Goal: Task Accomplishment & Management: Manage account settings

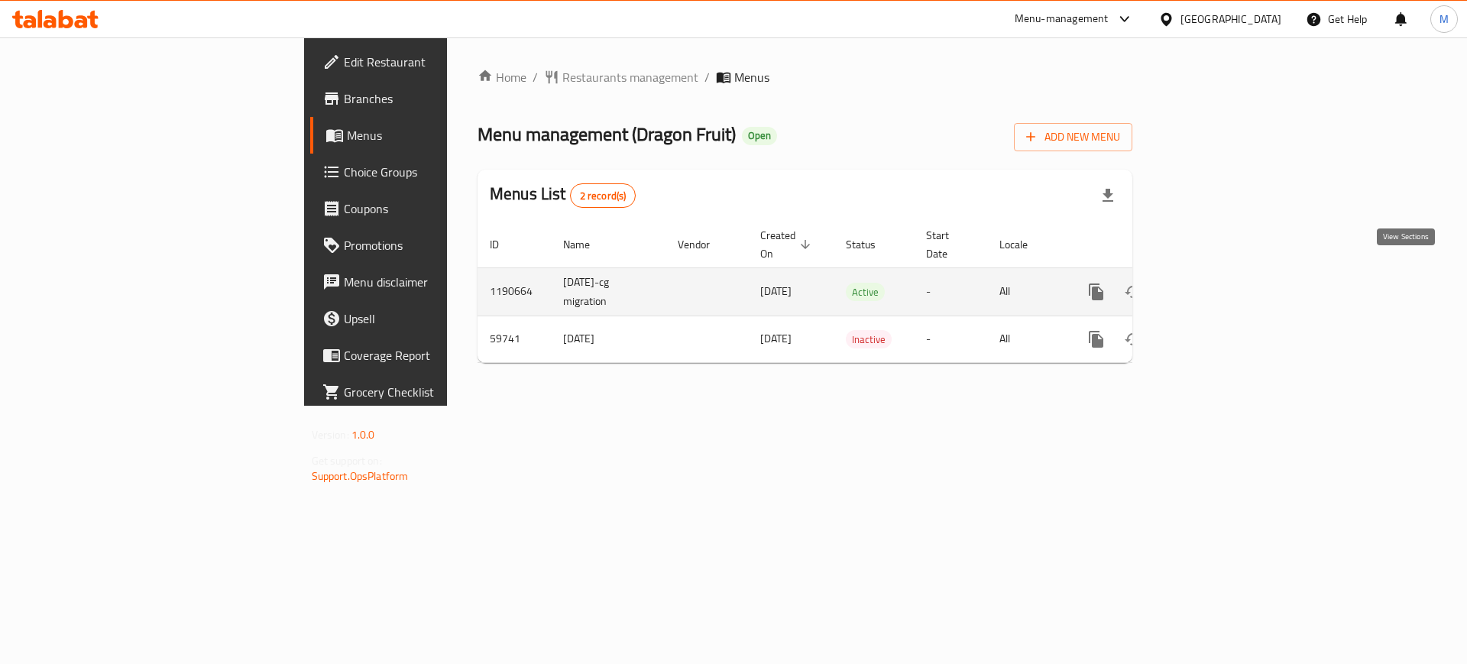
click at [1216, 283] on icon "enhanced table" at bounding box center [1206, 292] width 18 height 18
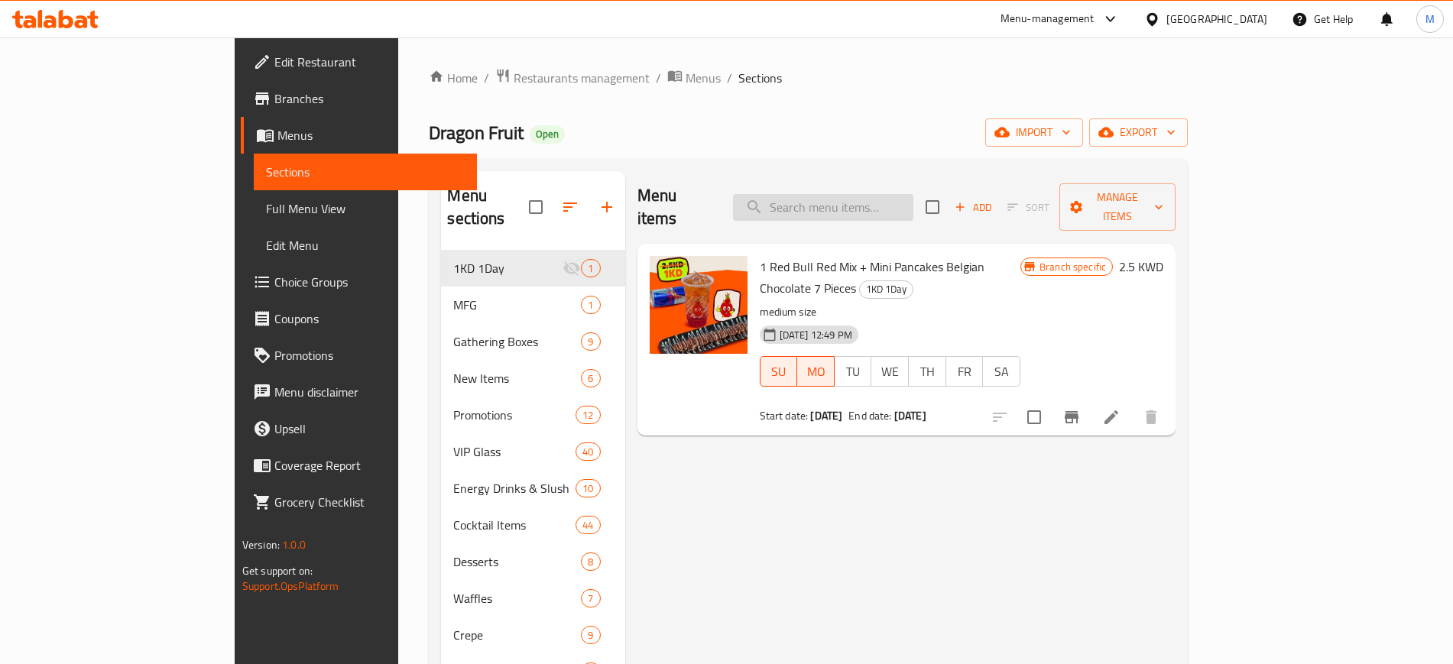
click at [873, 196] on input "search" at bounding box center [823, 207] width 180 height 27
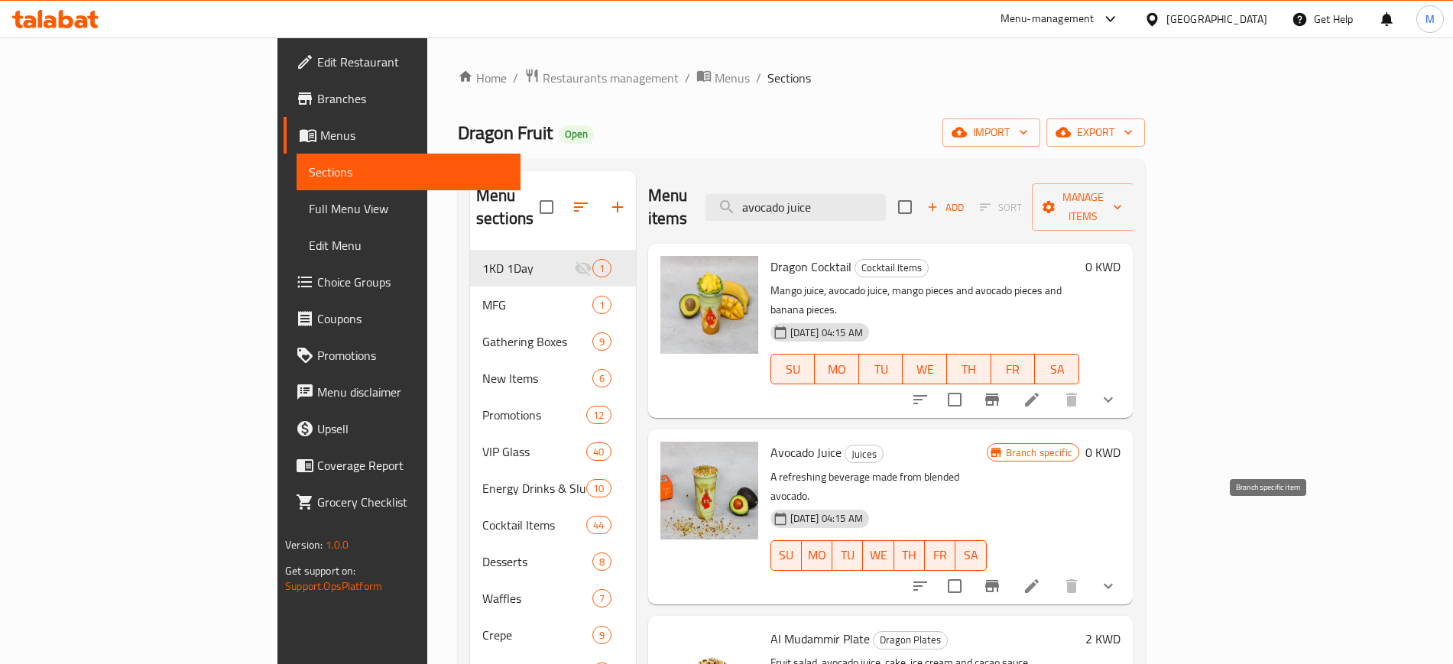
type input "avocado juice"
click at [1010, 568] on button "Branch-specific-item" at bounding box center [992, 586] width 37 height 37
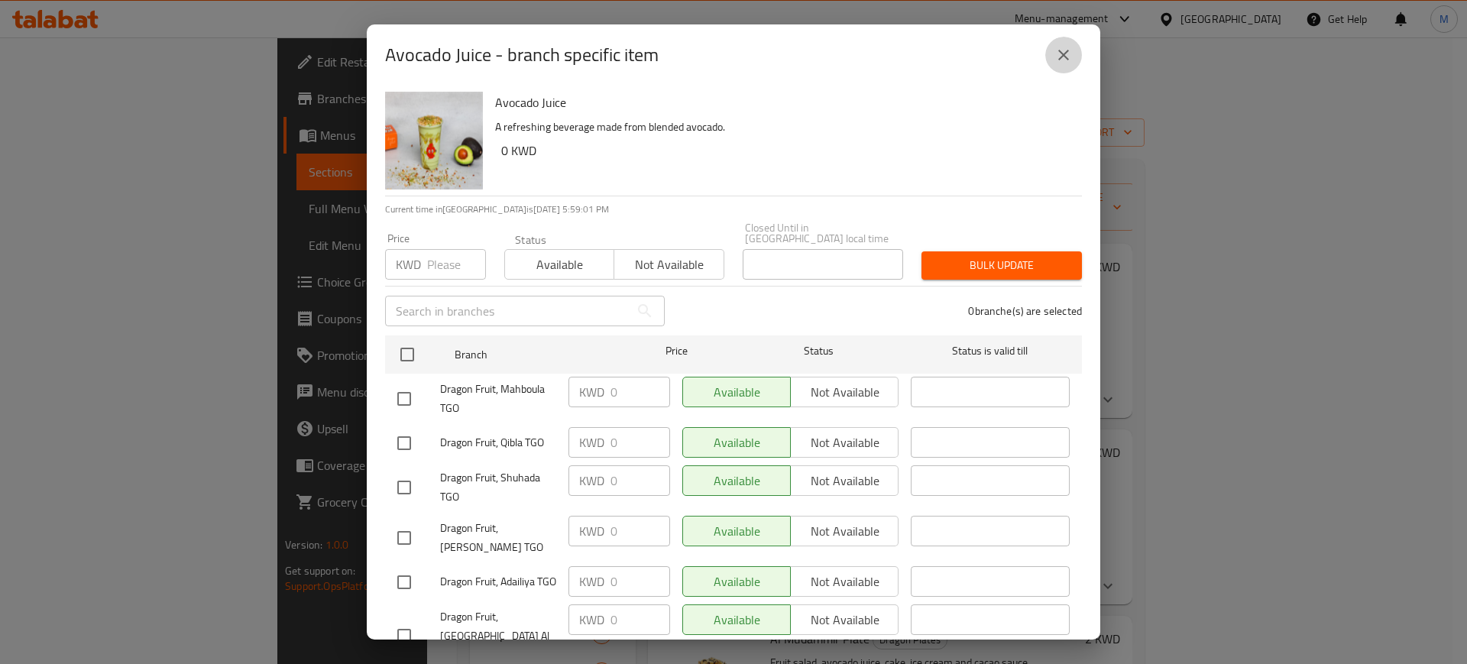
click at [1055, 58] on icon "close" at bounding box center [1064, 55] width 18 height 18
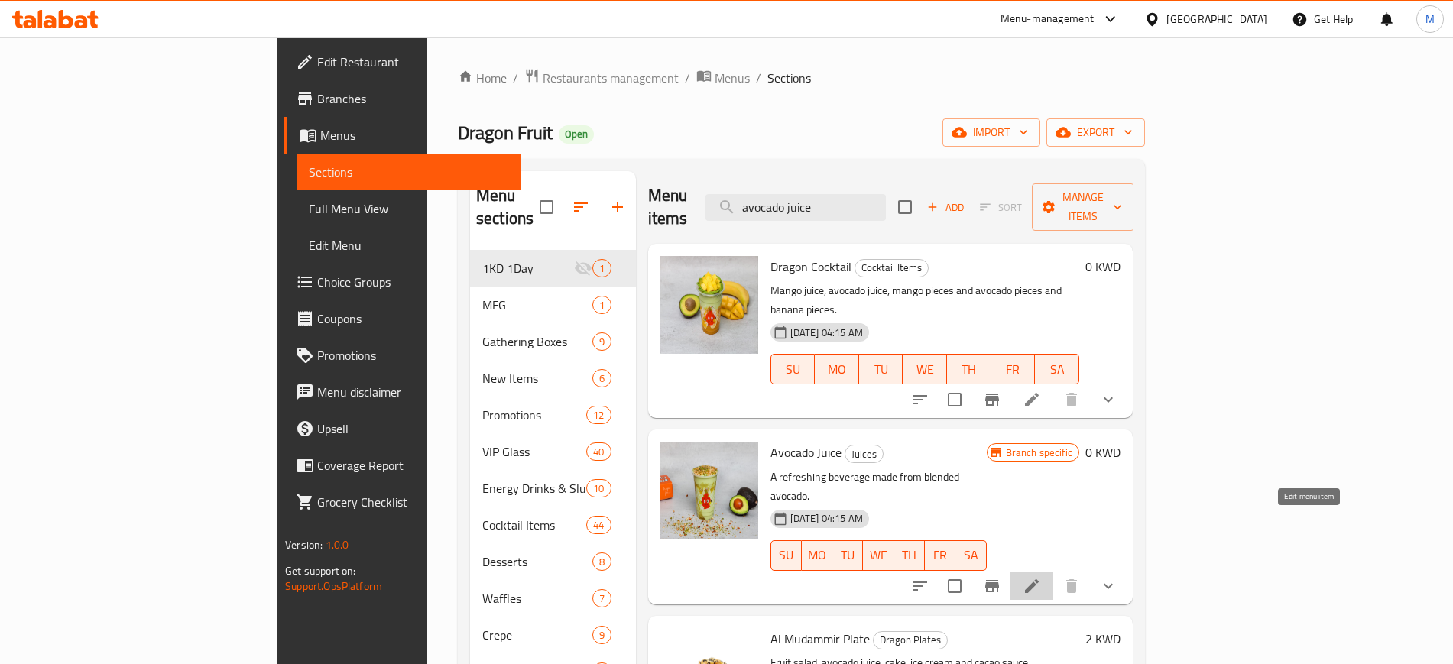
click at [1039, 579] on icon at bounding box center [1032, 586] width 14 height 14
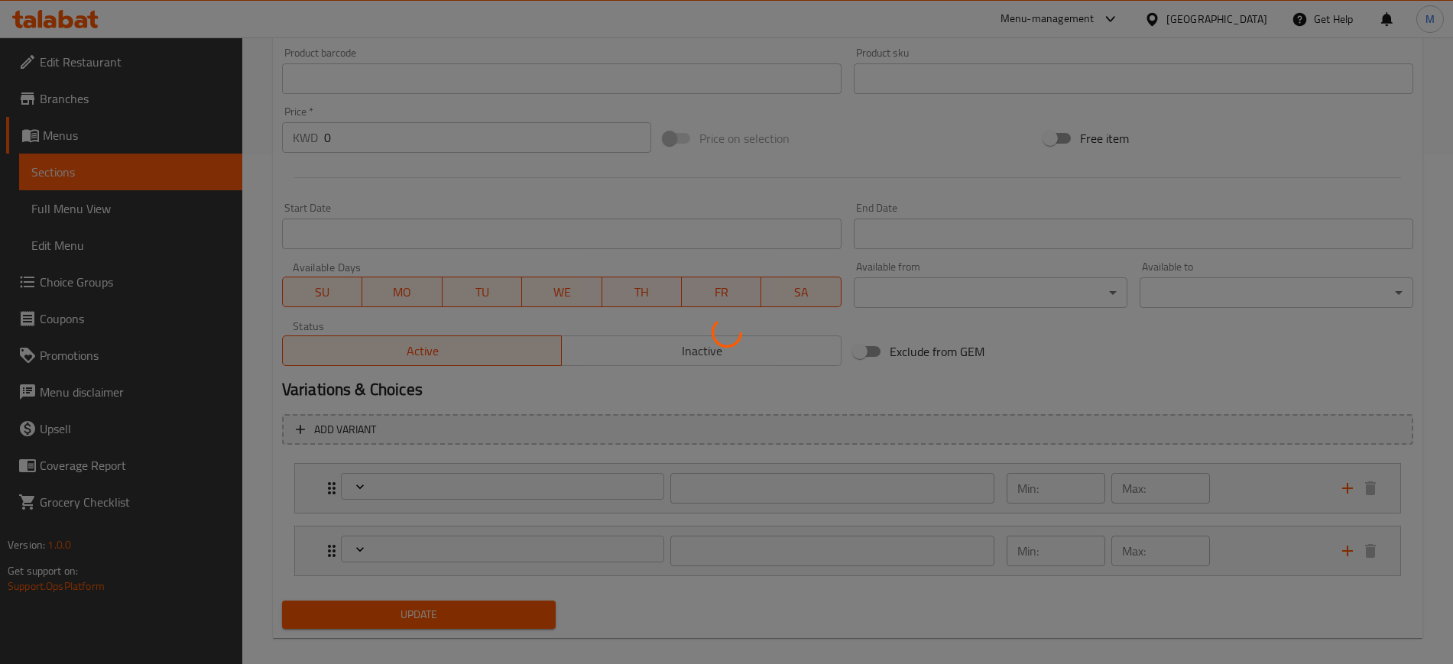
type input "إختيارك من الحجم:"
type input "1"
type input "الإضافات:"
type input "0"
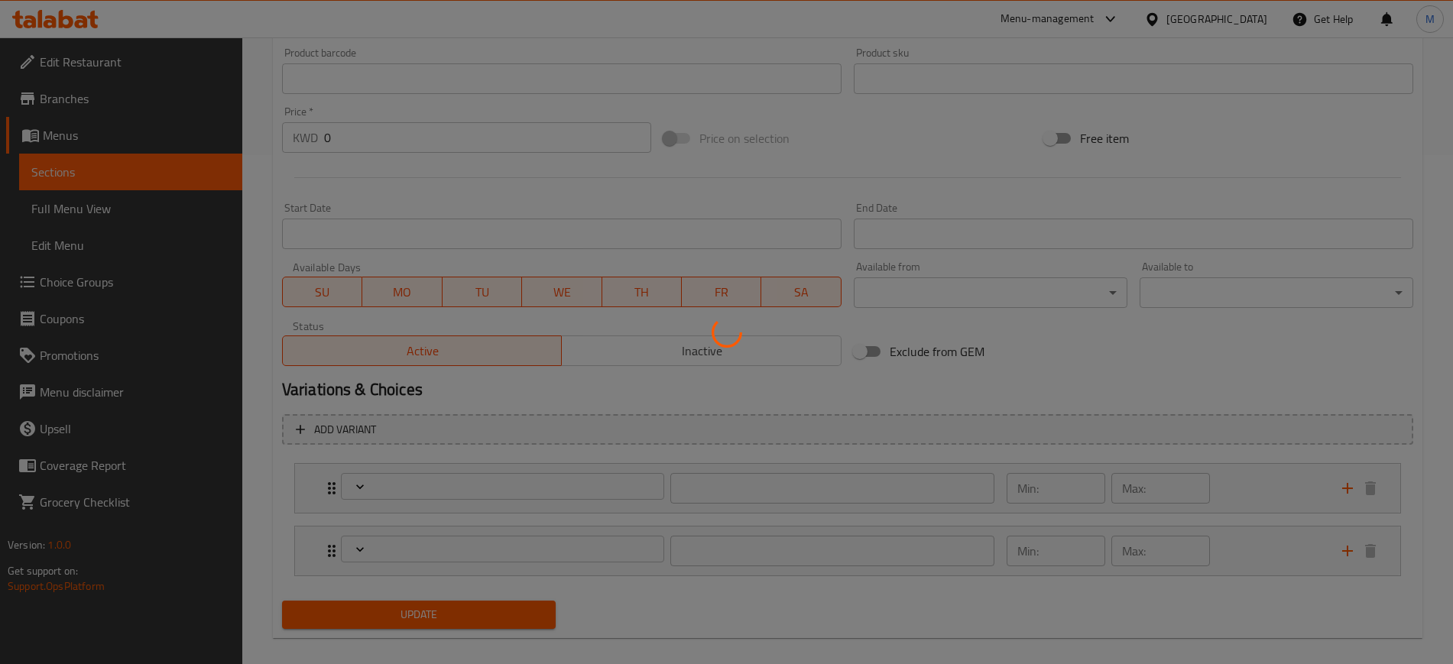
type input "0"
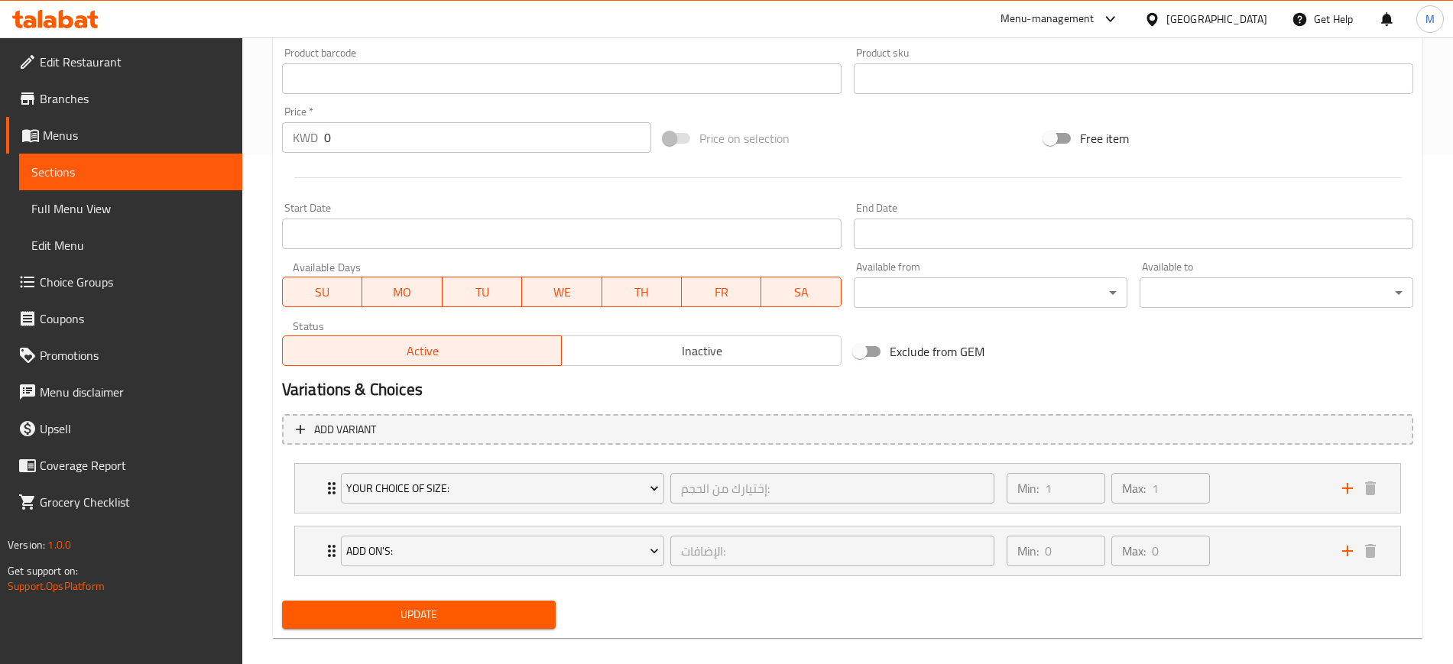
scroll to position [526, 0]
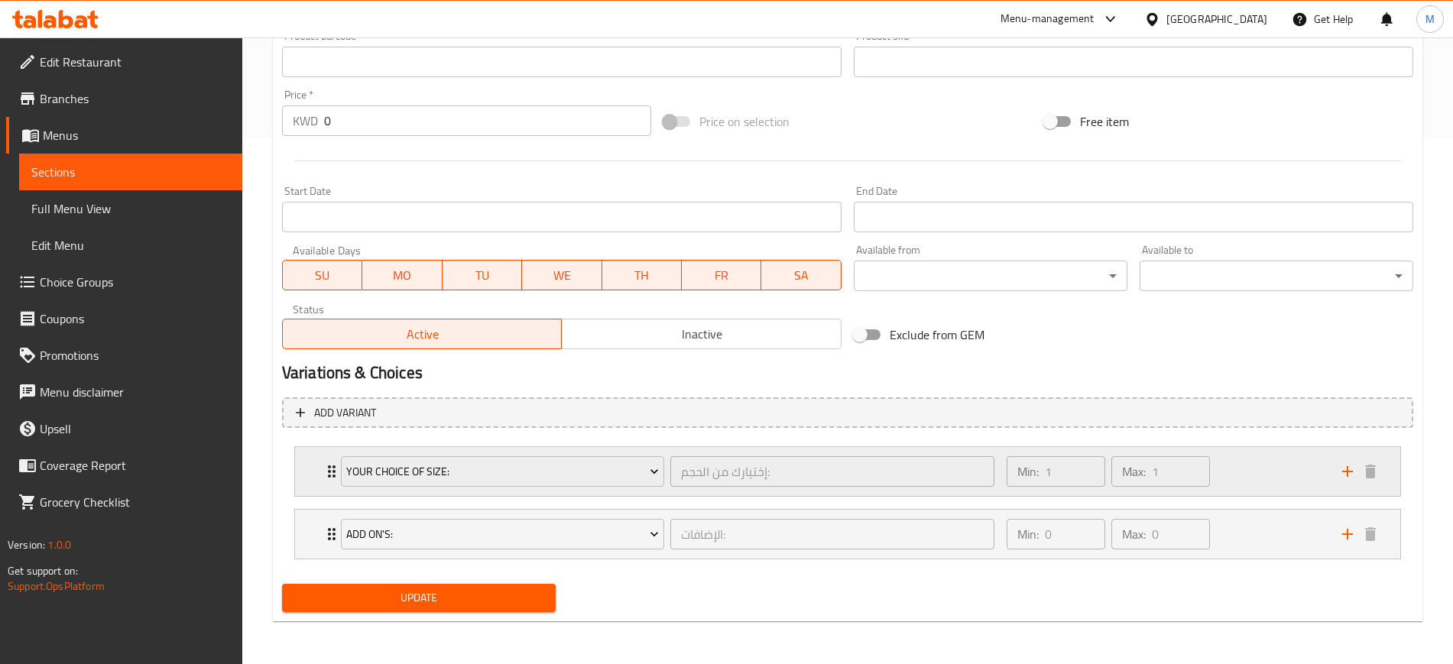
click at [1263, 470] on div "Min: 1 ​ Max: 1 ​" at bounding box center [1164, 471] width 335 height 49
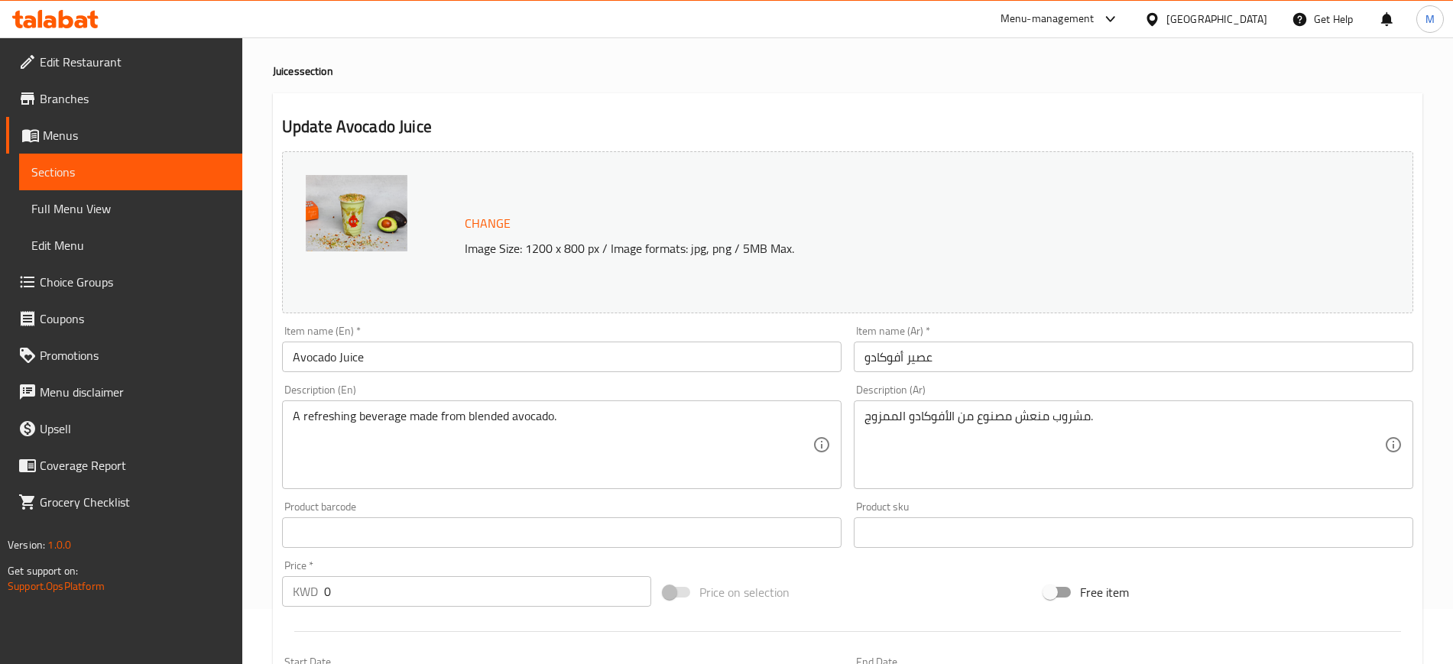
scroll to position [0, 0]
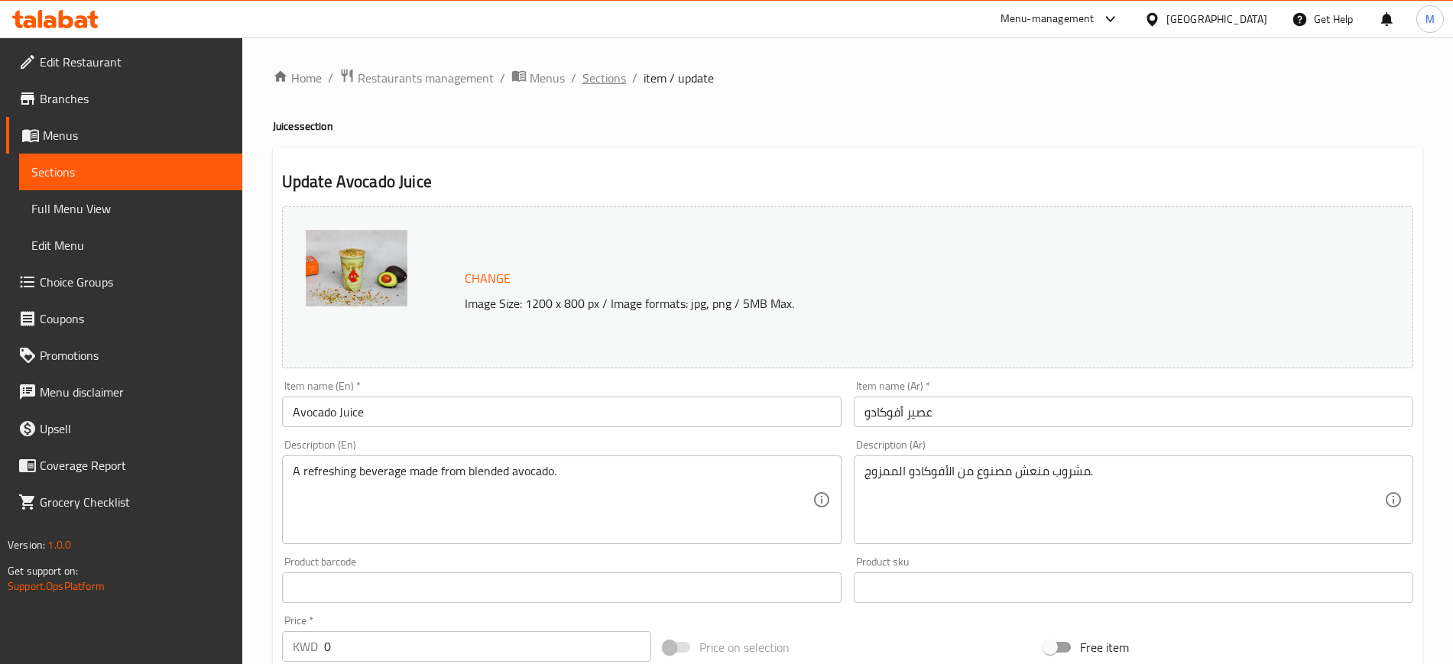
click at [606, 76] on span "Sections" at bounding box center [604, 78] width 44 height 18
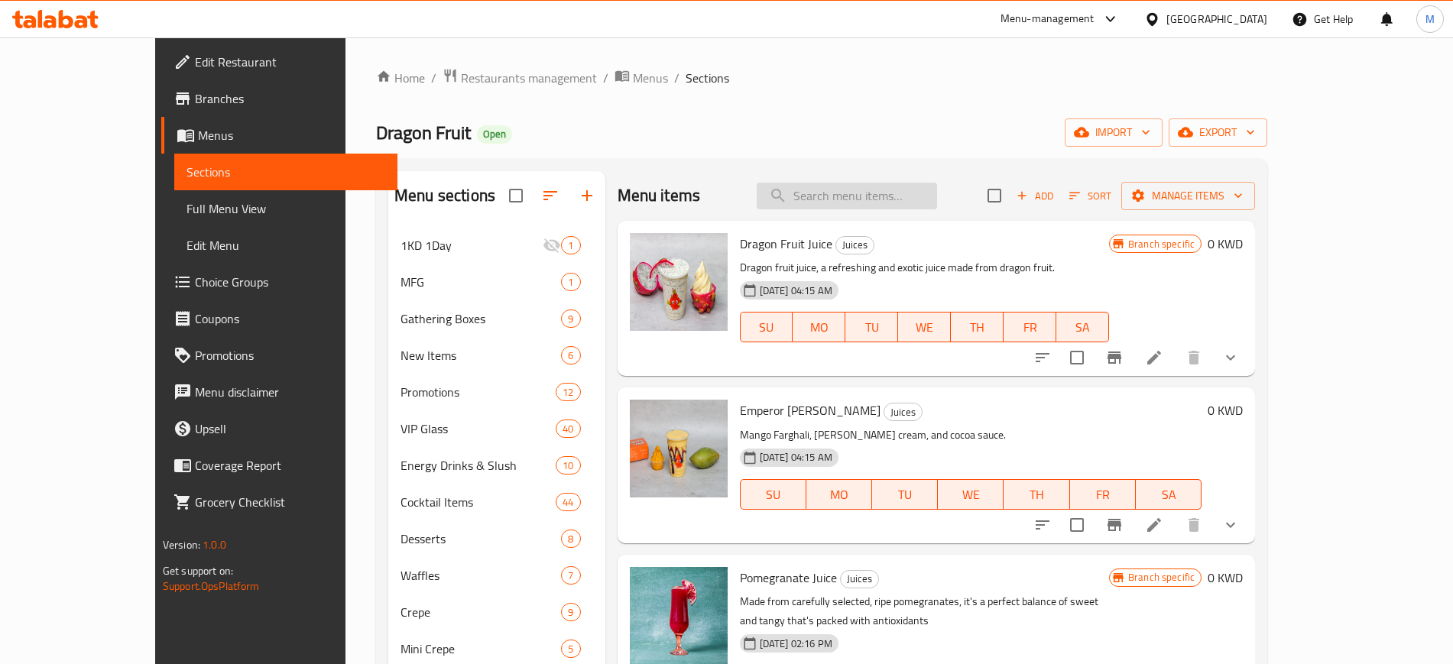
click at [867, 193] on input "search" at bounding box center [847, 196] width 180 height 27
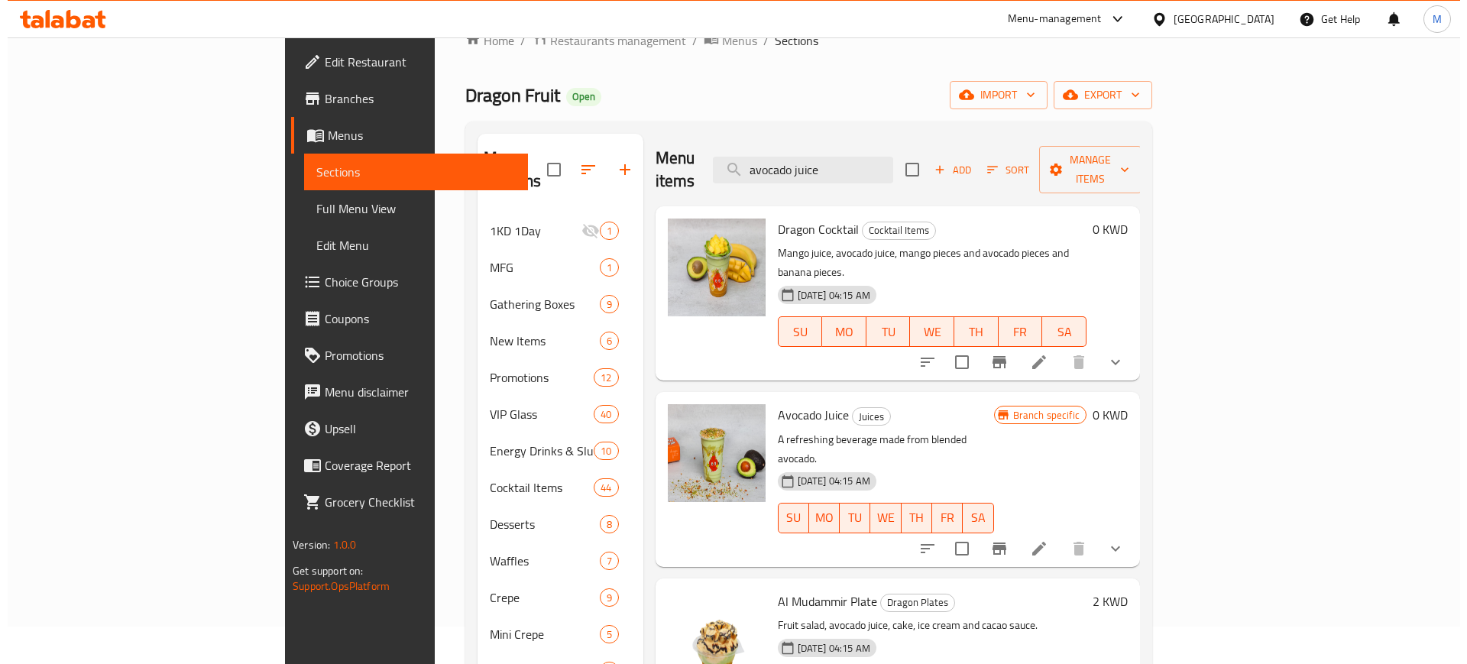
scroll to position [44, 0]
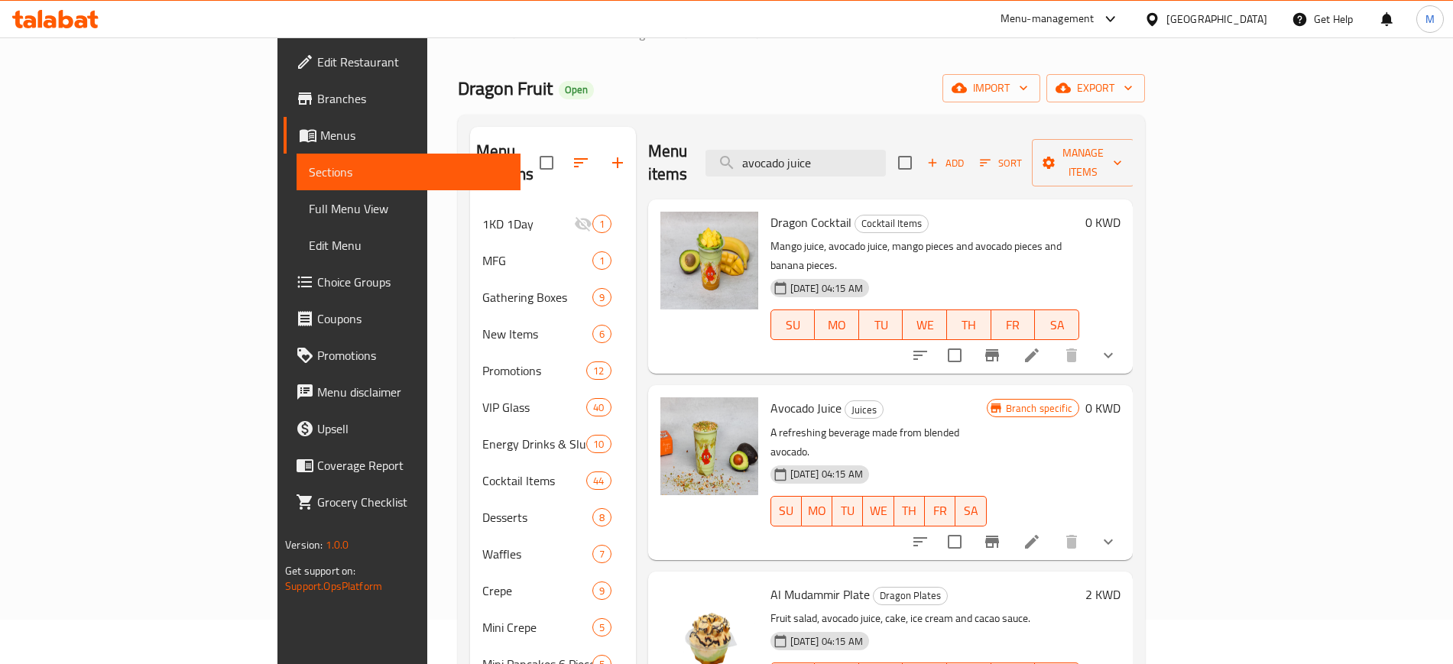
type input "avocado juice"
click at [1126, 523] on button "show more" at bounding box center [1108, 541] width 37 height 37
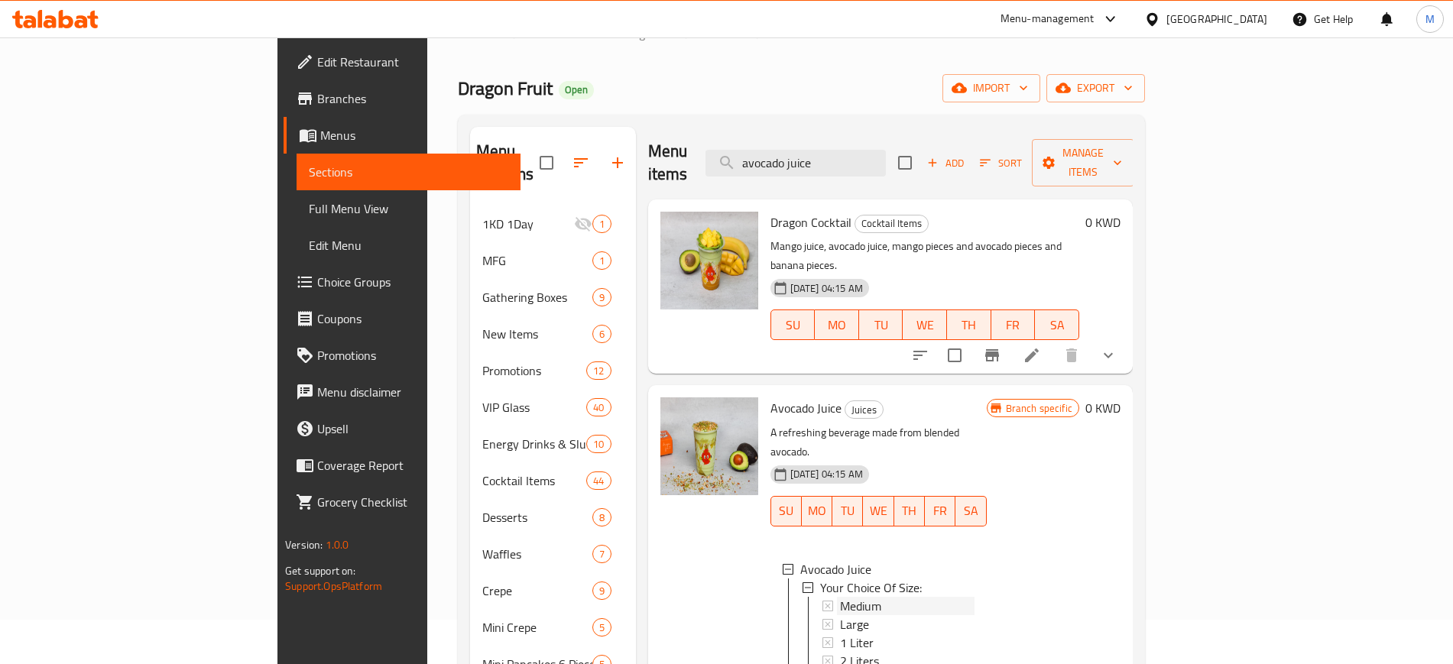
click at [877, 597] on div "Medium" at bounding box center [907, 606] width 134 height 18
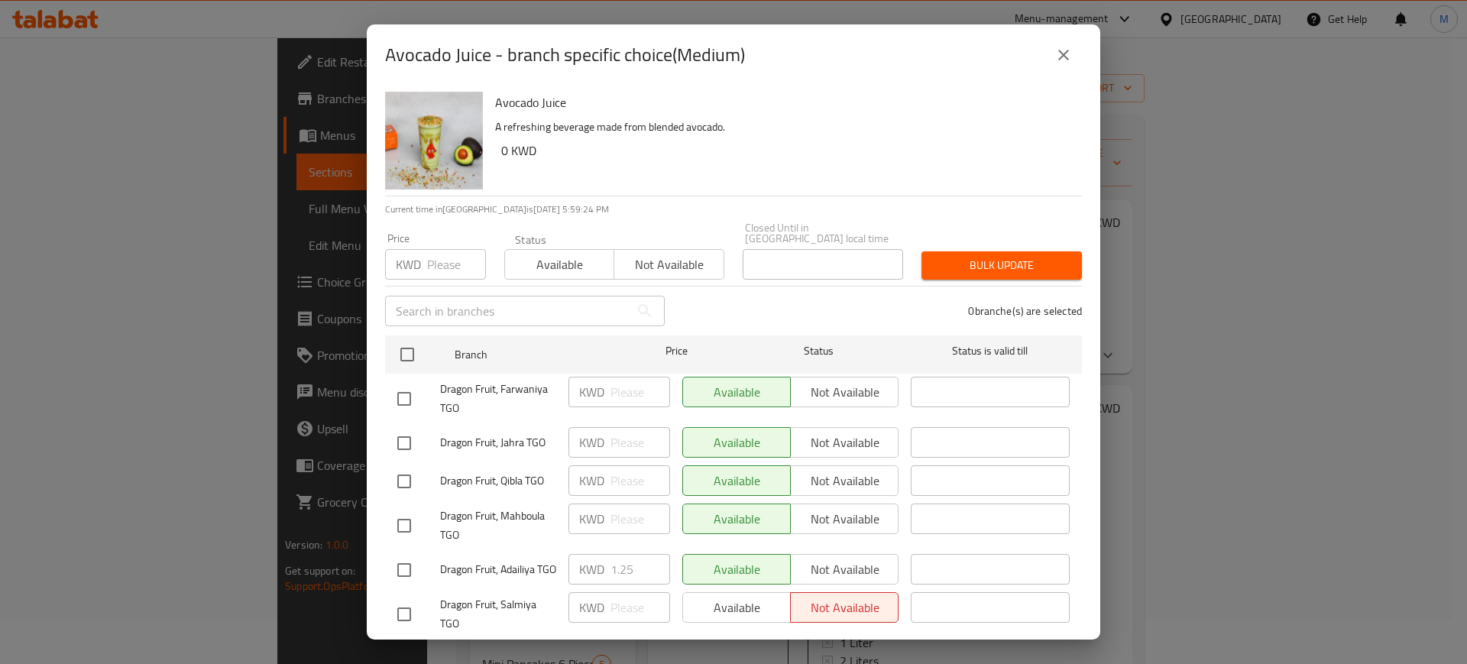
scroll to position [106, 0]
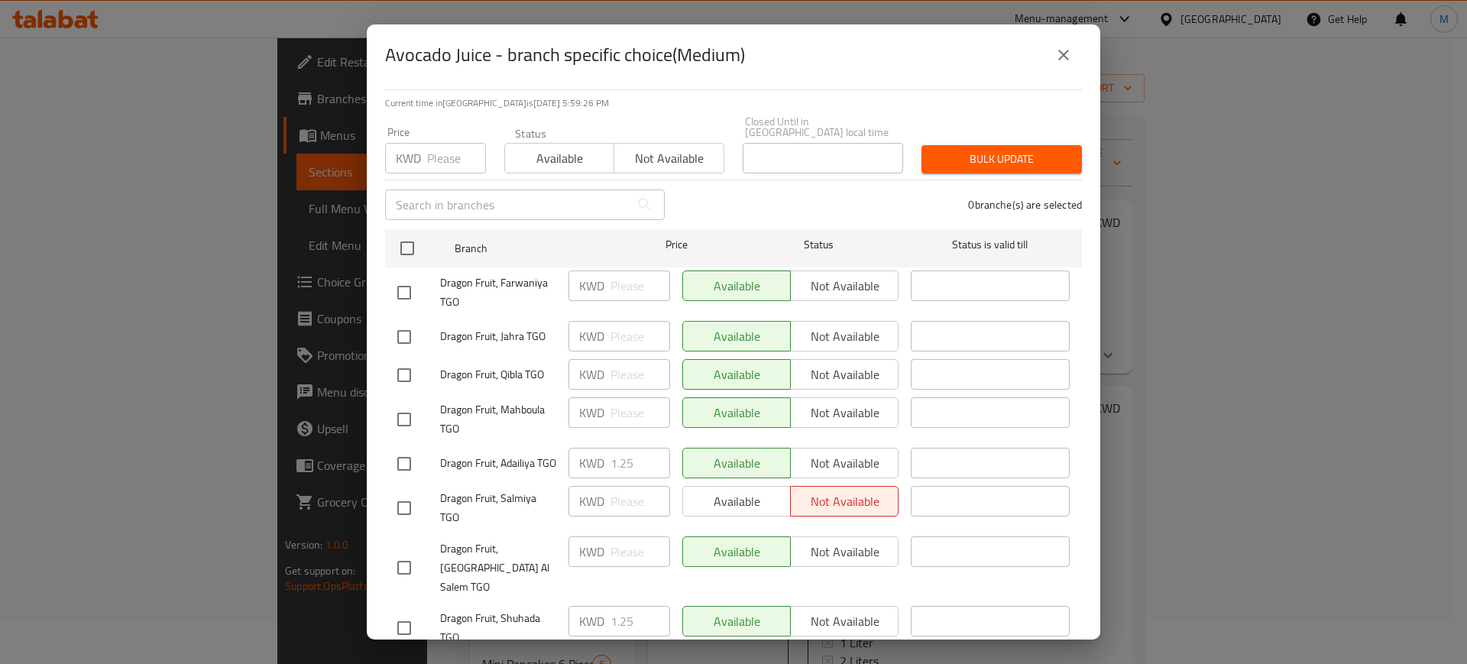
click at [409, 510] on input "checkbox" at bounding box center [404, 508] width 32 height 32
checkbox input "true"
click at [708, 497] on span "Available" at bounding box center [737, 502] width 96 height 22
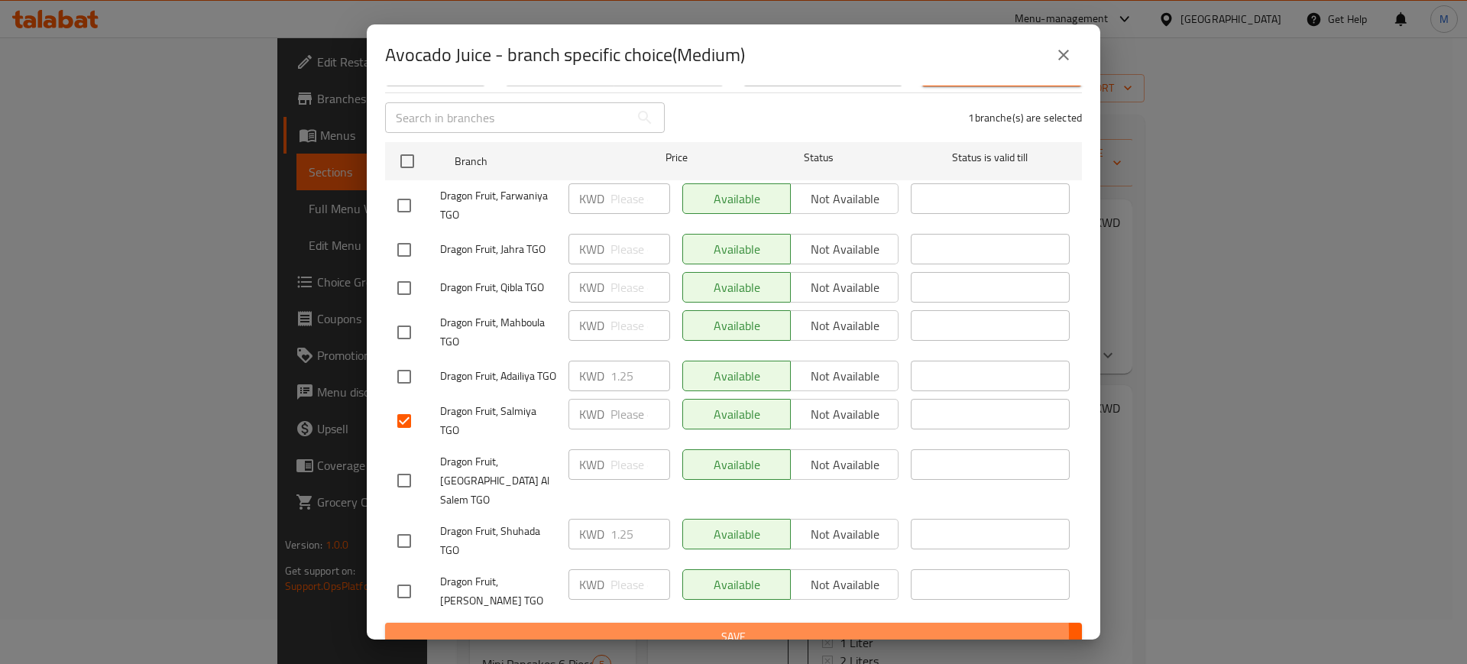
click at [711, 627] on span "Save" at bounding box center [733, 636] width 672 height 19
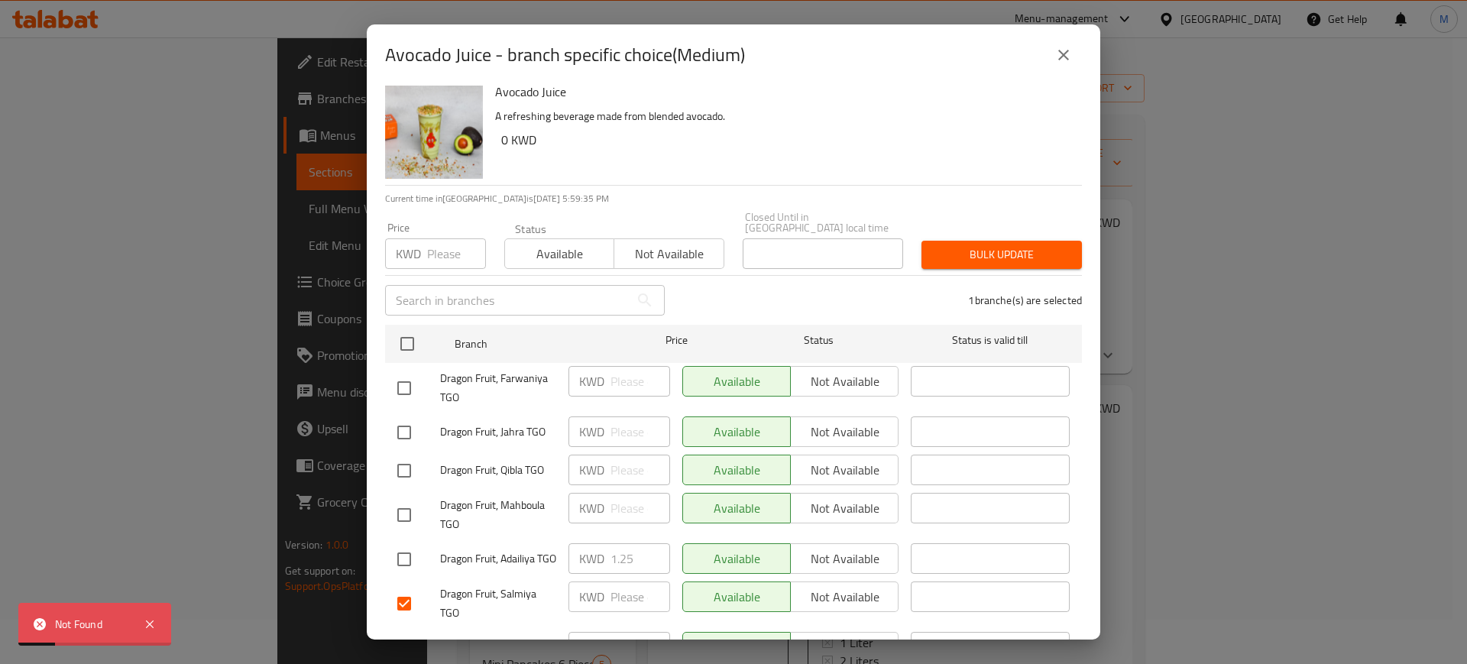
scroll to position [3, 0]
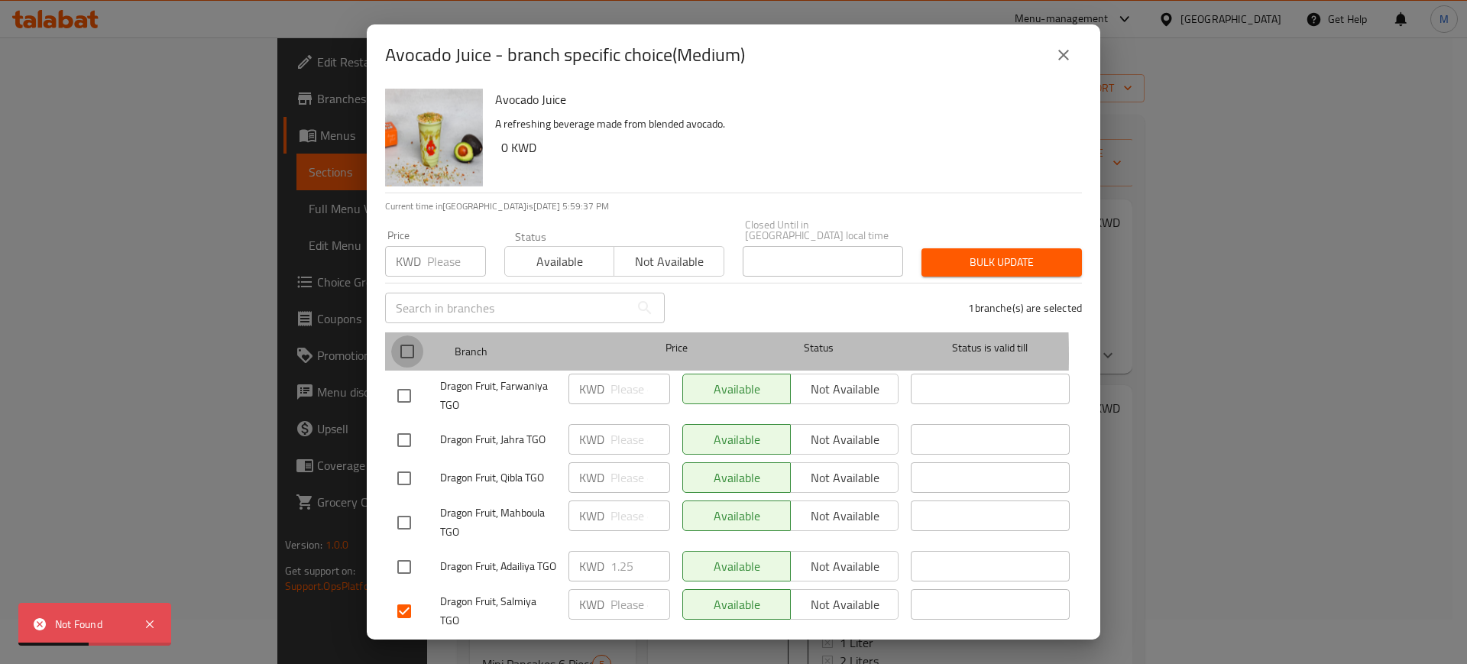
click at [398, 345] on input "checkbox" at bounding box center [407, 351] width 32 height 32
checkbox input "true"
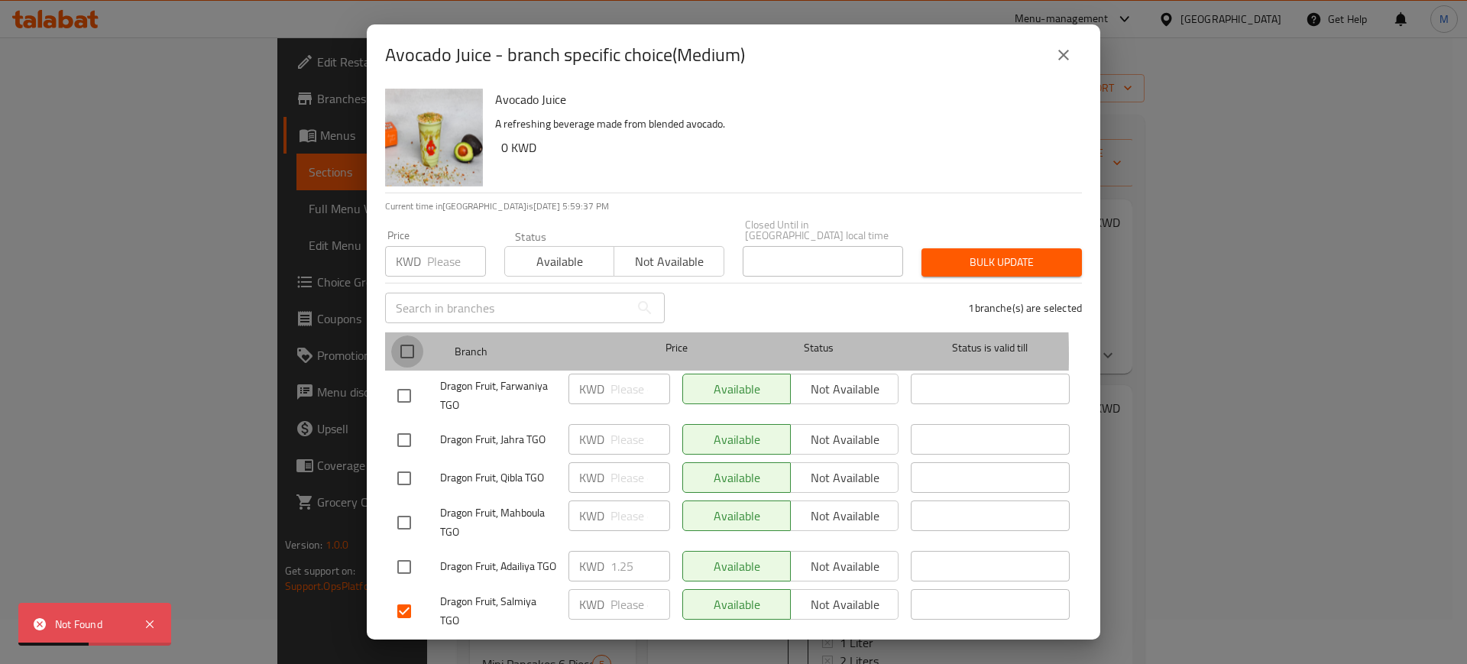
checkbox input "true"
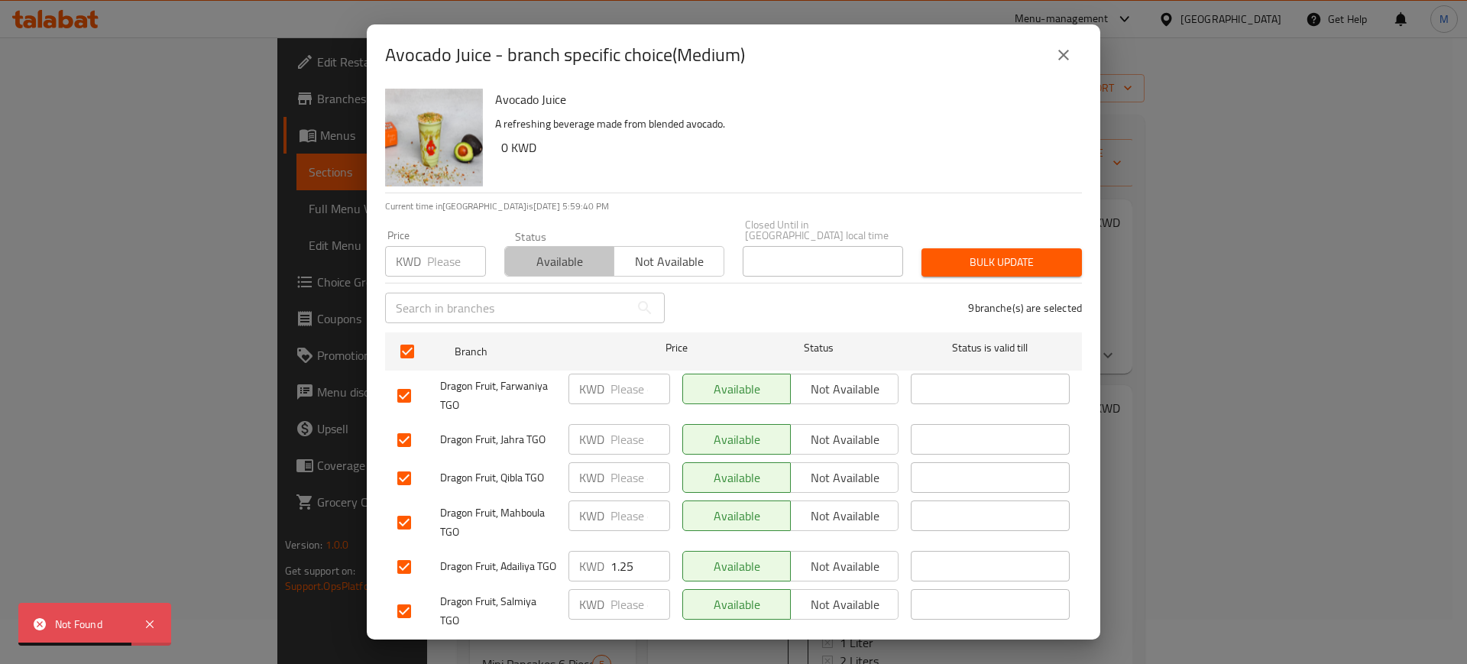
click at [568, 258] on span "Available" at bounding box center [559, 262] width 97 height 22
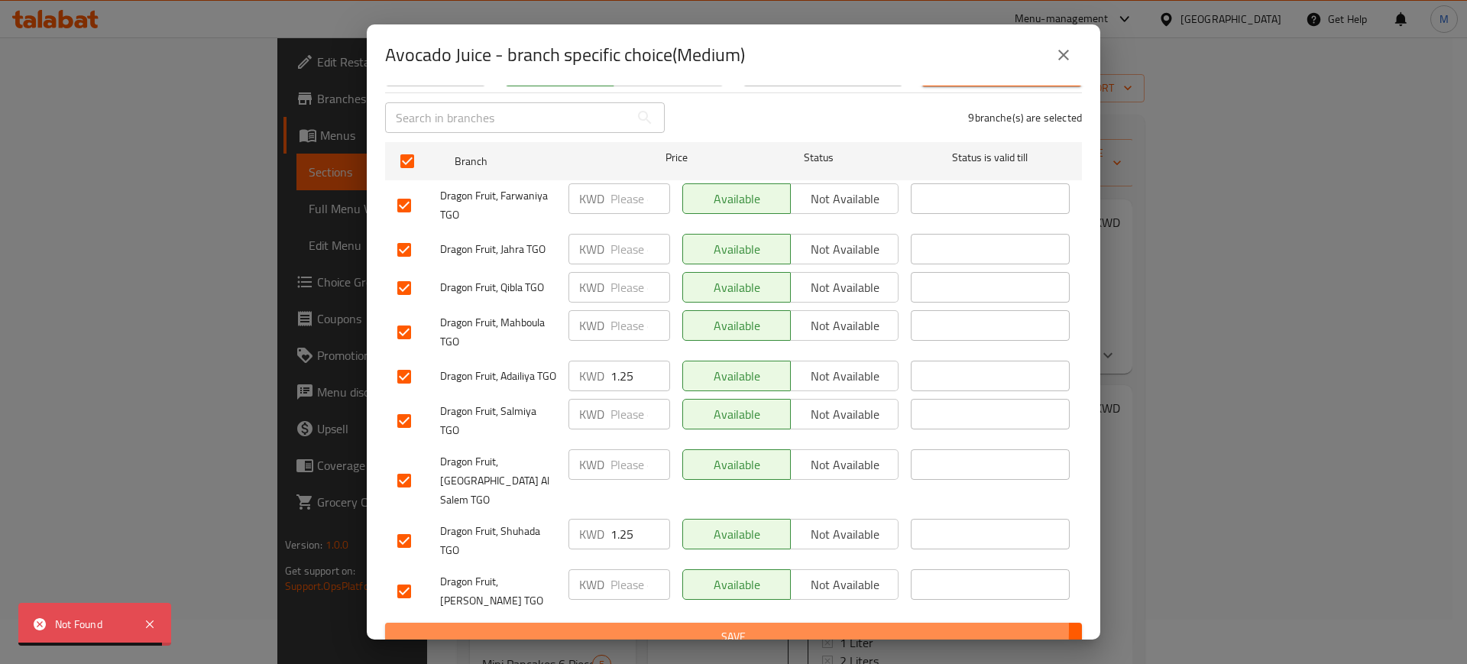
click at [696, 627] on span "Save" at bounding box center [733, 636] width 672 height 19
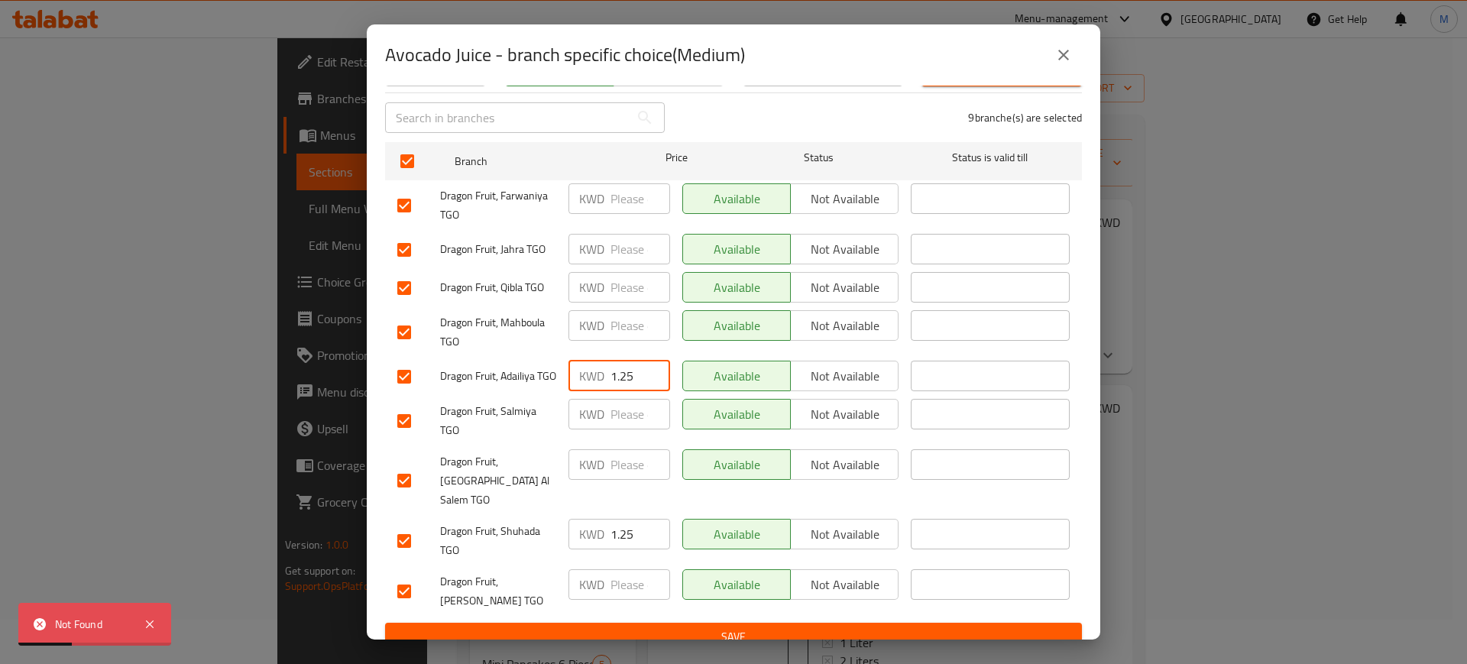
drag, startPoint x: 638, startPoint y: 371, endPoint x: 588, endPoint y: 367, distance: 50.6
click at [588, 367] on div "KWD 1.25 ​" at bounding box center [620, 376] width 102 height 31
click at [620, 425] on input "number" at bounding box center [641, 414] width 60 height 31
paste input "1.25"
type input "1.25"
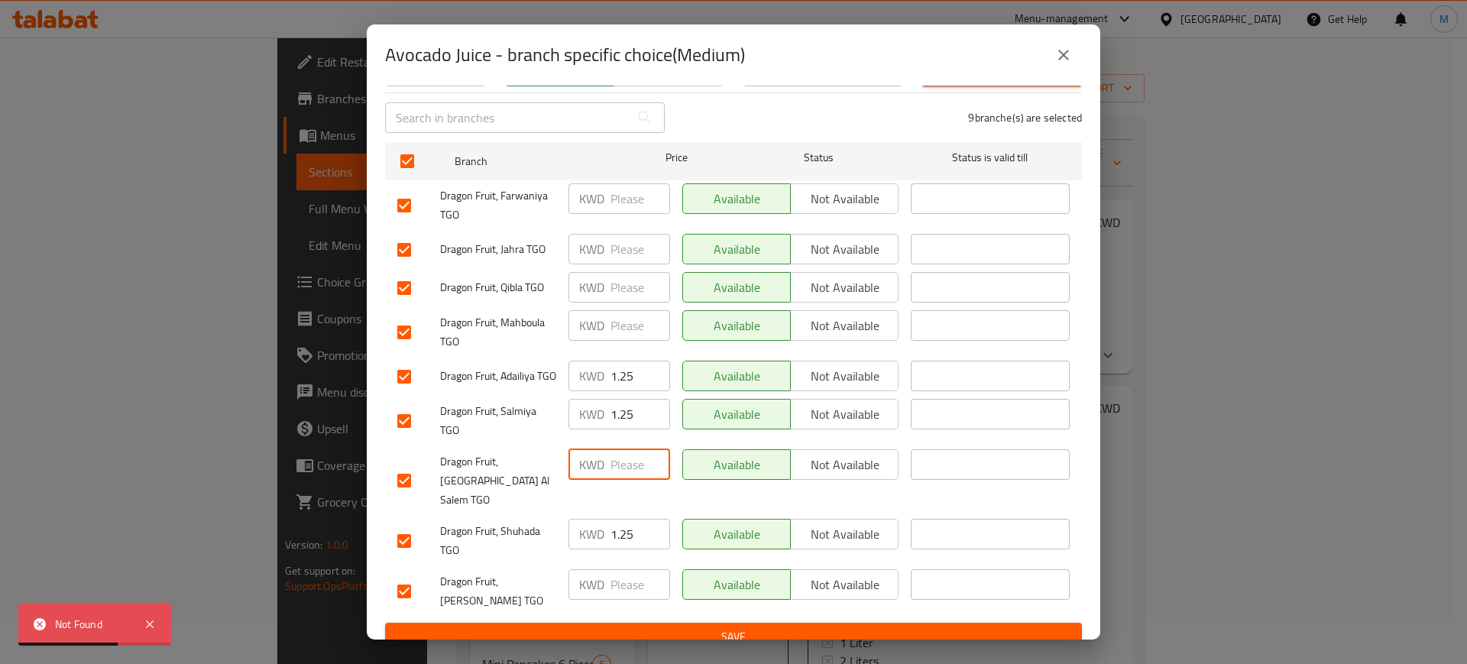
paste input "1.25"
click at [624, 472] on input "number" at bounding box center [641, 464] width 60 height 31
type input "1.25"
click at [622, 572] on input "number" at bounding box center [641, 584] width 60 height 31
paste input "1.25"
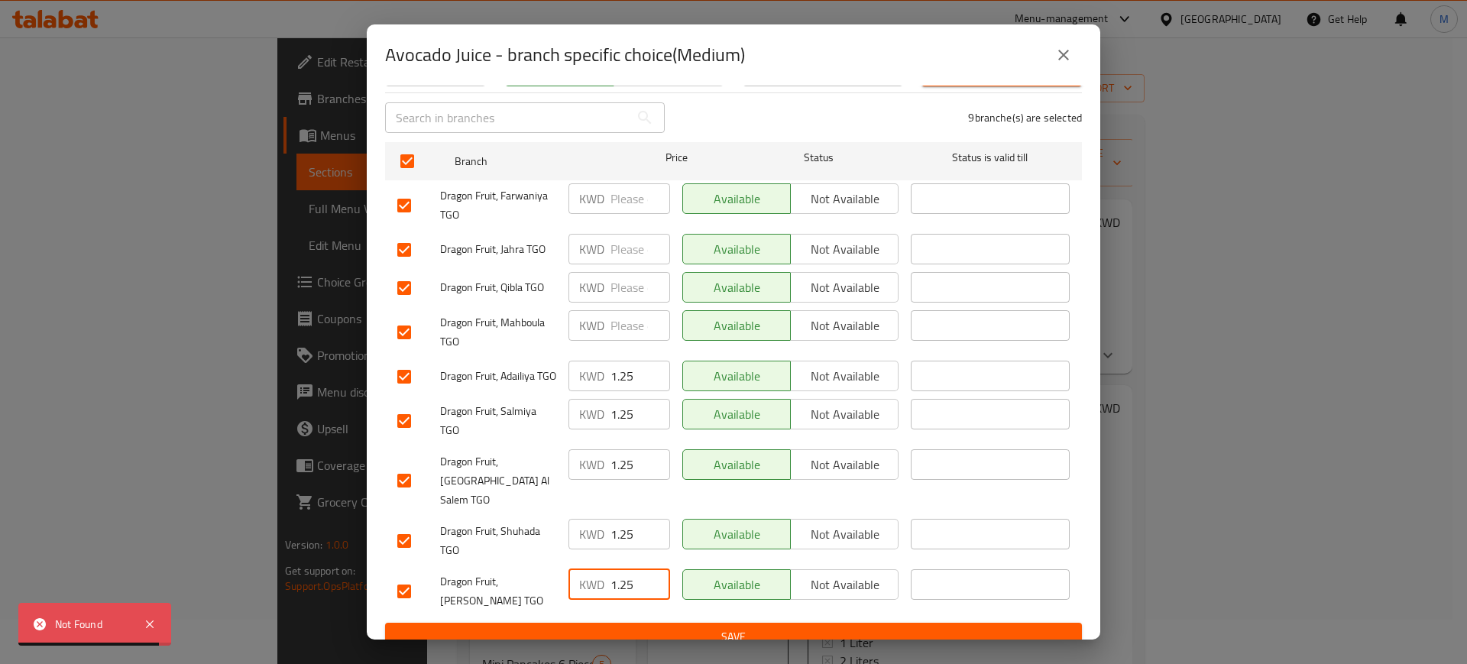
type input "1.25"
click at [615, 323] on input "number" at bounding box center [641, 325] width 60 height 31
paste input "1.25"
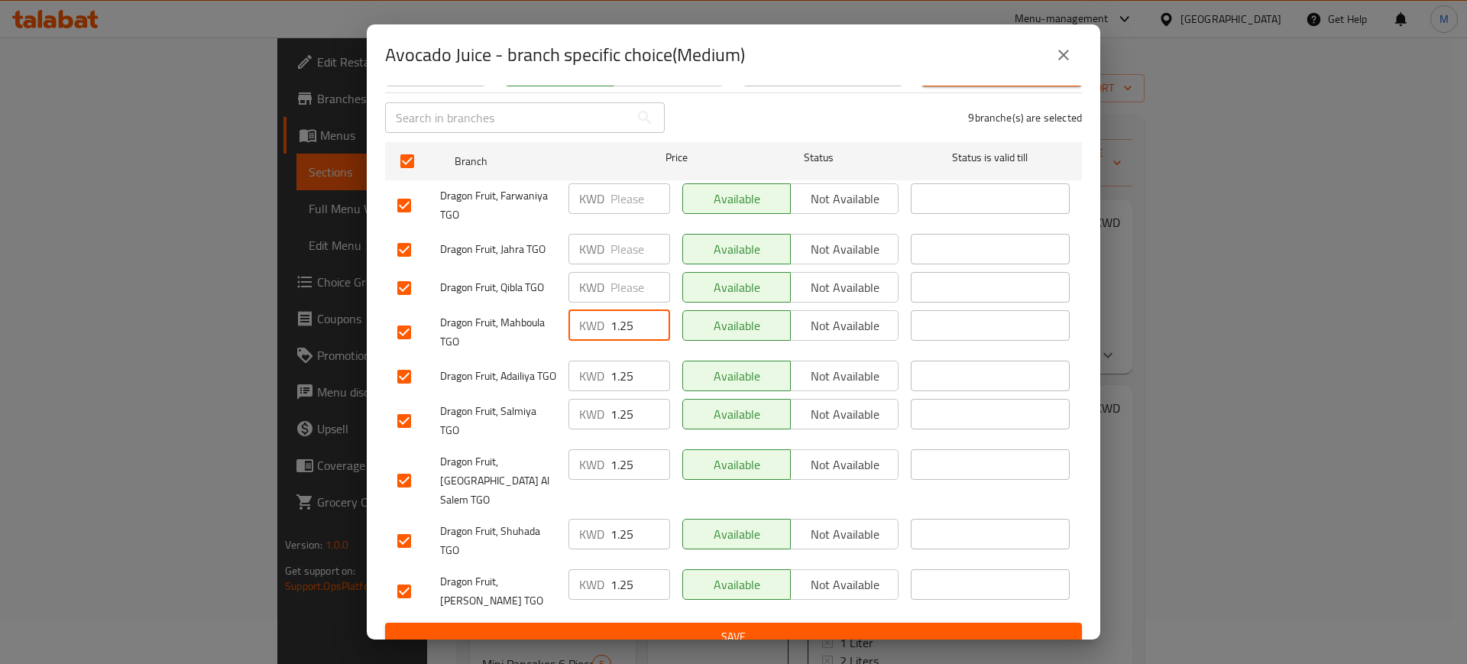
type input "1.25"
click at [611, 281] on input "number" at bounding box center [641, 287] width 60 height 31
paste input "1.25"
type input "1.25"
click at [617, 240] on input "number" at bounding box center [641, 249] width 60 height 31
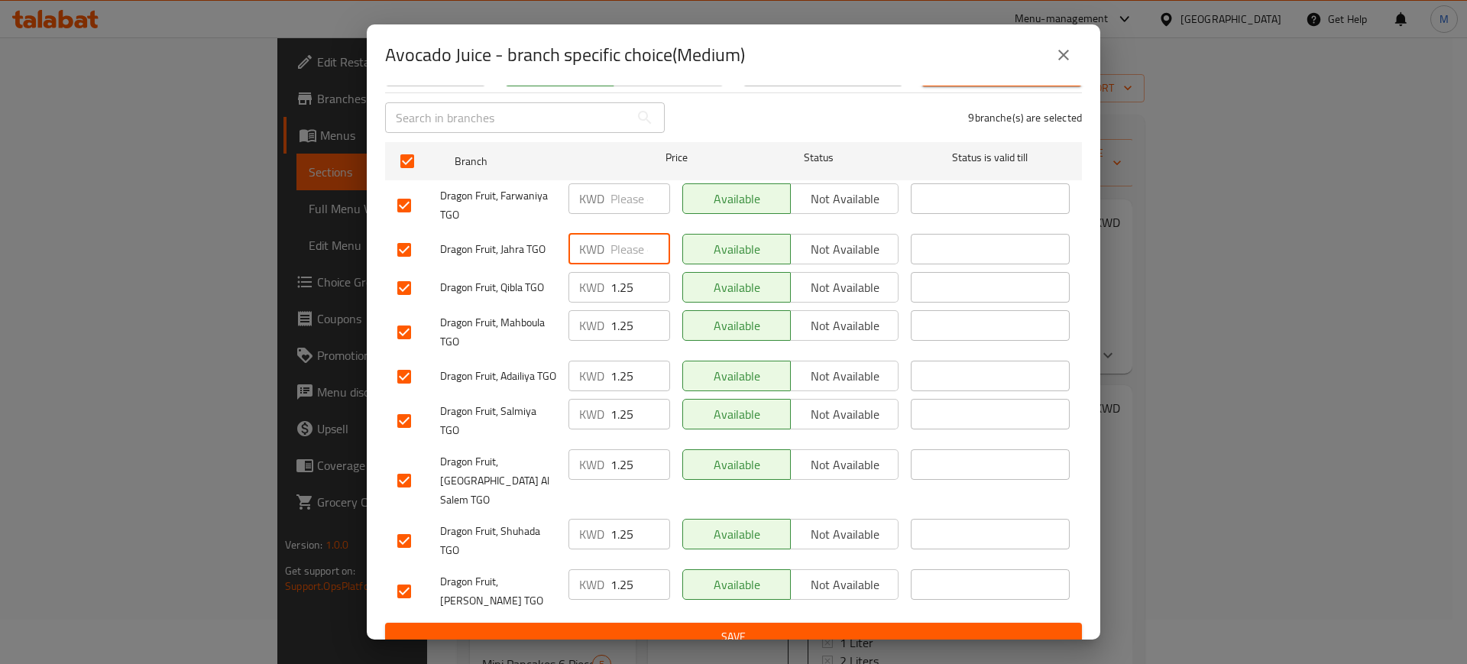
paste input "1.25"
type input "1.25"
click at [617, 183] on input "number" at bounding box center [641, 198] width 60 height 31
paste input "1.25"
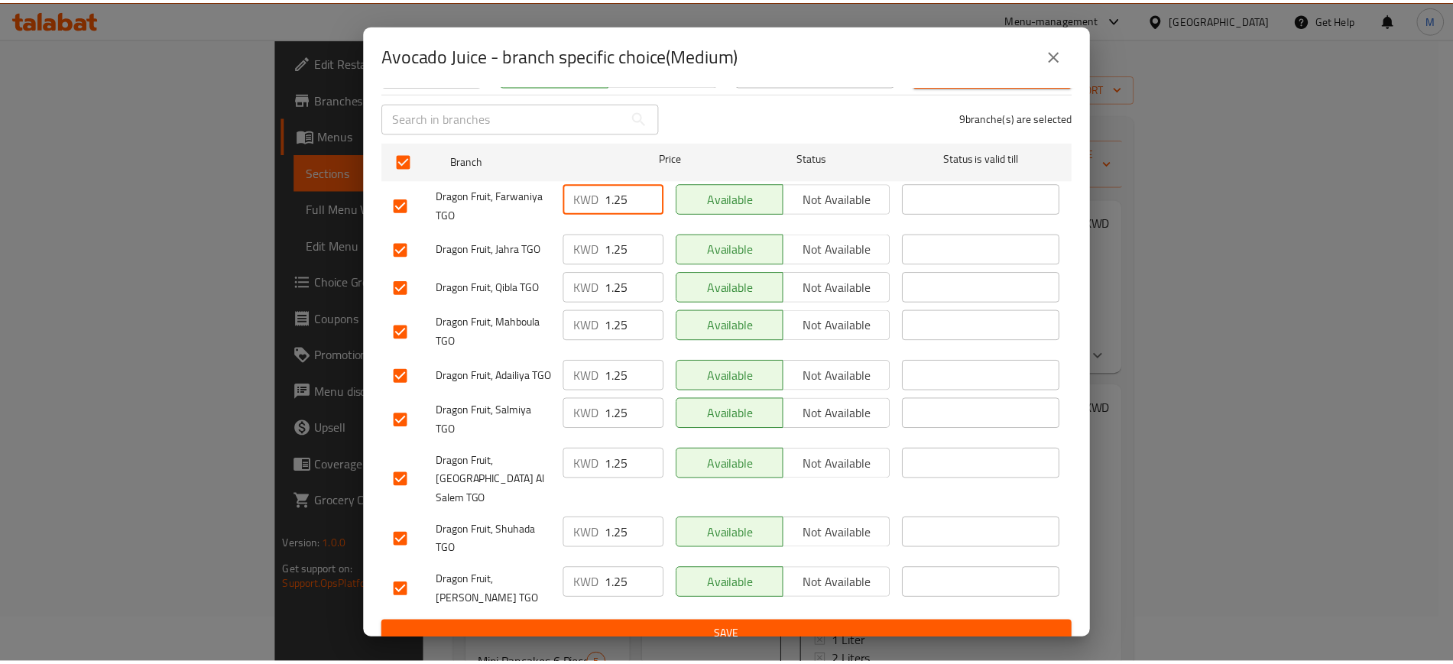
scroll to position [0, 0]
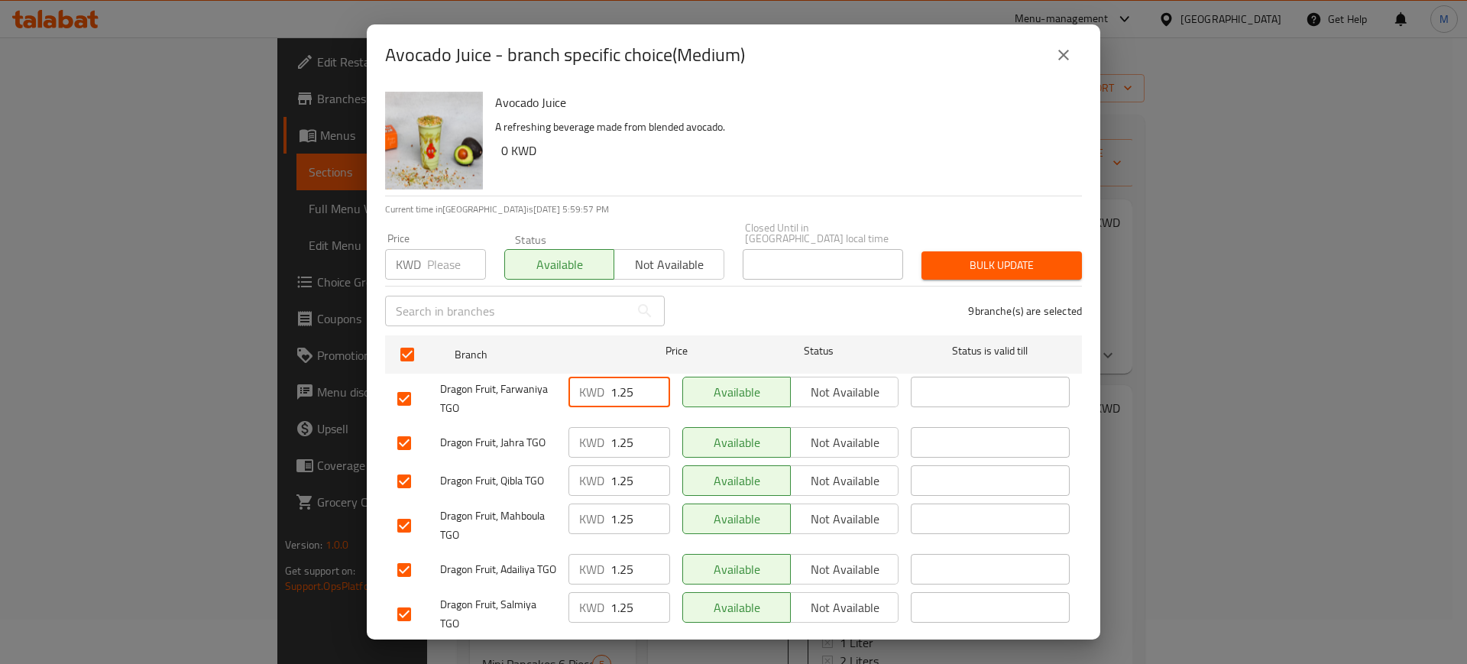
type input "1.25"
click at [987, 256] on span "Bulk update" at bounding box center [1002, 265] width 136 height 19
click at [1065, 60] on icon "close" at bounding box center [1064, 55] width 18 height 18
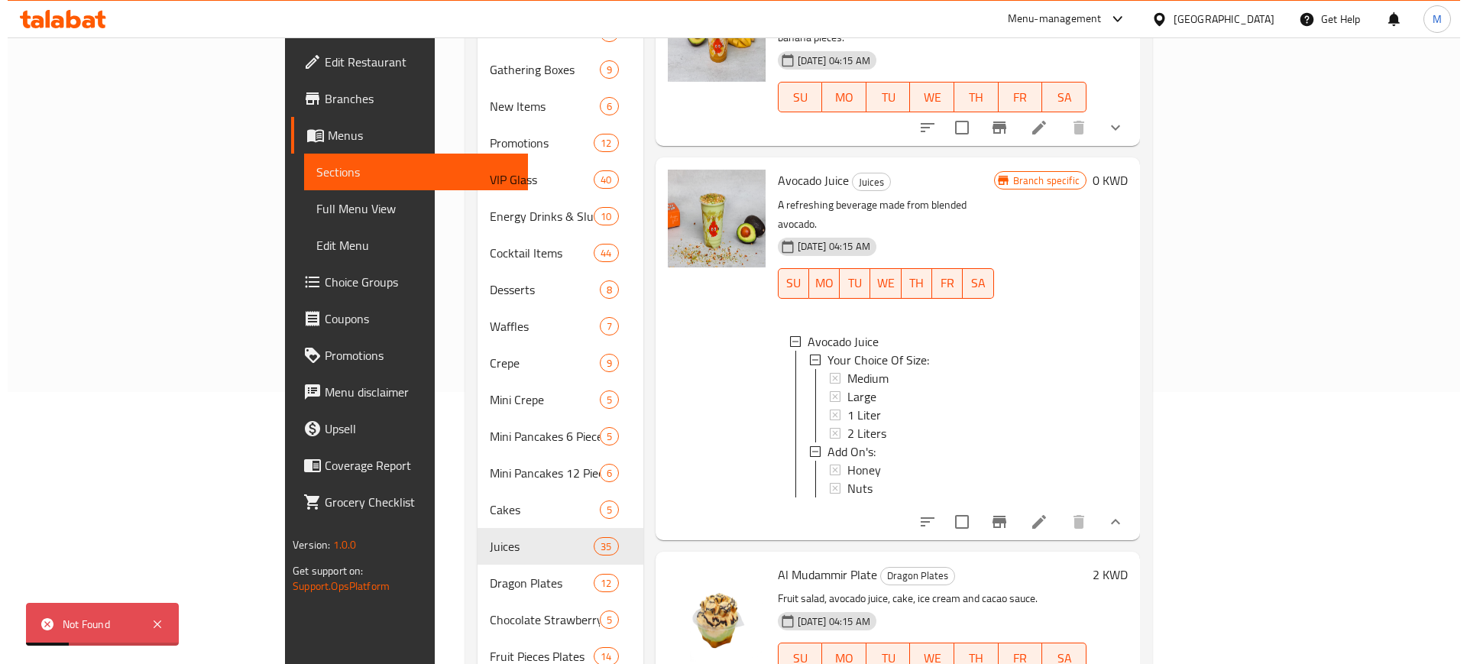
scroll to position [282, 0]
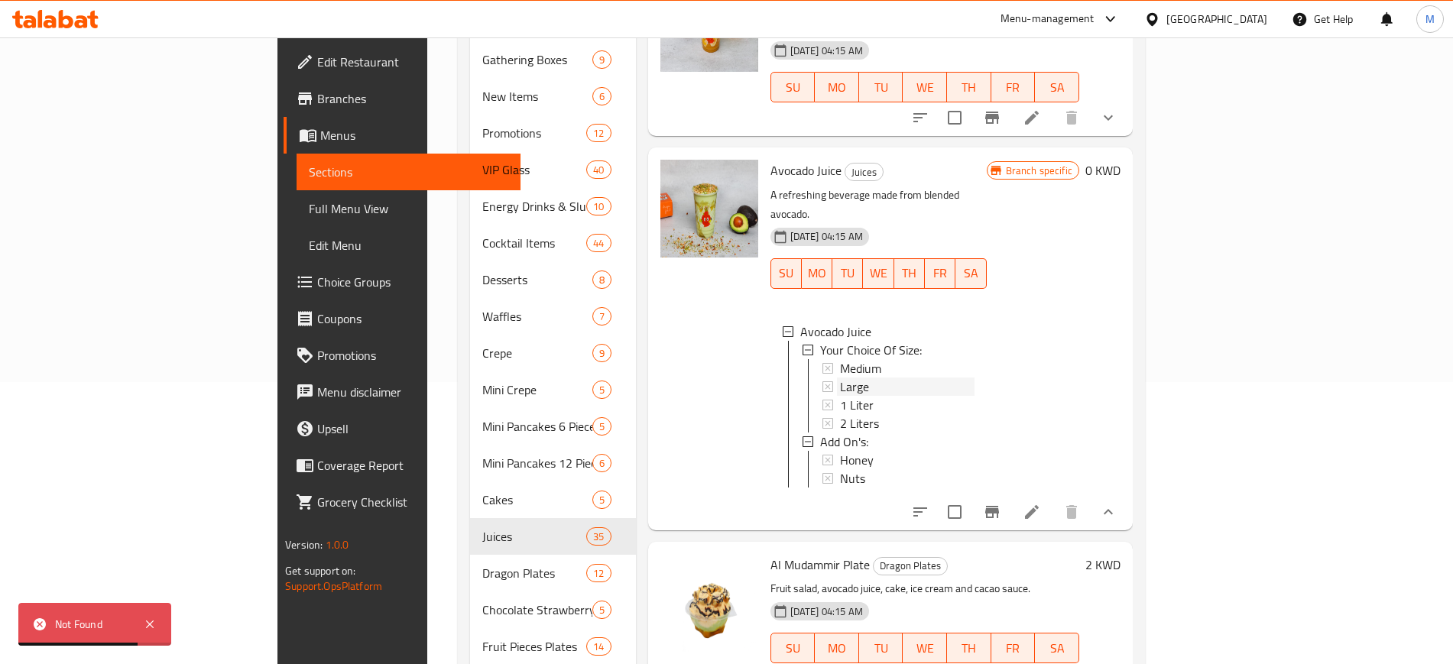
click at [974, 378] on div "Large" at bounding box center [907, 387] width 134 height 18
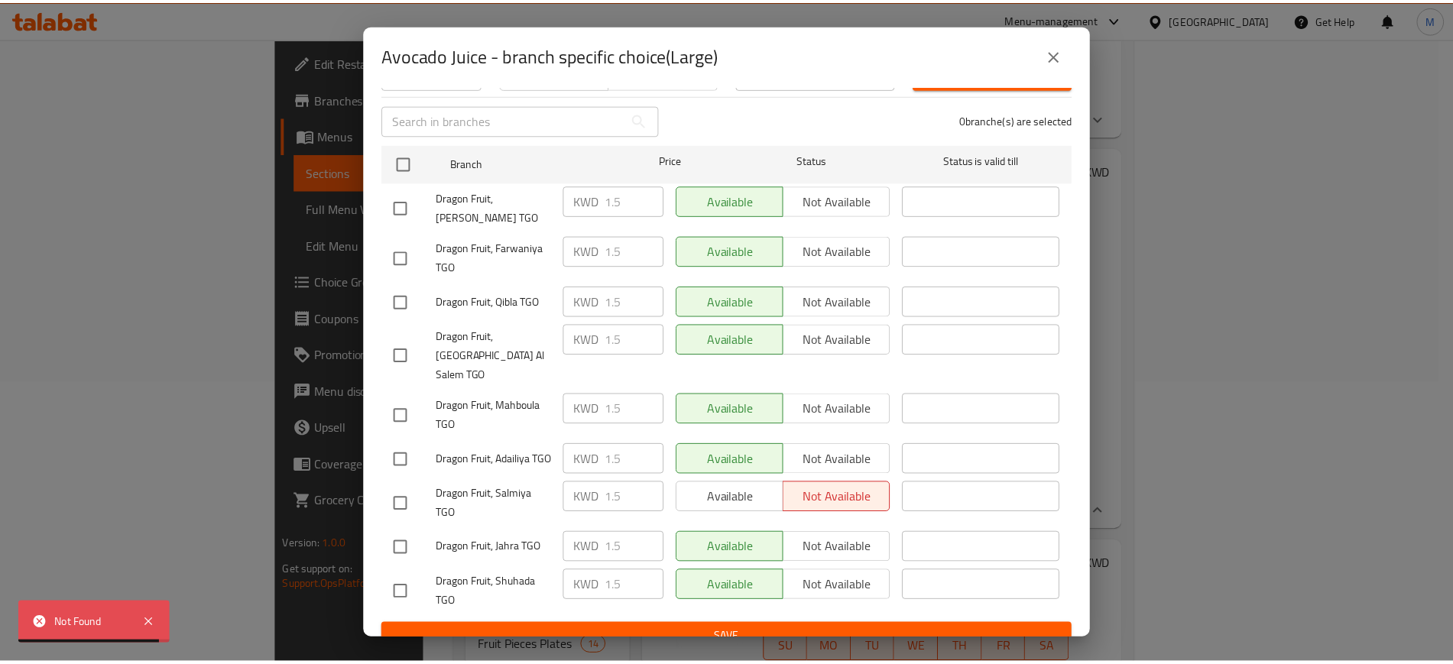
scroll to position [193, 0]
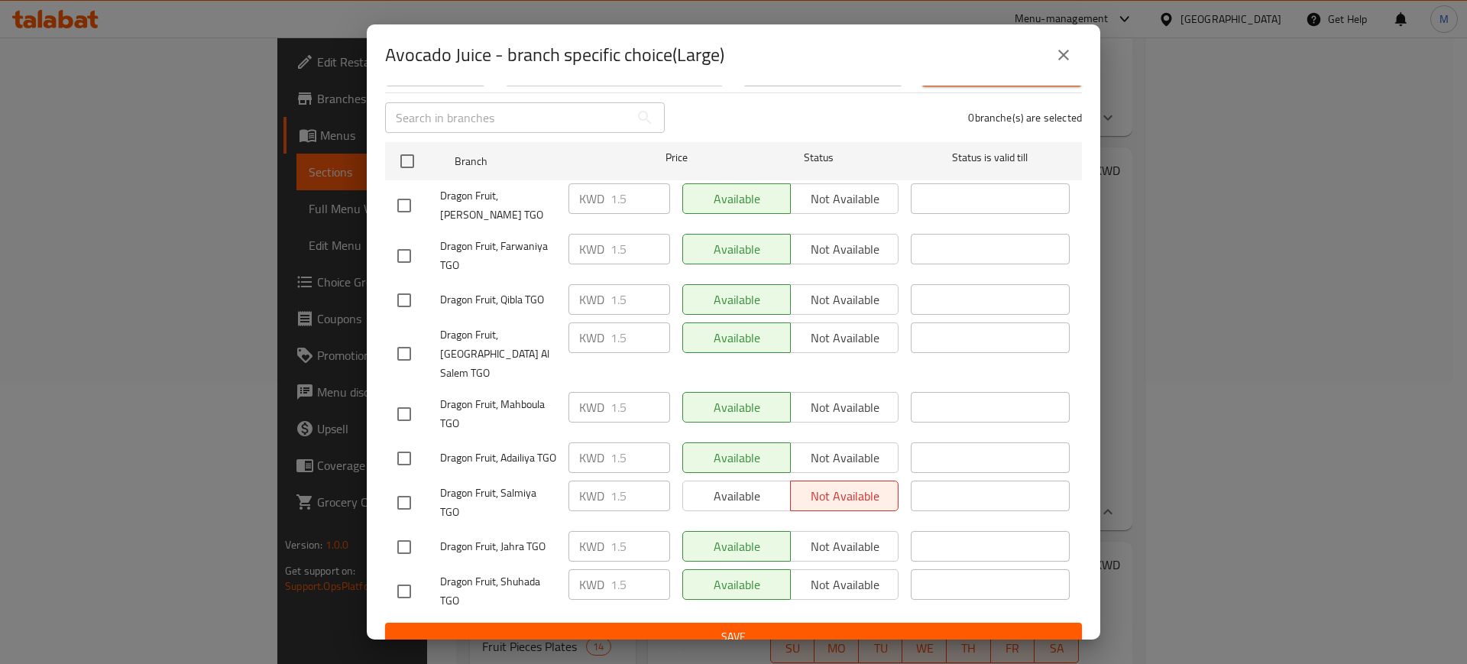
click at [398, 487] on input "checkbox" at bounding box center [404, 503] width 32 height 32
checkbox input "true"
click at [698, 485] on span "Available" at bounding box center [737, 496] width 96 height 22
click at [641, 627] on span "Save" at bounding box center [733, 636] width 672 height 19
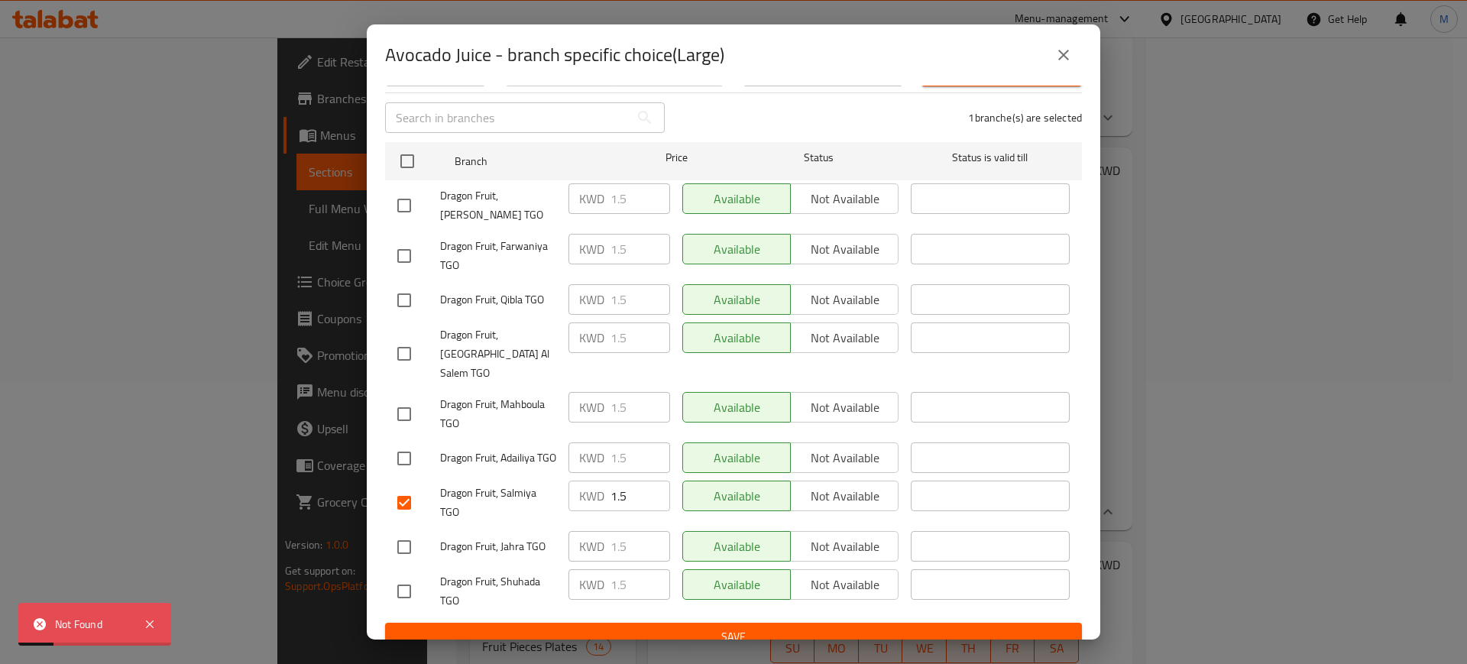
click at [1065, 60] on icon "close" at bounding box center [1064, 55] width 18 height 18
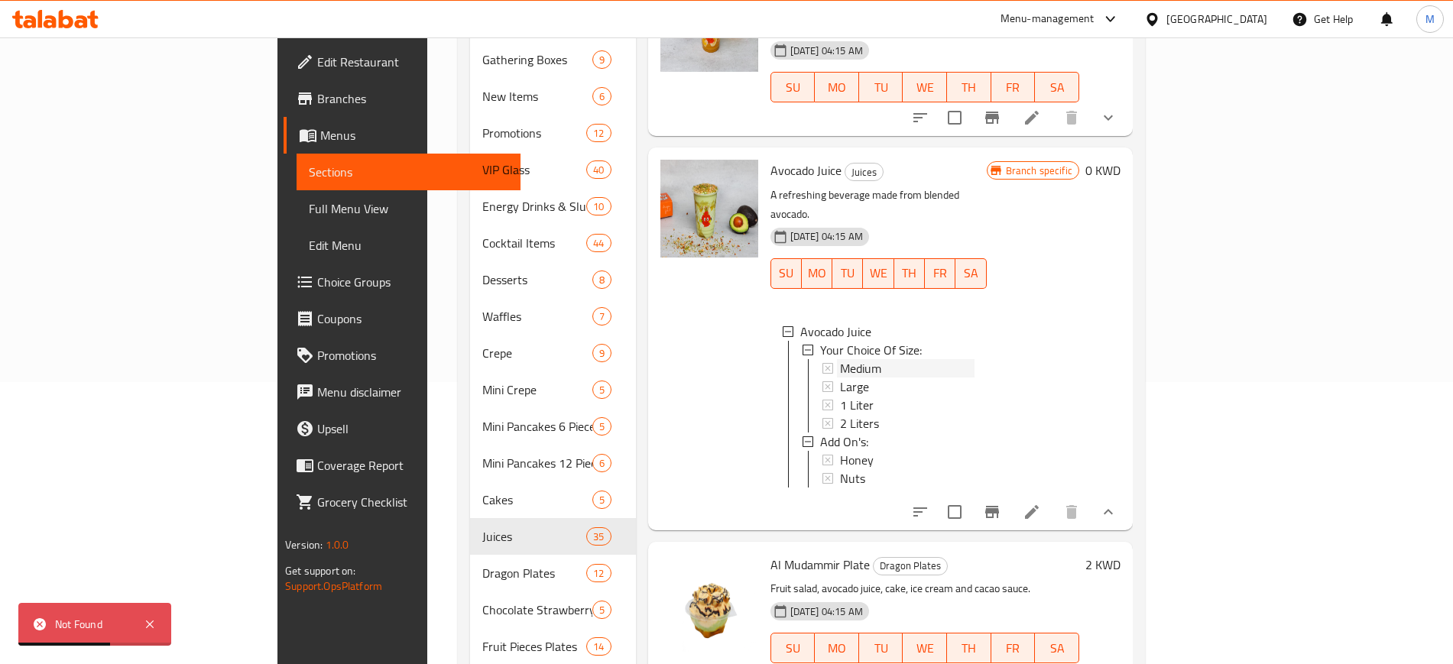
click at [868, 359] on div "Medium" at bounding box center [907, 368] width 134 height 18
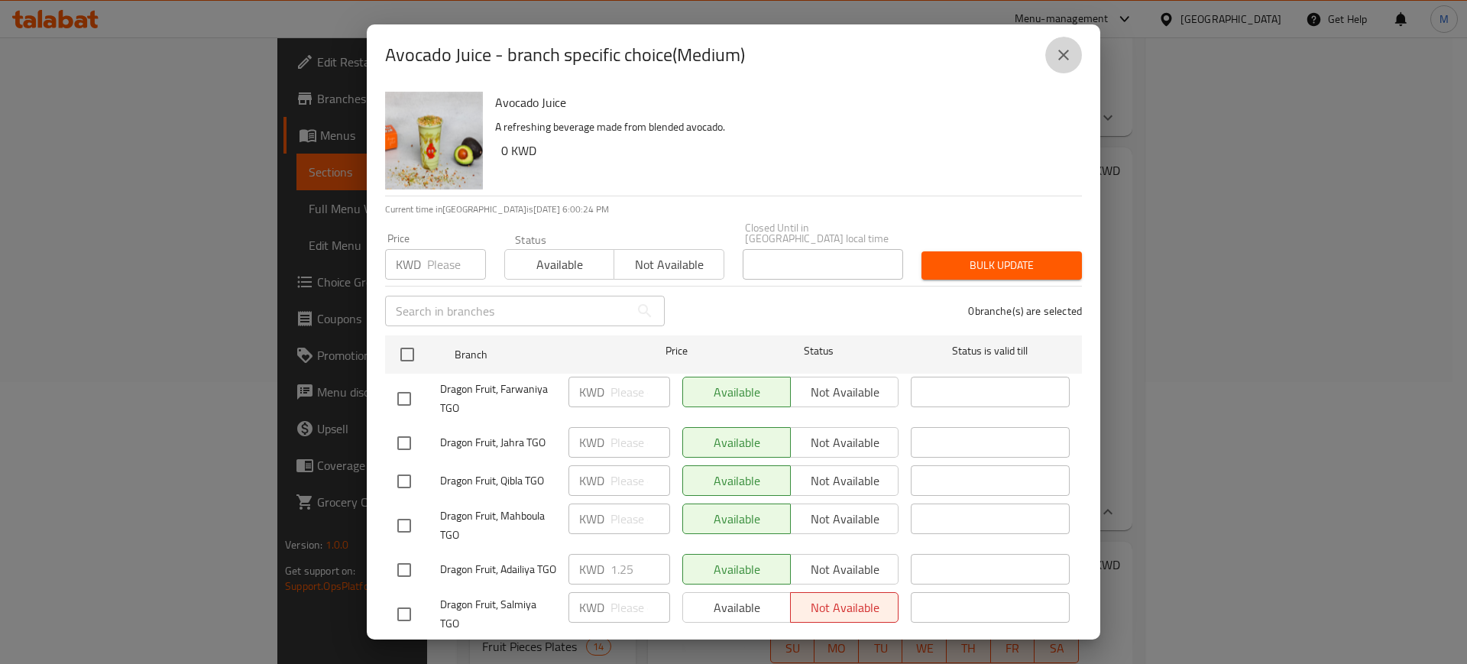
click at [1072, 57] on icon "close" at bounding box center [1064, 55] width 18 height 18
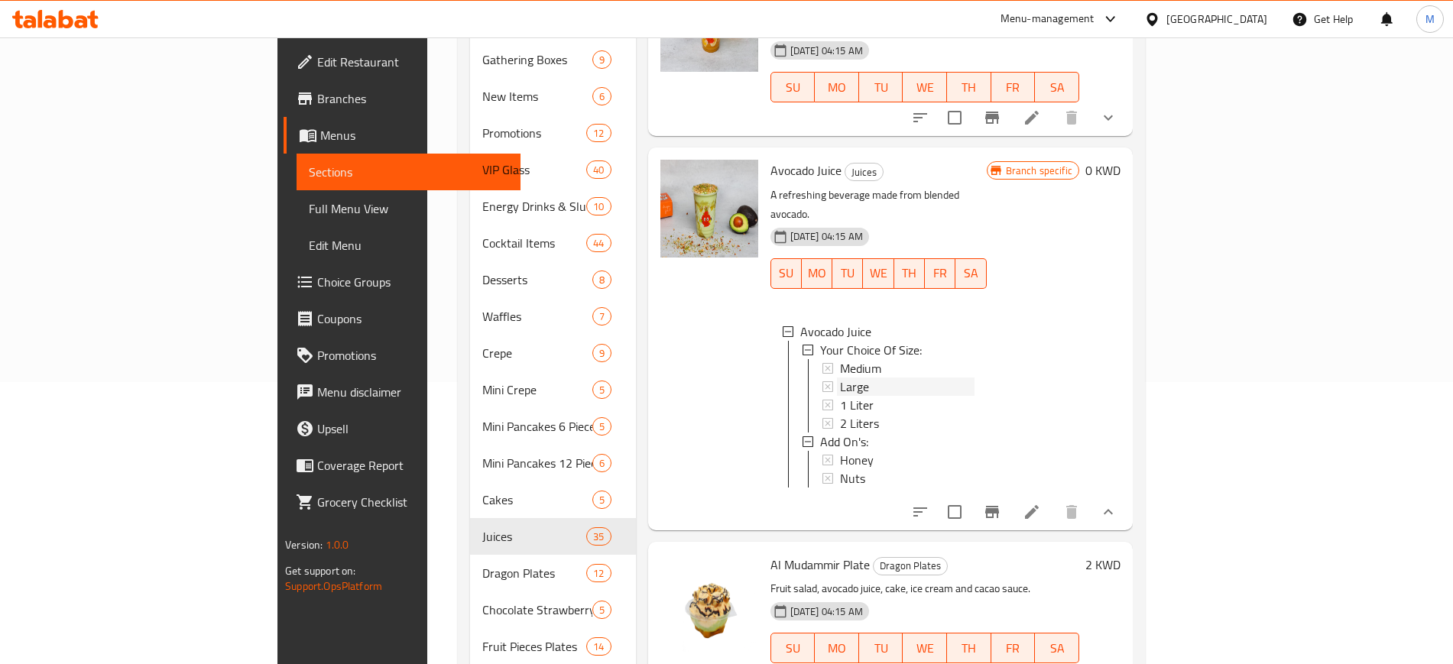
click at [840, 378] on div "Large" at bounding box center [907, 387] width 134 height 18
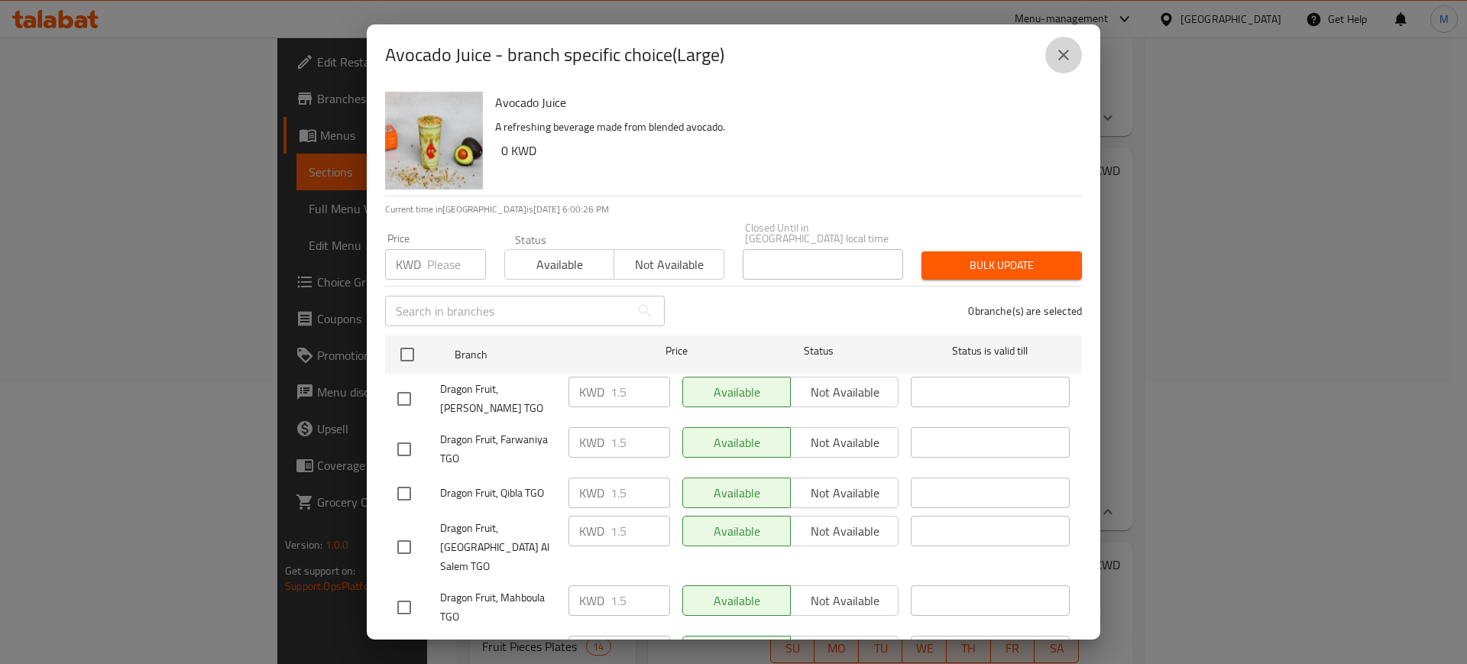
click at [1059, 54] on icon "close" at bounding box center [1064, 55] width 18 height 18
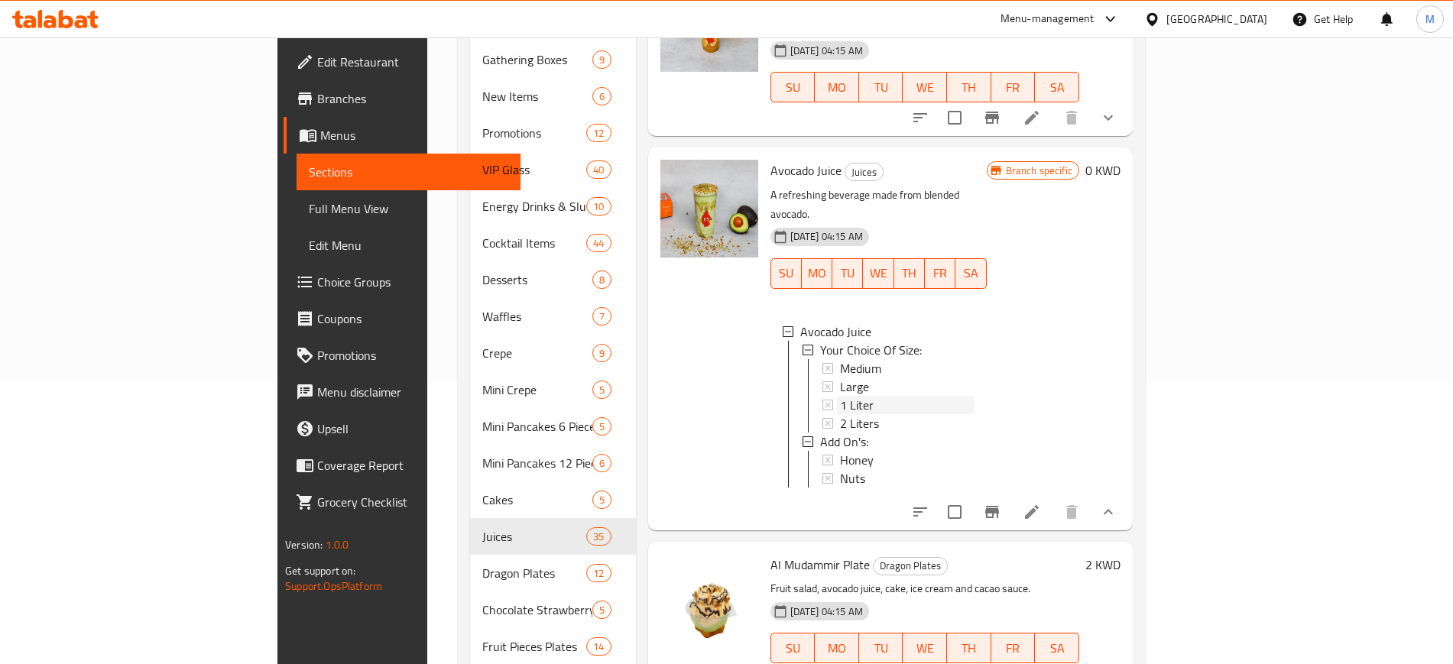
click at [840, 396] on div "1 Liter" at bounding box center [907, 405] width 134 height 18
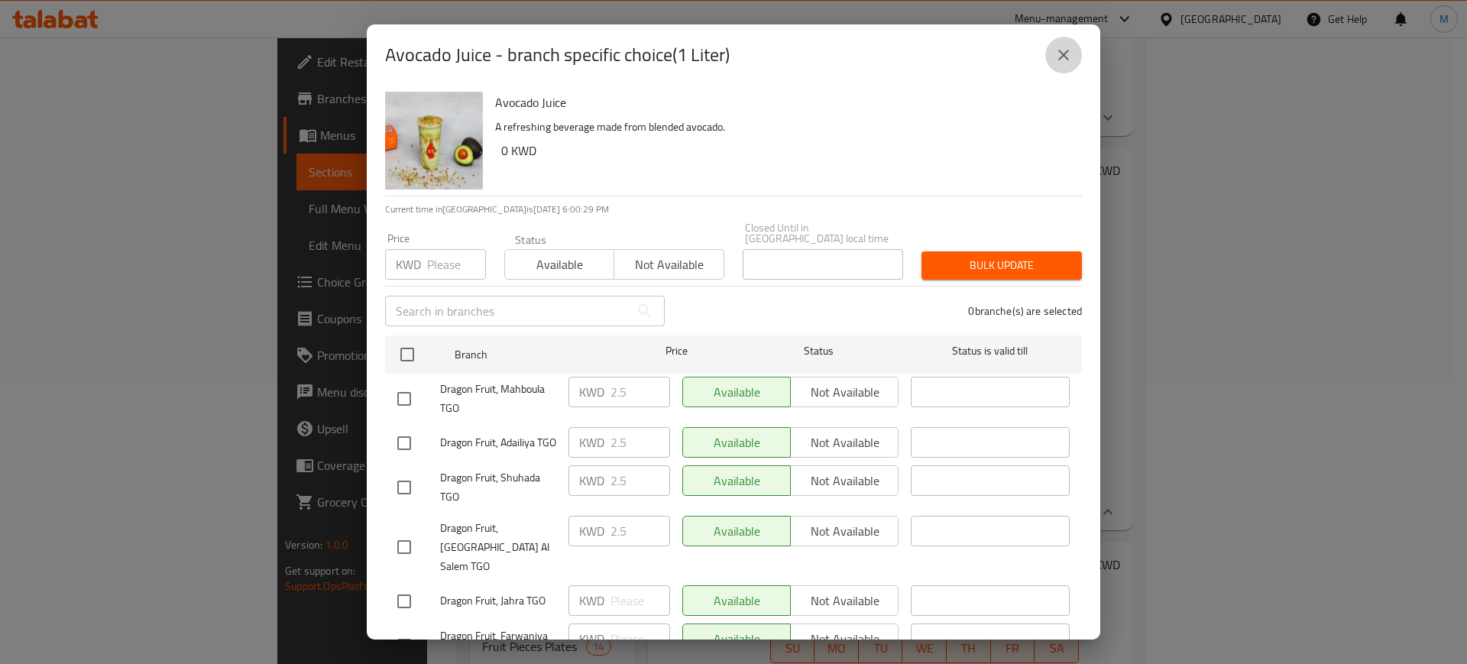
click at [1067, 57] on icon "close" at bounding box center [1063, 55] width 11 height 11
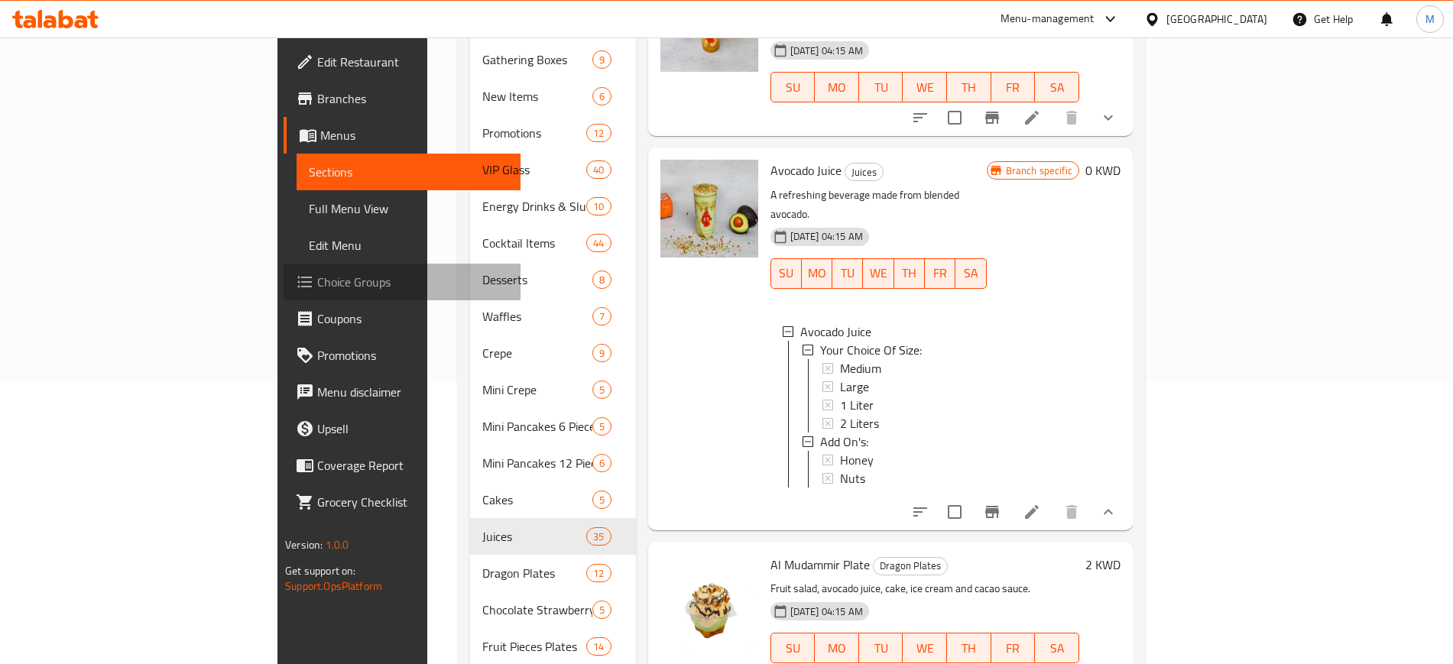
click at [317, 289] on span "Choice Groups" at bounding box center [412, 282] width 190 height 18
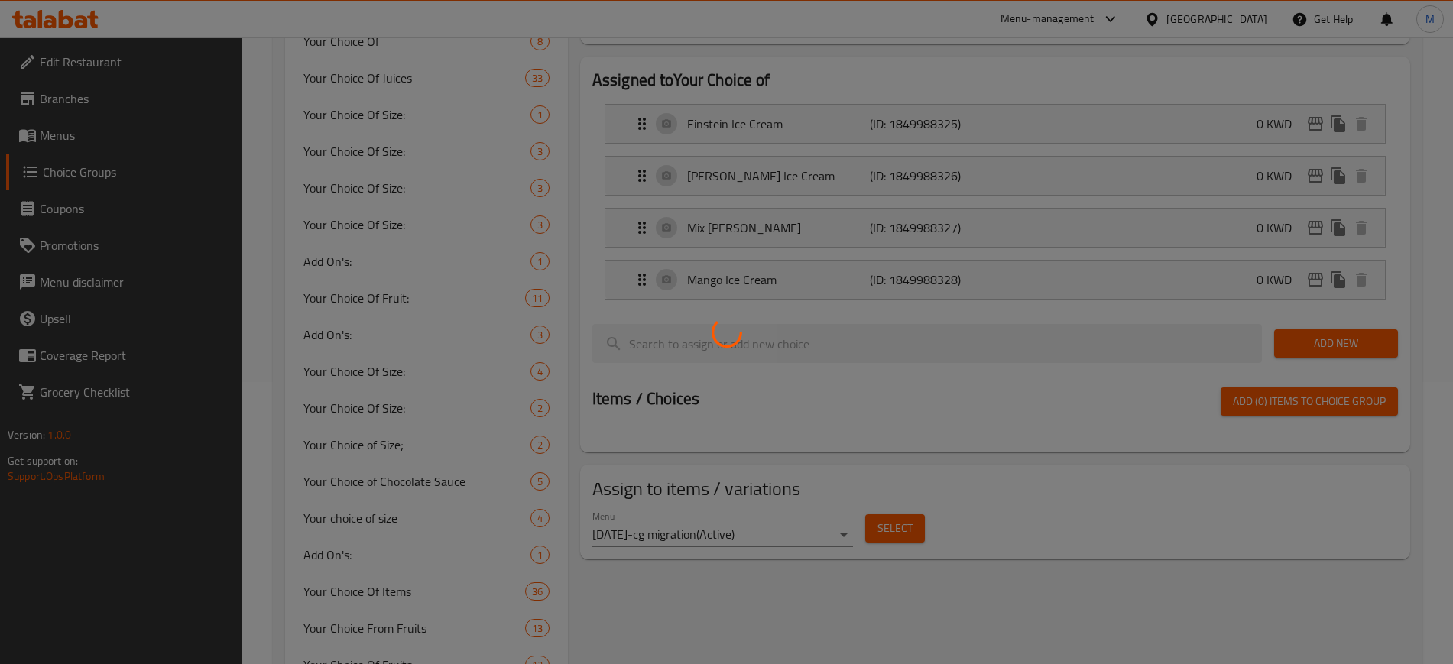
scroll to position [216, 0]
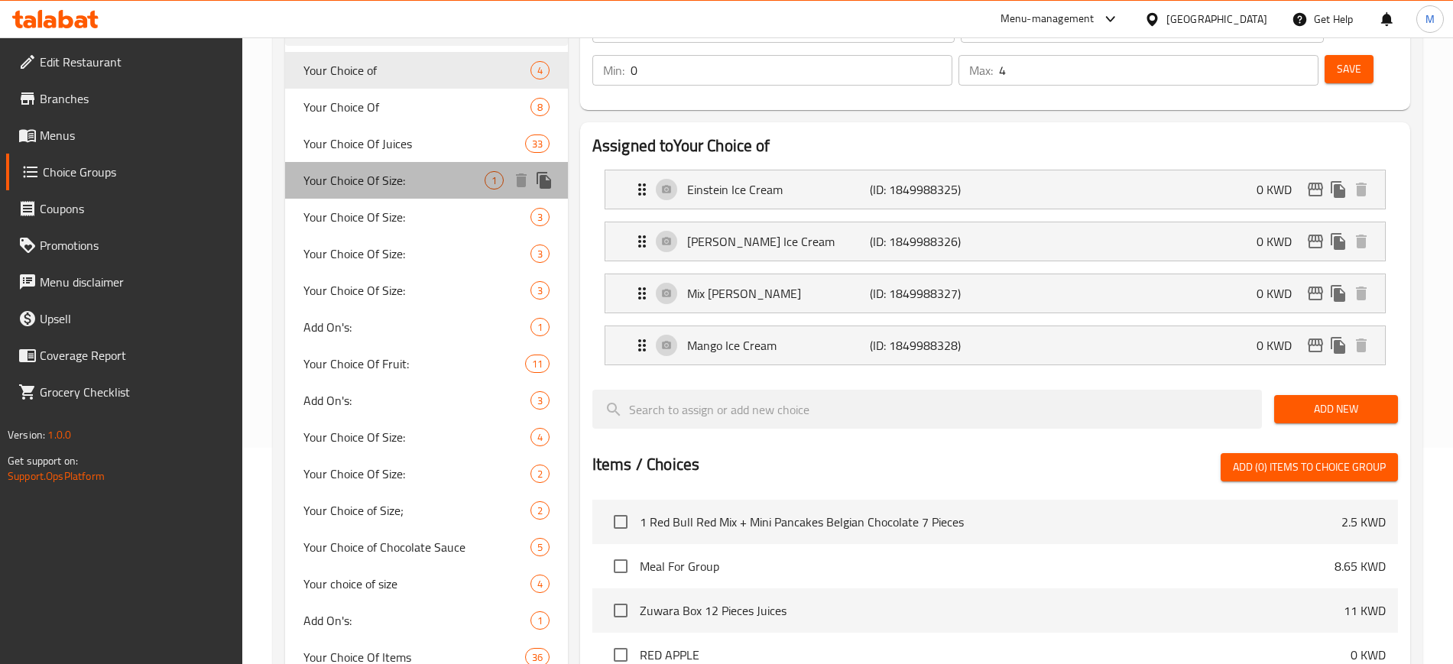
click at [417, 197] on div "Your Choice Of Size: 1" at bounding box center [426, 180] width 283 height 37
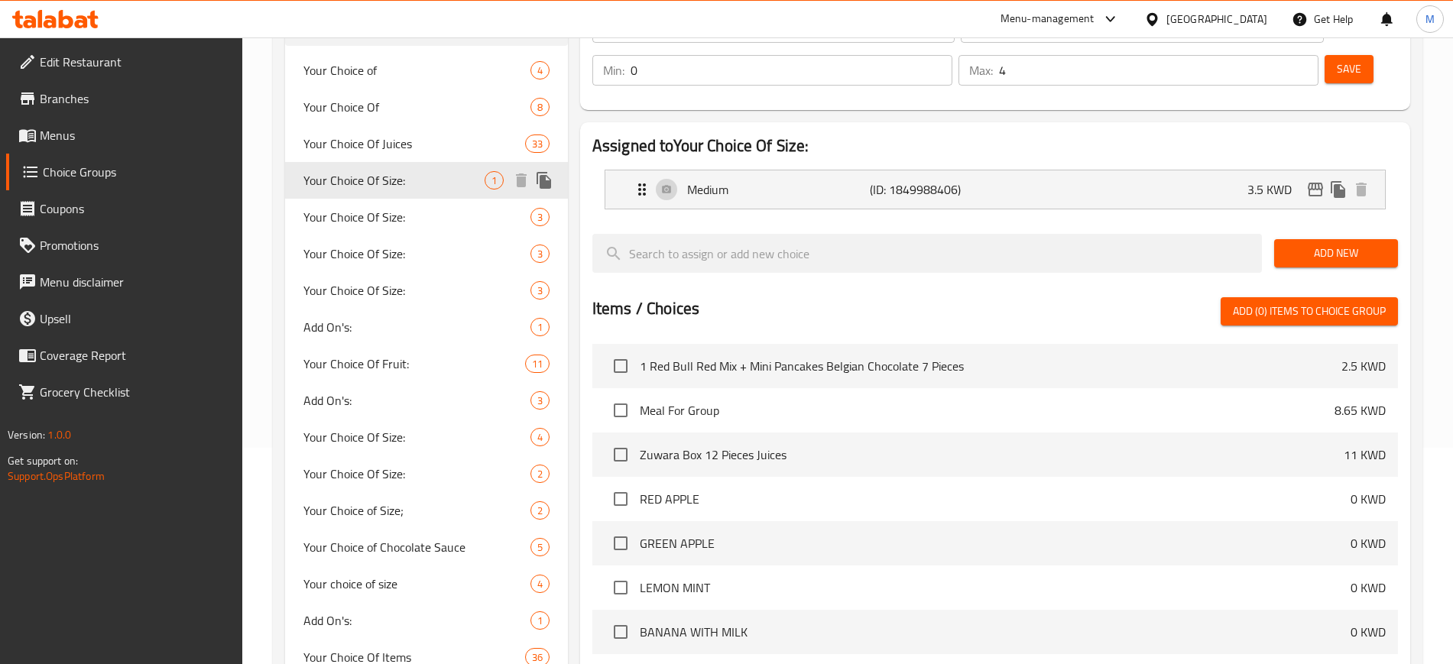
type input "Your Choice Of Size:"
type input "إختيارك من الحجم:"
type input "1"
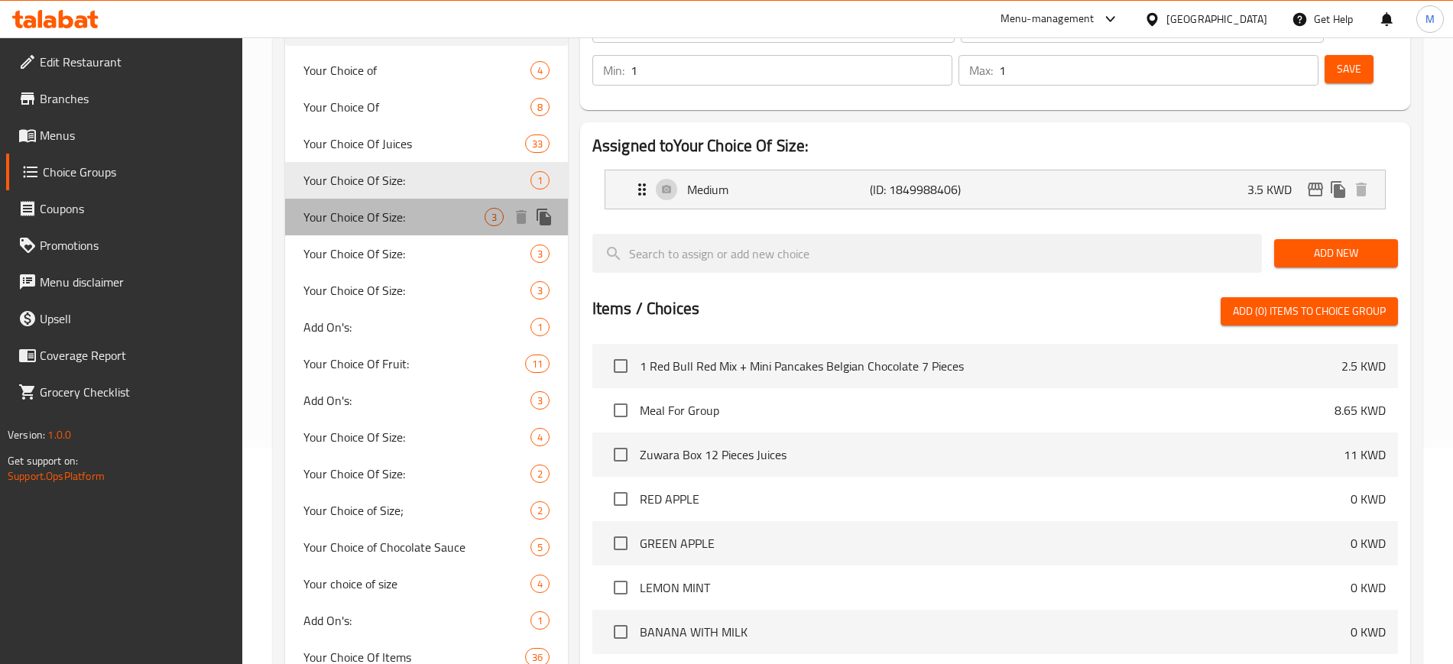
click at [417, 224] on span "Your Choice Of Size:" at bounding box center [393, 217] width 181 height 18
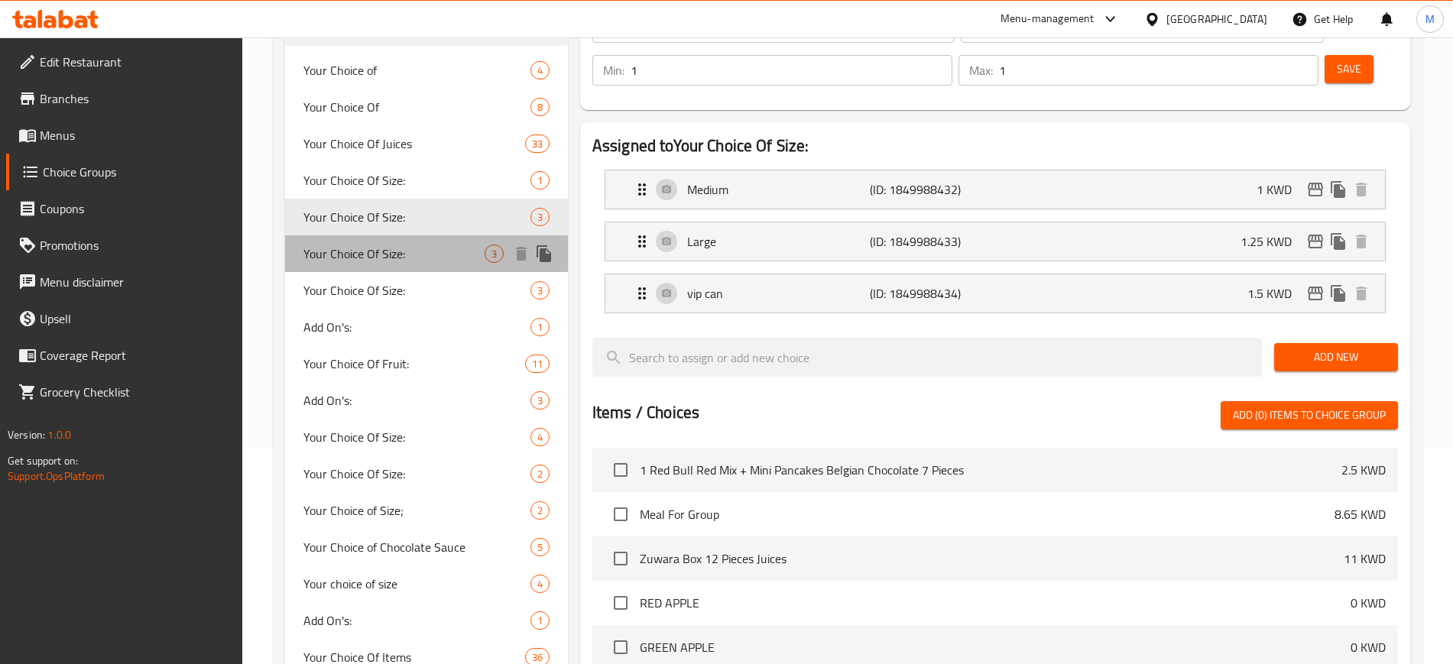
click at [413, 259] on span "Your Choice Of Size:" at bounding box center [393, 254] width 181 height 18
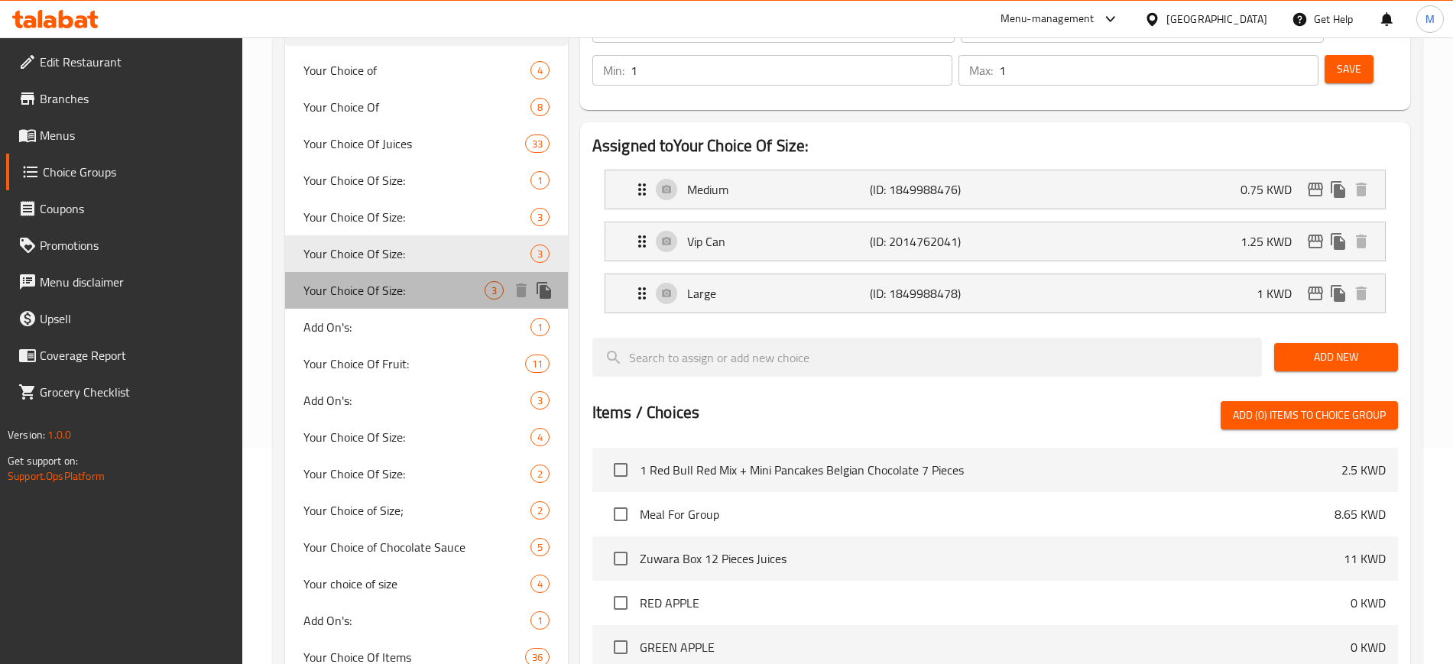
click at [414, 290] on span "Your Choice Of Size:" at bounding box center [393, 290] width 181 height 18
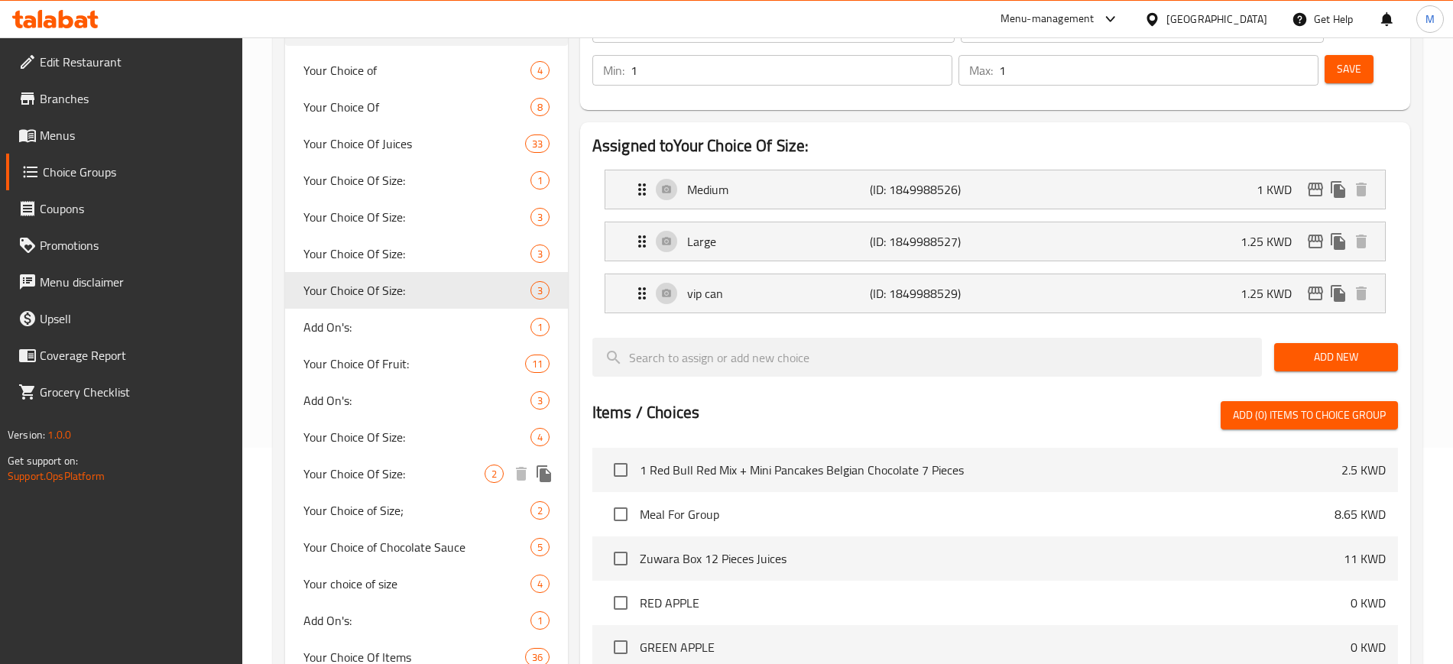
drag, startPoint x: 406, startPoint y: 532, endPoint x: 414, endPoint y: 432, distance: 100.5
click at [414, 432] on div "Your Choice of 4 Your Choice Of 8 Your Choice Of Juices 33 Your Choice Of Size:…" at bounding box center [426, 547] width 283 height 990
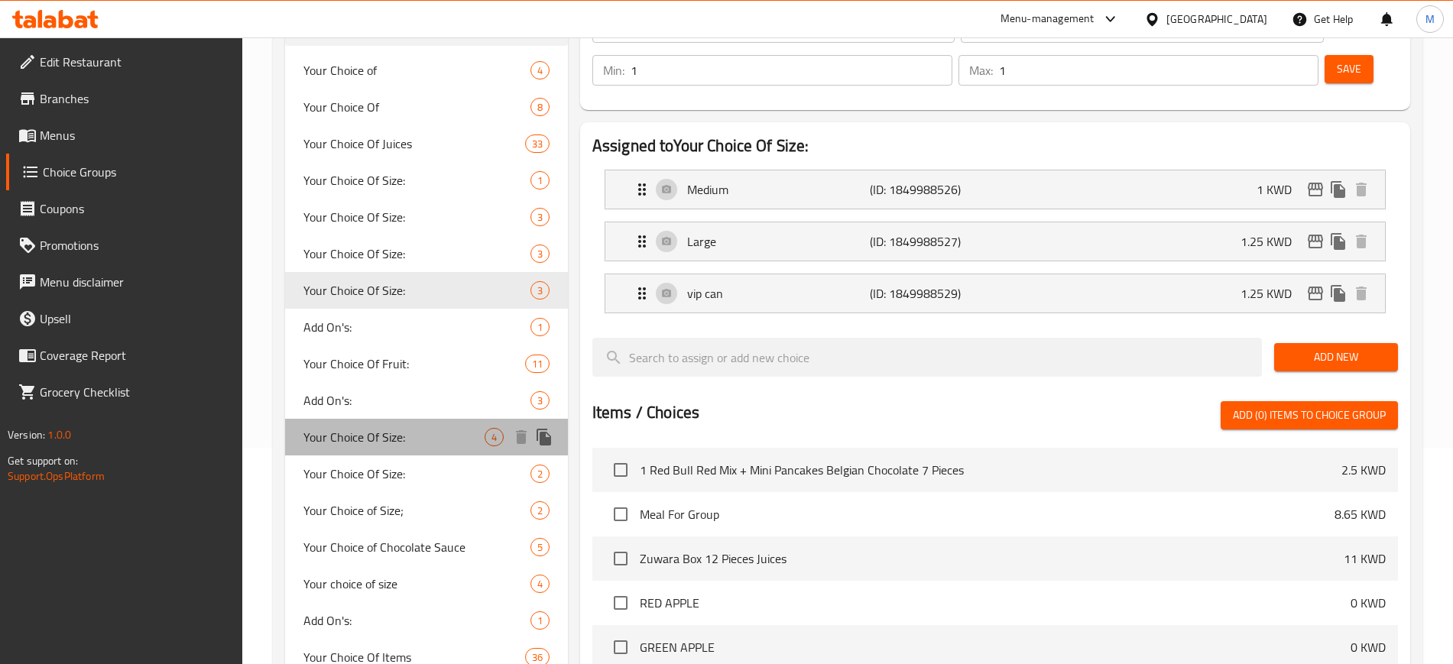
click at [414, 432] on span "Your Choice Of Size:" at bounding box center [393, 437] width 181 height 18
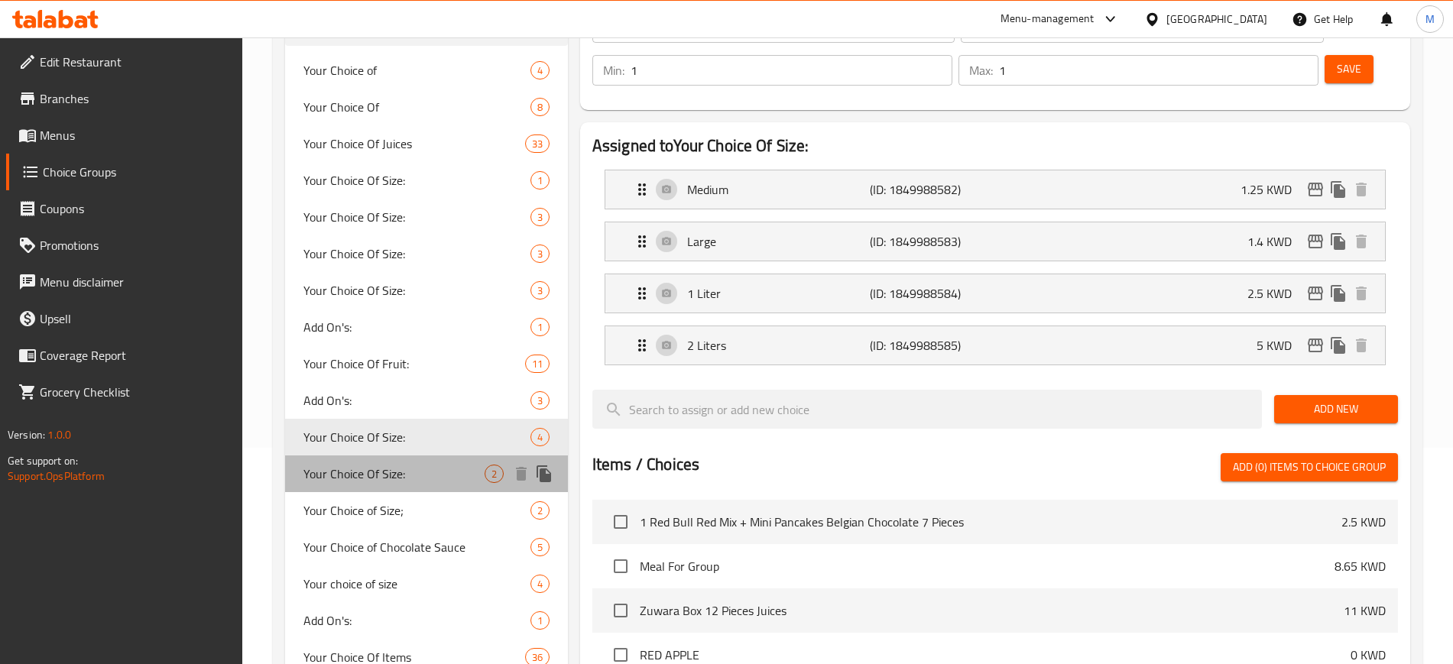
click at [406, 488] on div "Your Choice Of Size: 2" at bounding box center [426, 473] width 283 height 37
type input "اختيارك من الحجم:"
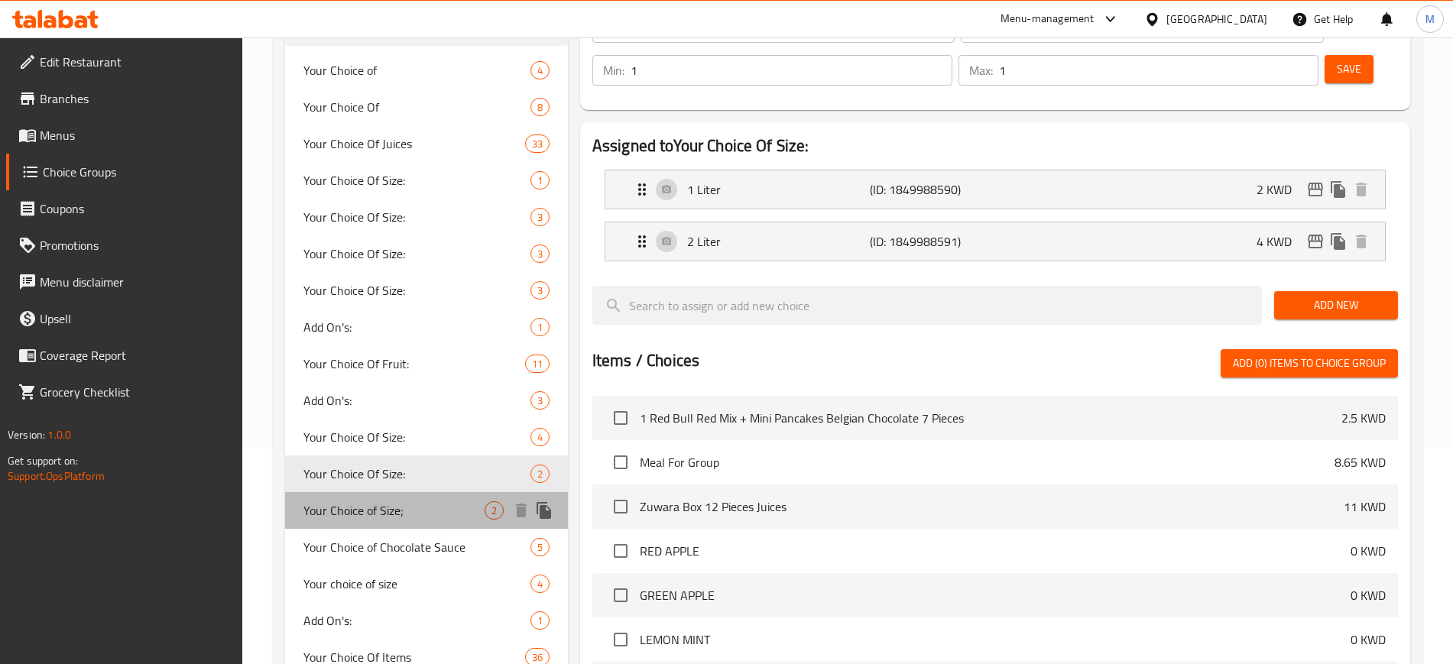
click at [406, 520] on div "Your Choice of Size; 2" at bounding box center [426, 510] width 283 height 37
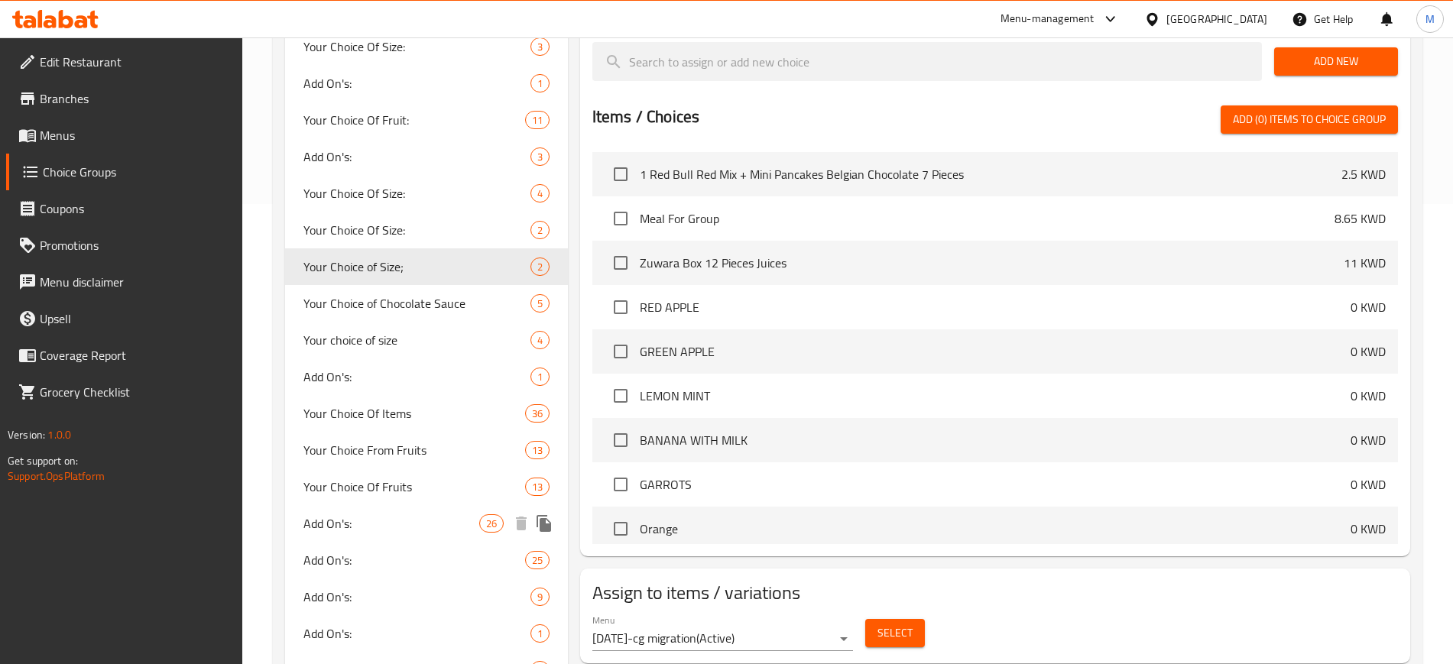
scroll to position [406, 0]
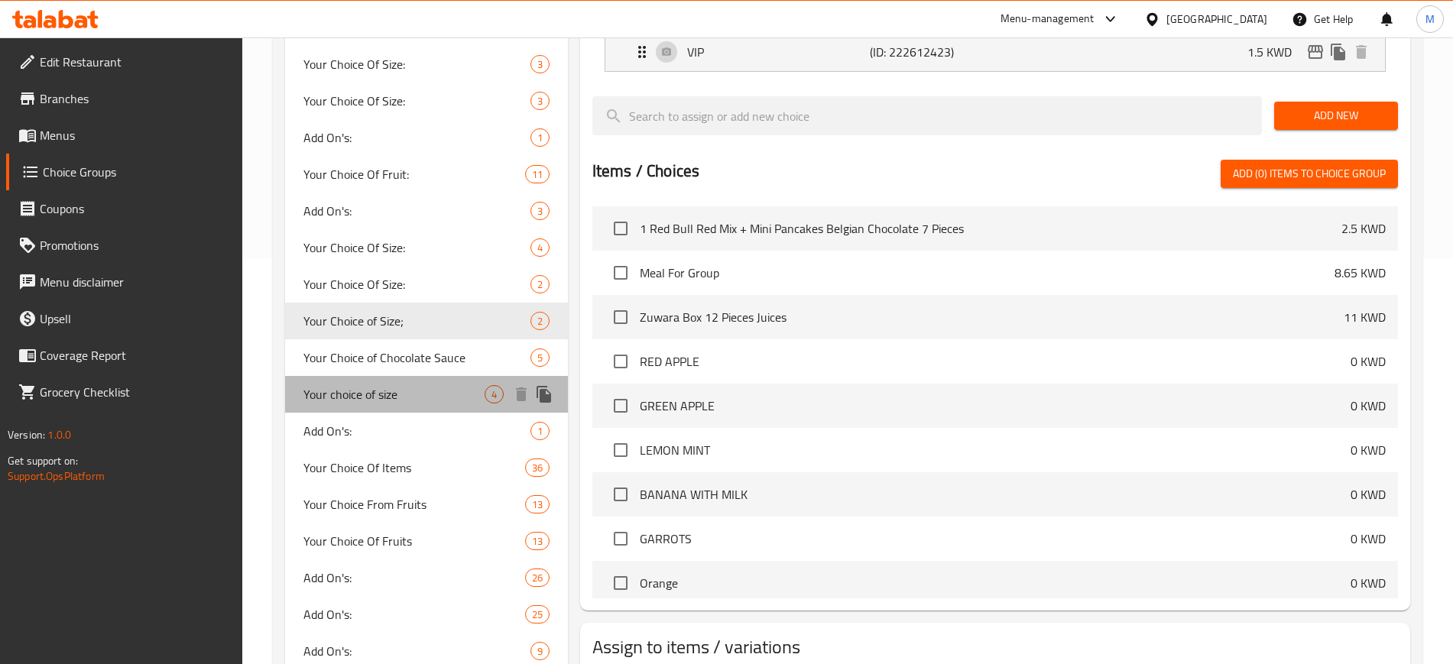
click at [418, 395] on span "Your choice of size" at bounding box center [393, 394] width 181 height 18
type input "Your choice of size"
type input "اختيارك من الحجم"
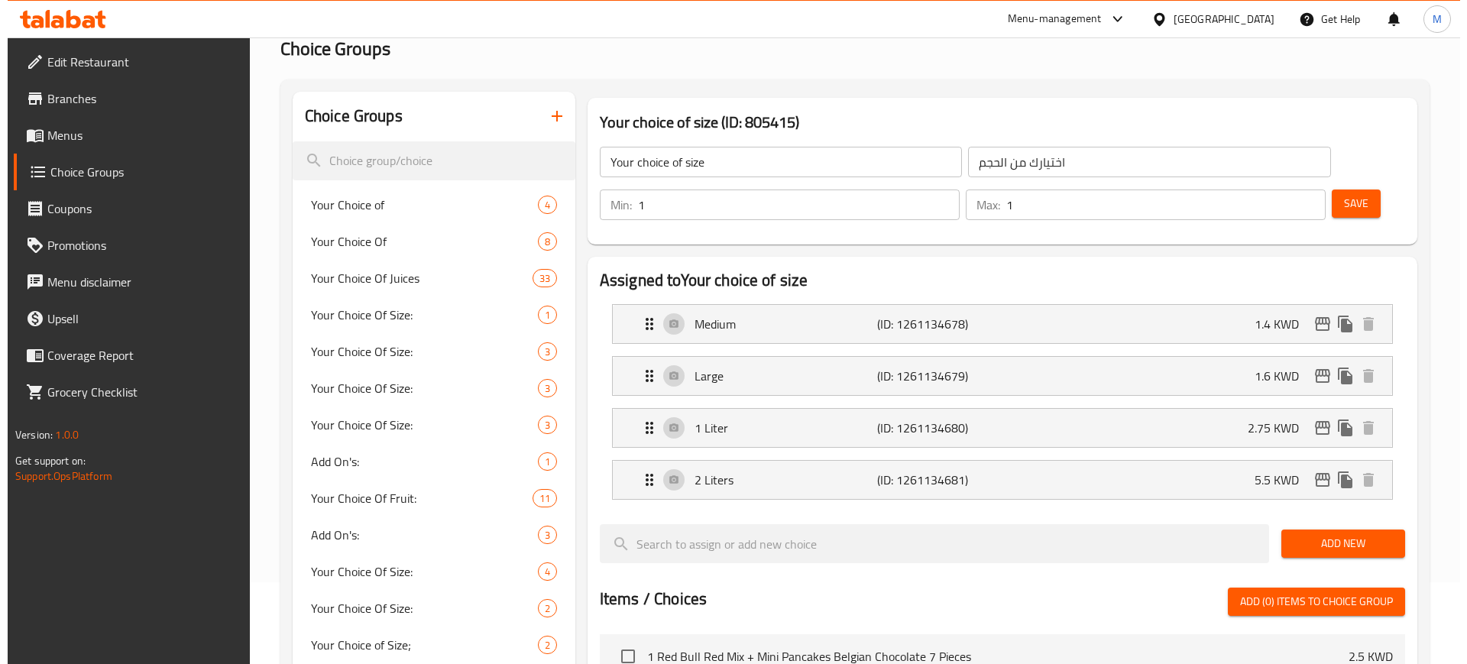
scroll to position [81, 0]
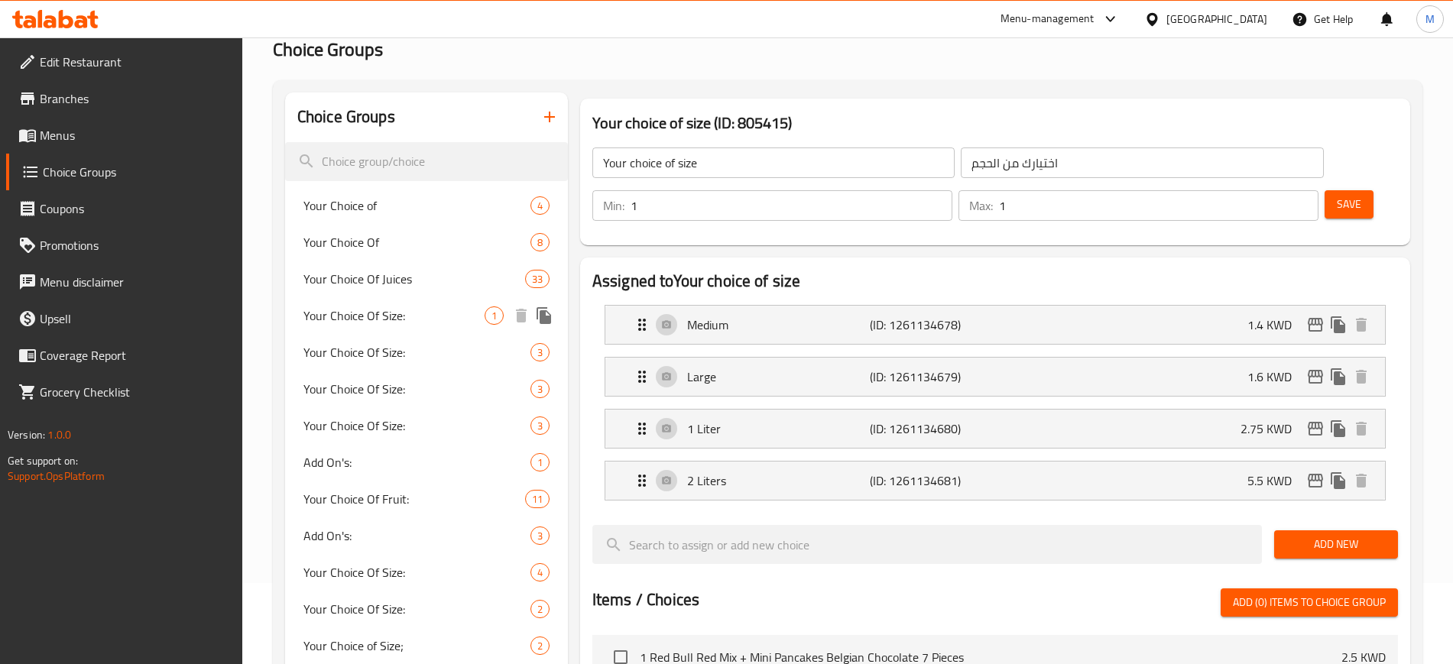
click at [403, 313] on span "Your Choice Of Size:" at bounding box center [393, 315] width 181 height 18
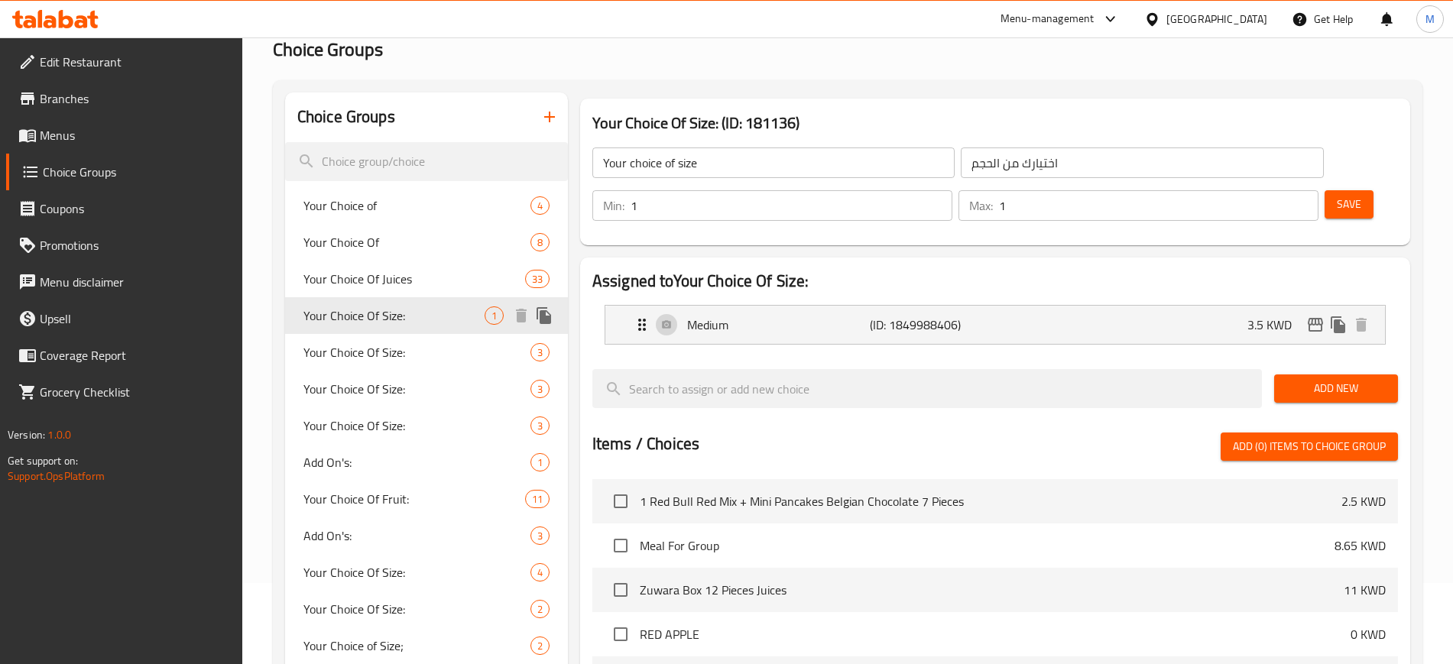
type input "Your Choice Of Size:"
click at [413, 349] on span "Your Choice Of Size:" at bounding box center [393, 352] width 181 height 18
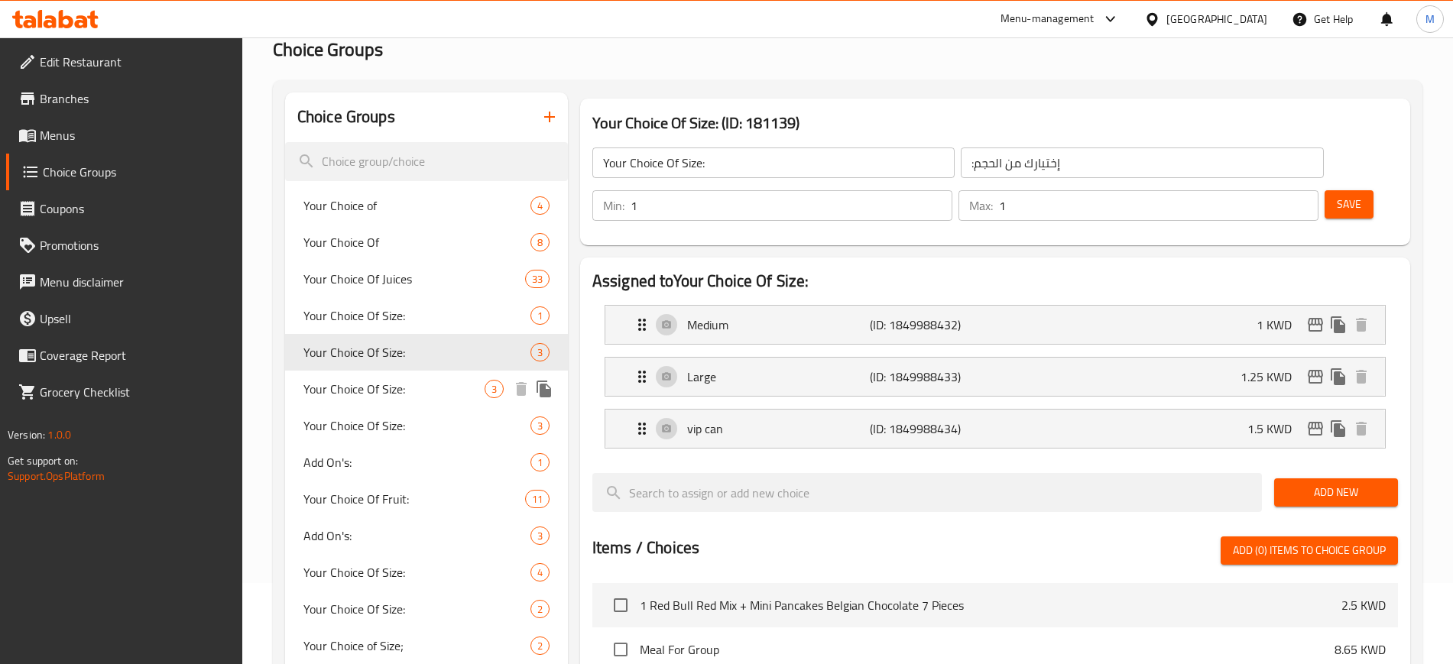
click at [417, 397] on span "Your Choice Of Size:" at bounding box center [393, 389] width 181 height 18
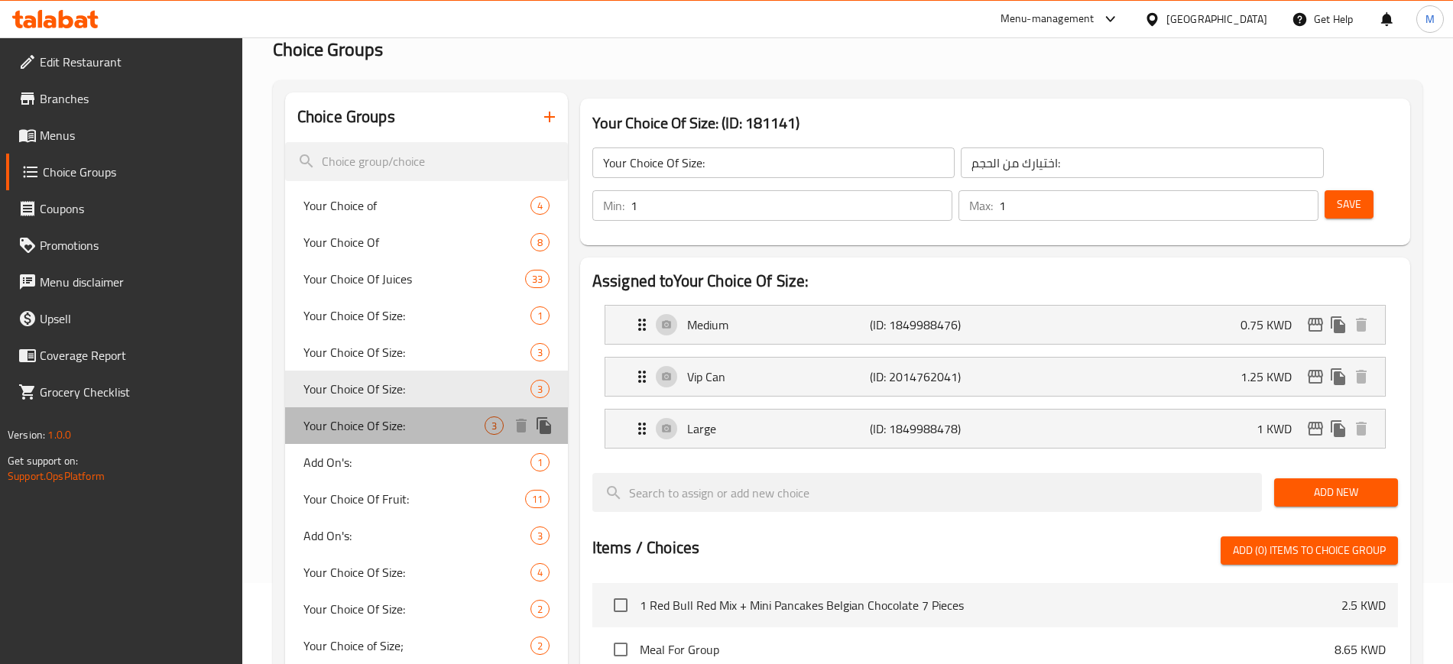
click at [416, 424] on span "Your Choice Of Size:" at bounding box center [393, 425] width 181 height 18
type input "إختيارك من الحجم:"
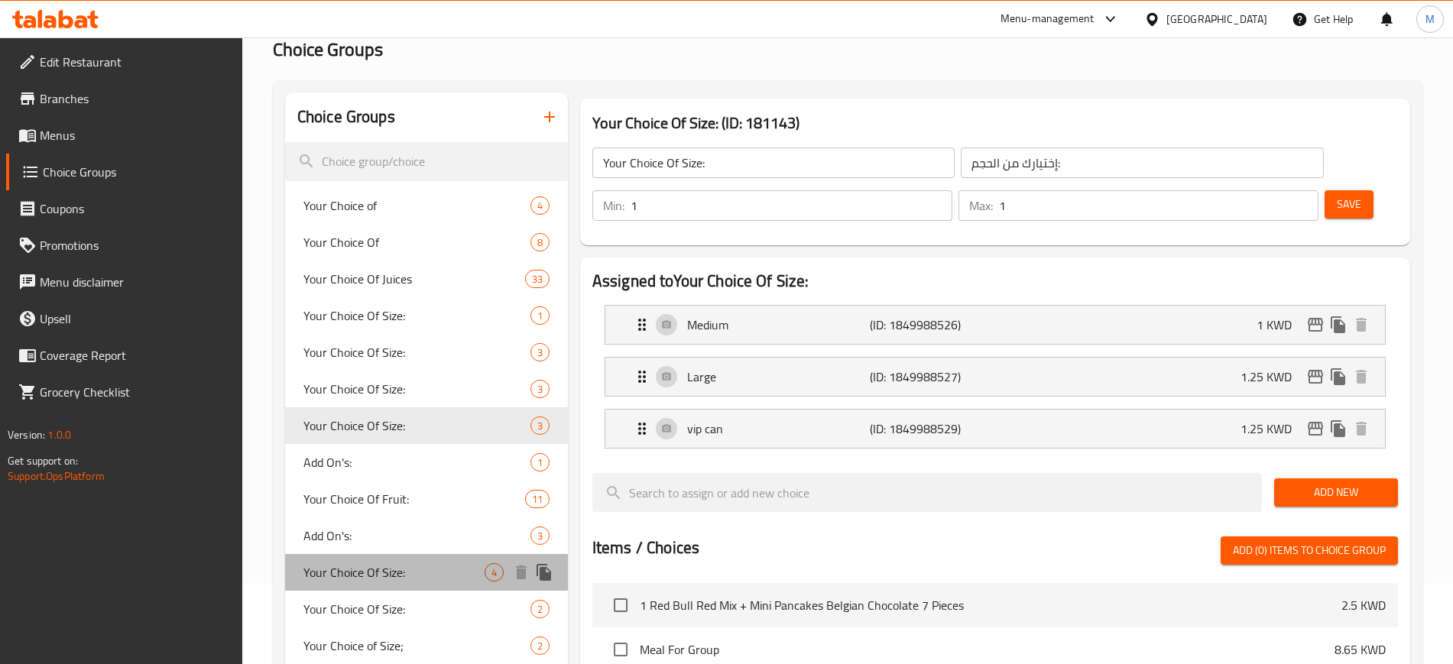
click at [419, 577] on span "Your Choice Of Size:" at bounding box center [393, 572] width 181 height 18
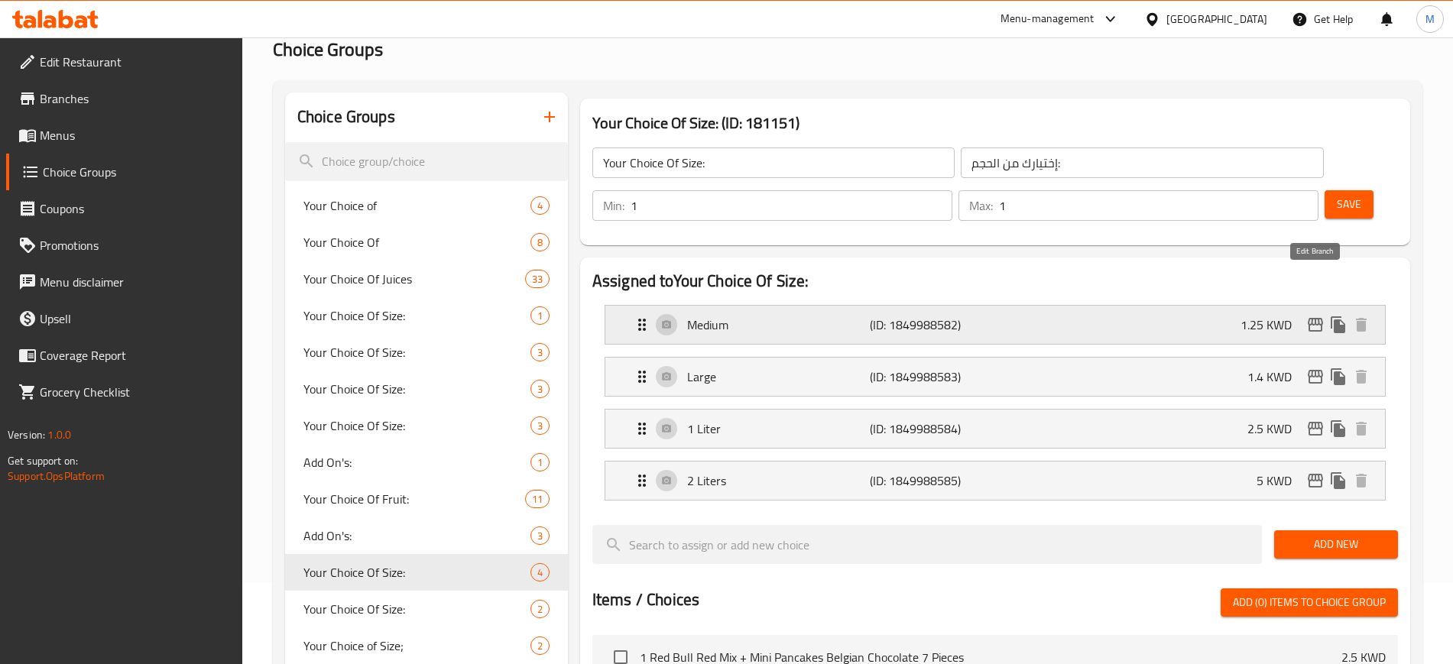
click at [1311, 316] on icon "edit" at bounding box center [1315, 325] width 18 height 18
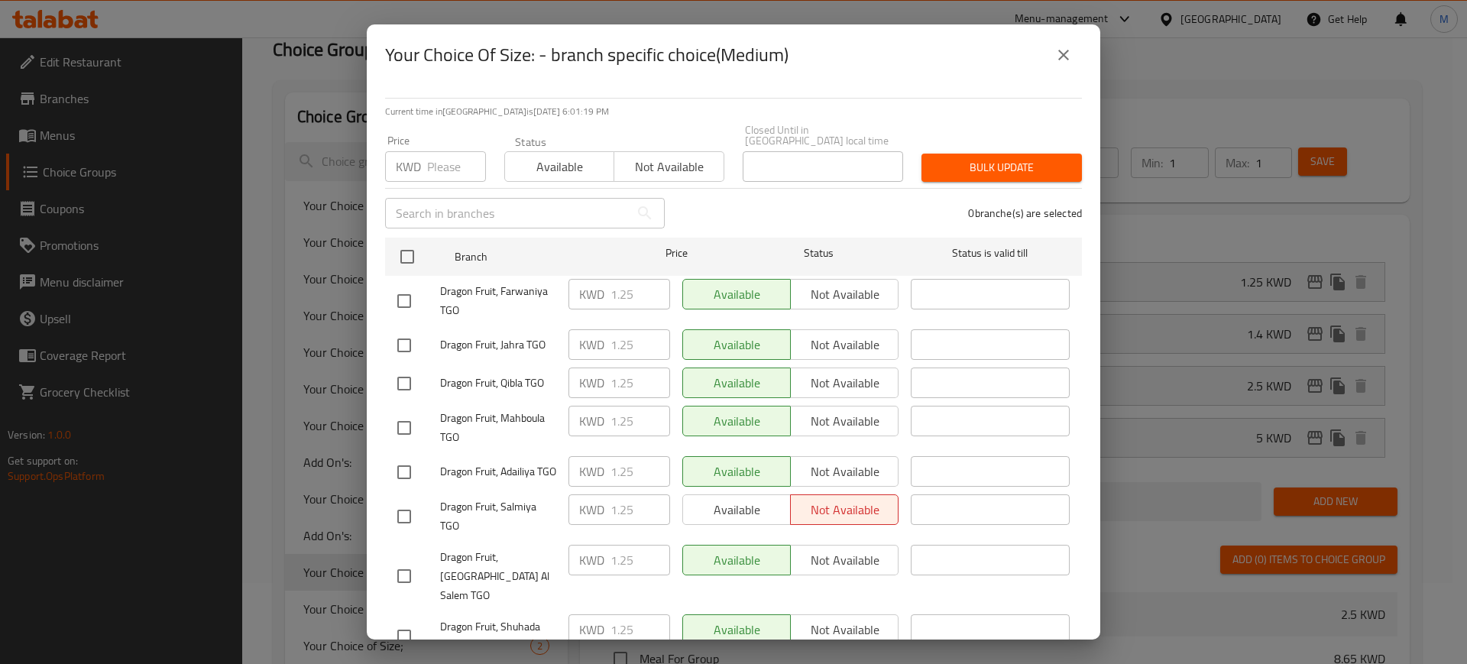
click at [408, 513] on input "checkbox" at bounding box center [404, 517] width 32 height 32
checkbox input "true"
click at [740, 509] on span "Available" at bounding box center [737, 510] width 96 height 22
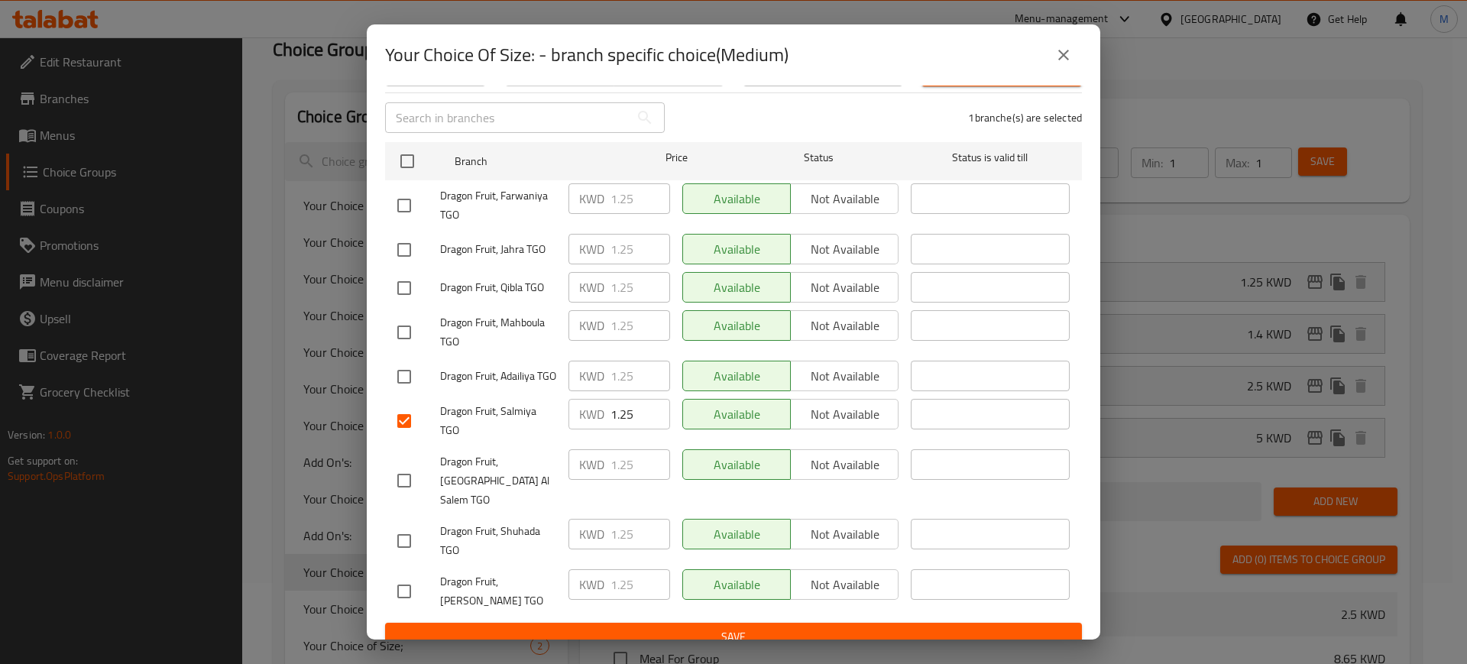
click at [687, 627] on span "Save" at bounding box center [733, 636] width 672 height 19
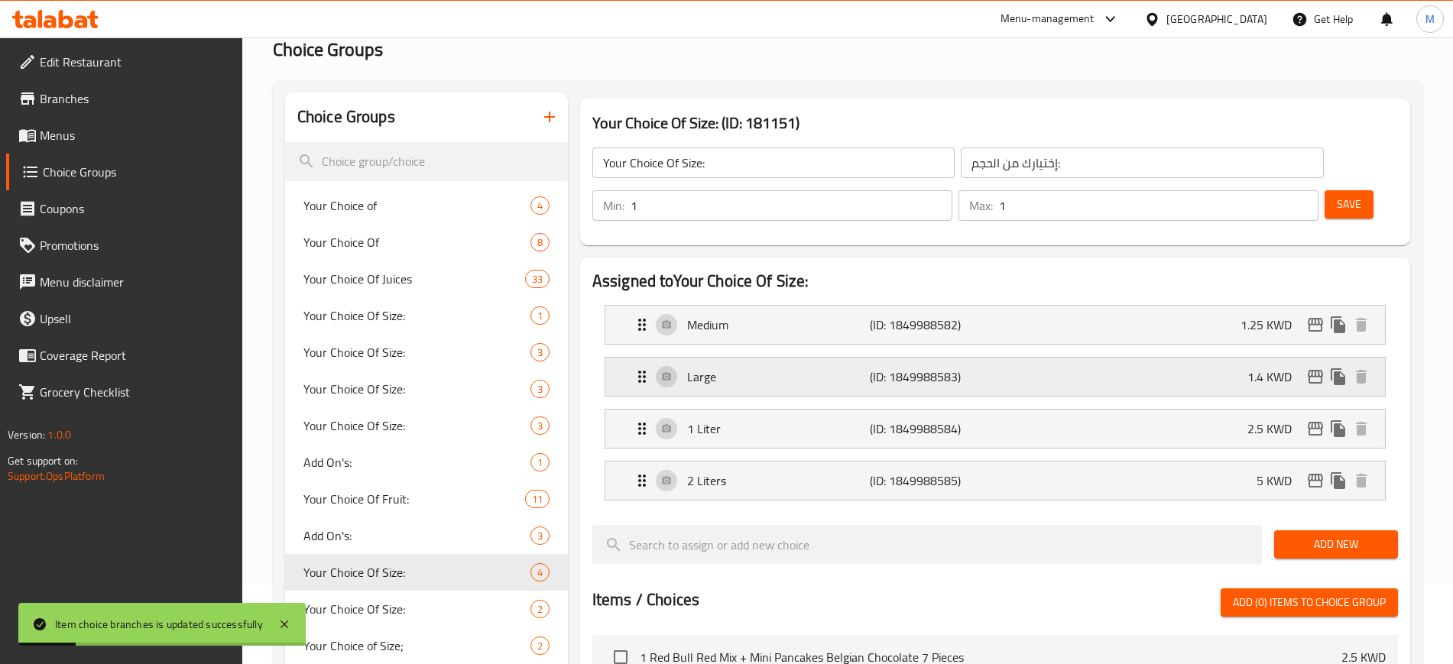
click at [1244, 358] on div "Large (ID: 1849988583) 1.4 KWD" at bounding box center [1000, 377] width 734 height 38
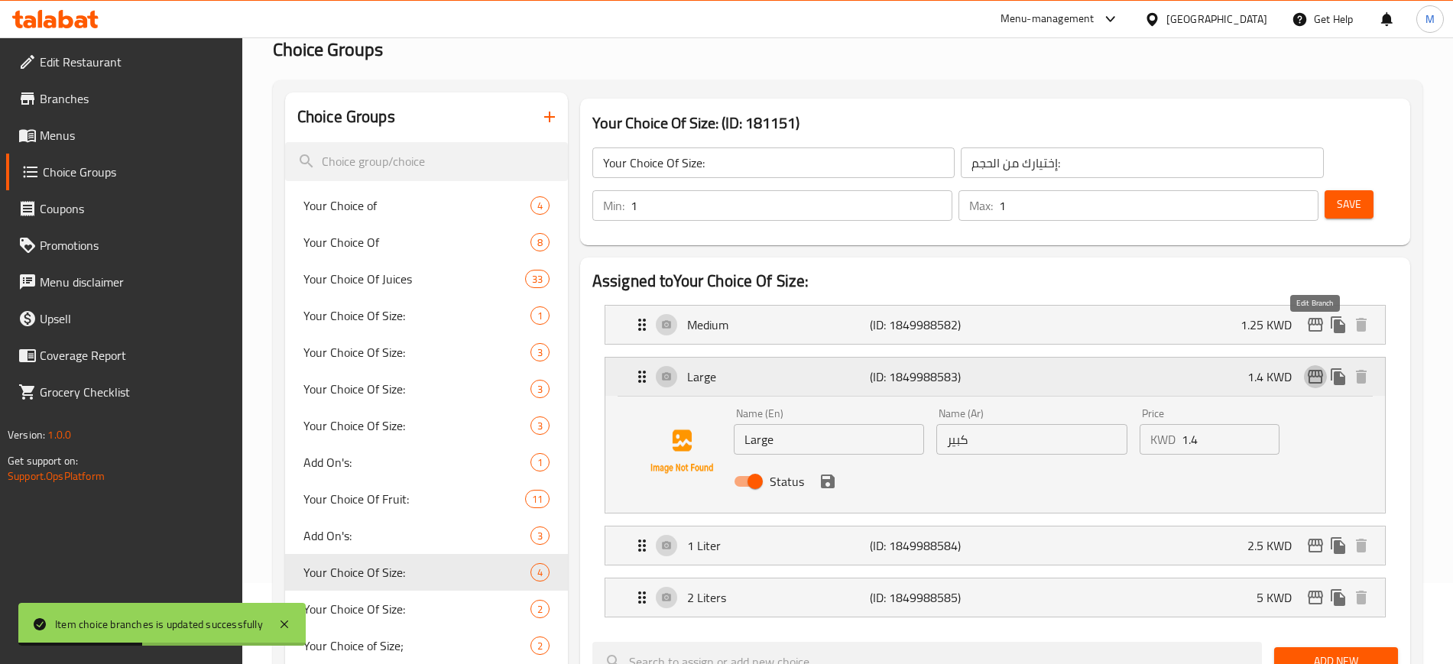
click at [1309, 370] on icon "edit" at bounding box center [1315, 377] width 15 height 14
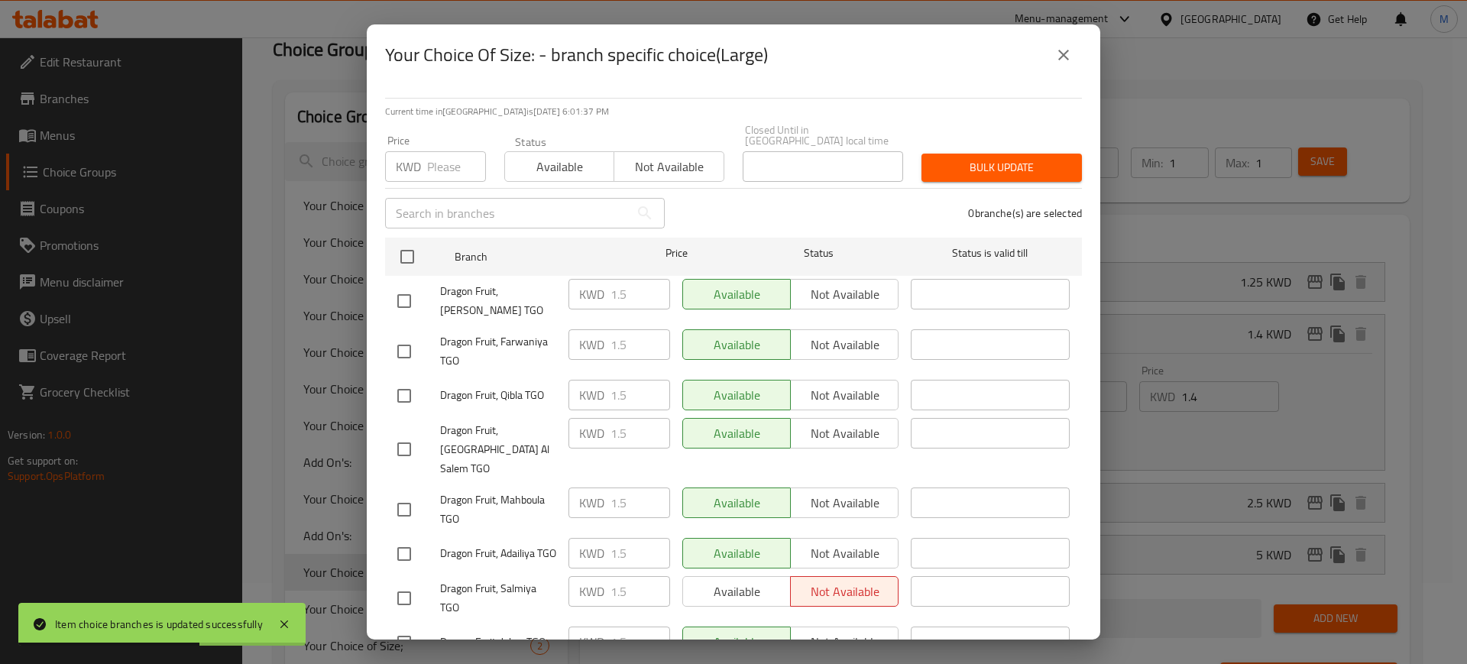
click at [407, 582] on input "checkbox" at bounding box center [404, 598] width 32 height 32
checkbox input "true"
click at [736, 581] on span "Available" at bounding box center [737, 592] width 96 height 22
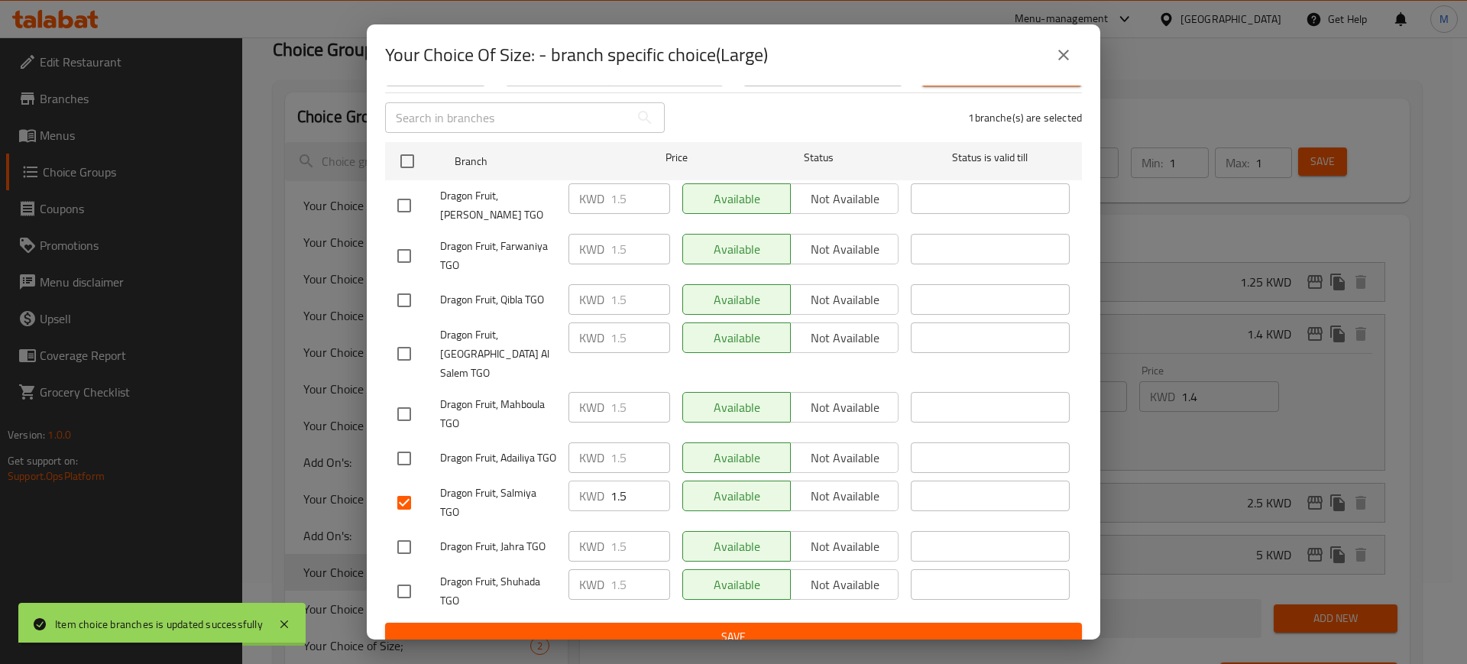
scroll to position [95, 0]
click at [695, 628] on span "Save" at bounding box center [733, 637] width 672 height 19
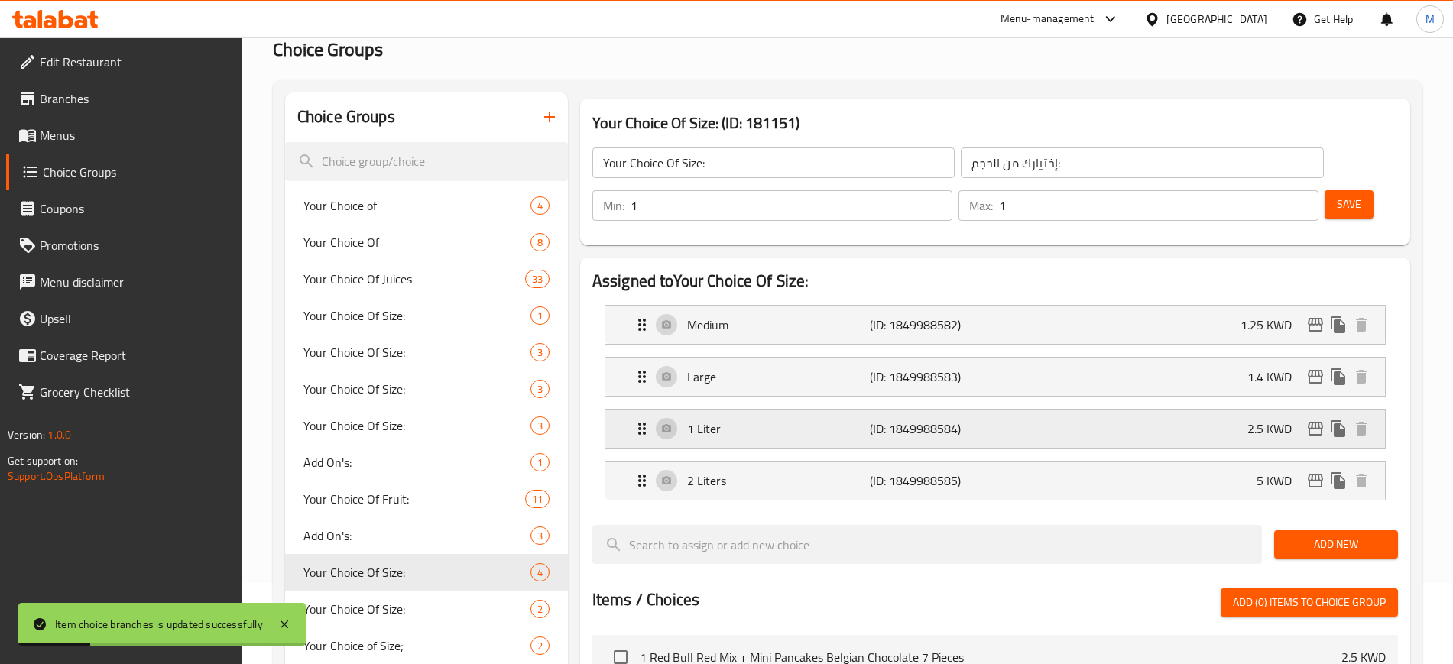
click at [1217, 410] on div "1 Liter (ID: 1849988584) 2.5 KWD" at bounding box center [1000, 429] width 734 height 38
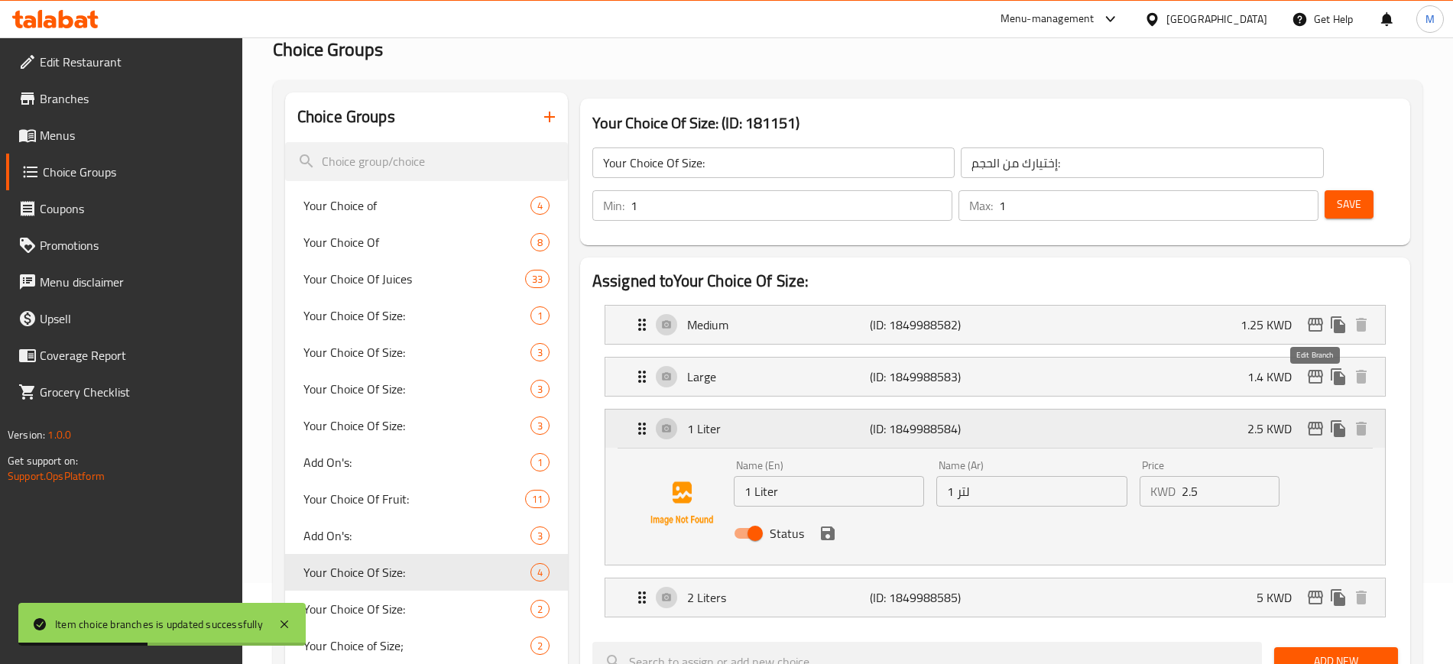
click at [1314, 420] on icon "edit" at bounding box center [1315, 429] width 18 height 18
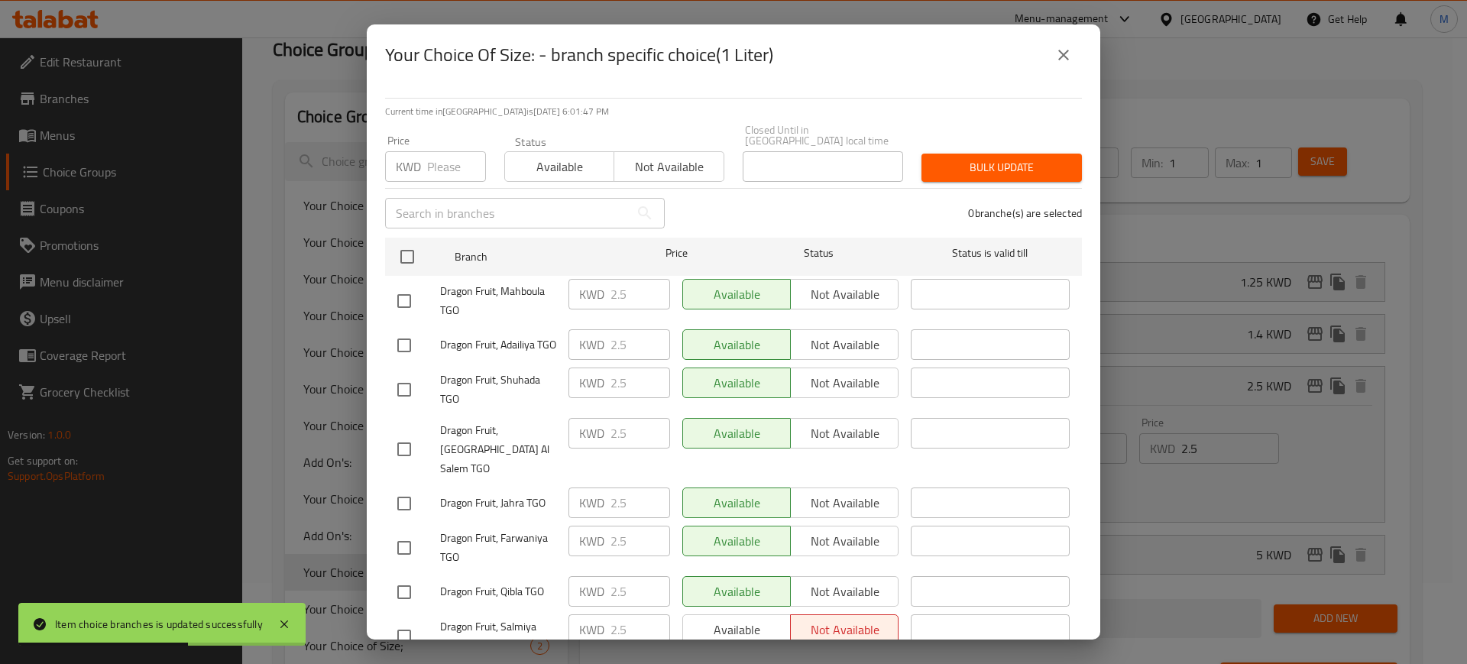
scroll to position [96, 0]
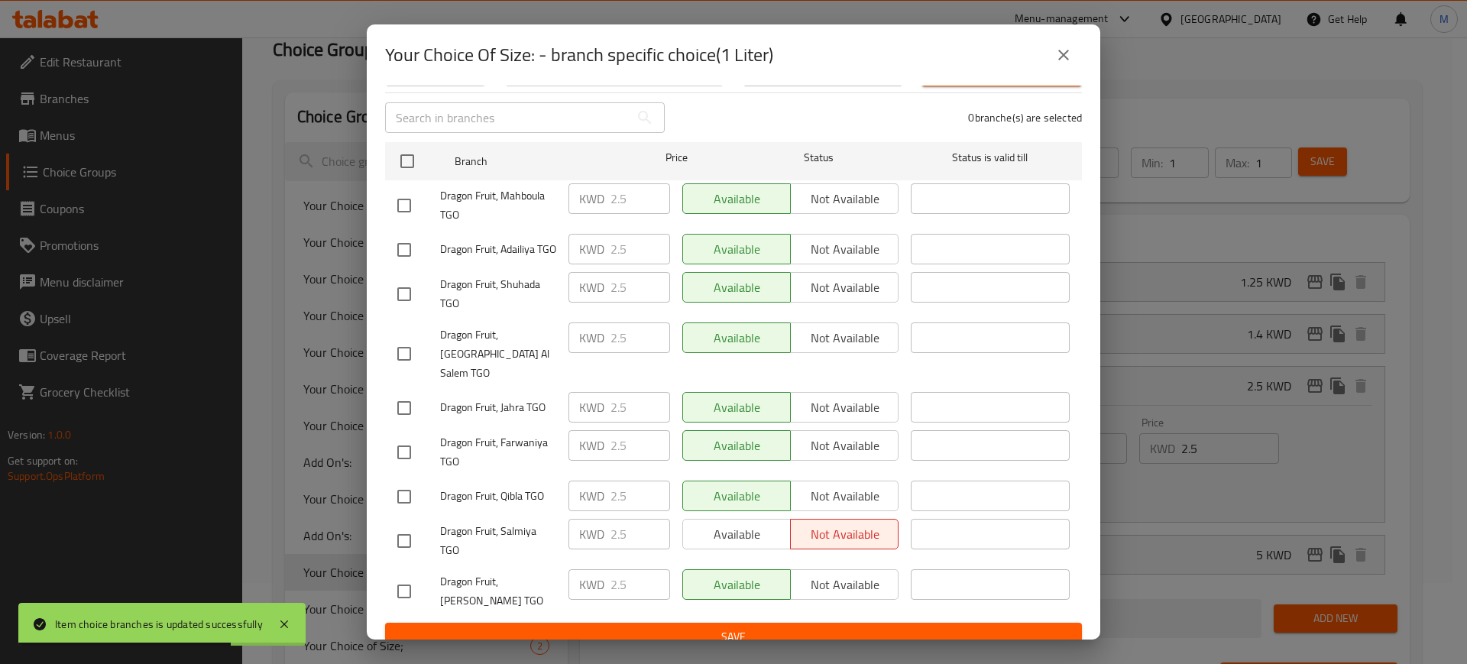
click at [399, 527] on input "checkbox" at bounding box center [404, 541] width 32 height 32
checkbox input "true"
click at [719, 523] on span "Available" at bounding box center [737, 534] width 96 height 22
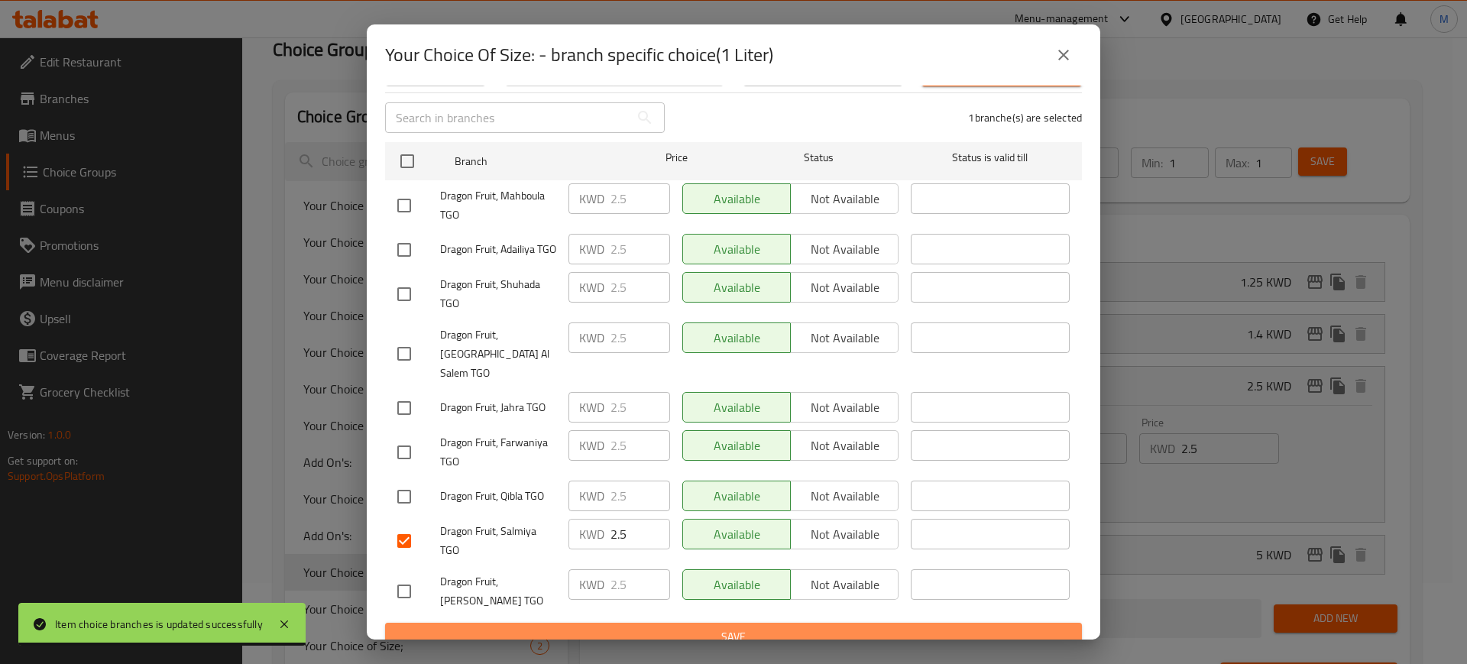
click at [744, 627] on span "Save" at bounding box center [733, 636] width 672 height 19
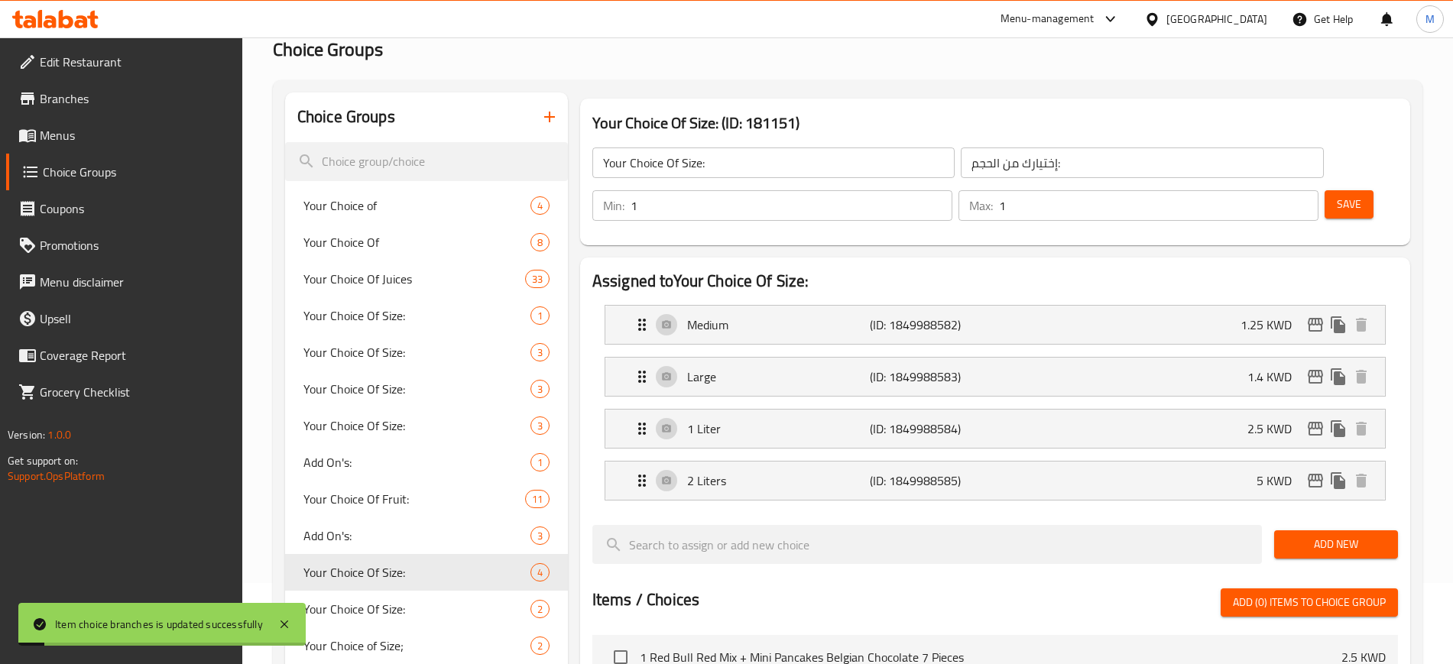
click at [1223, 410] on div "1 Liter (ID: 1849988584) 2.5 KWD" at bounding box center [1000, 429] width 734 height 38
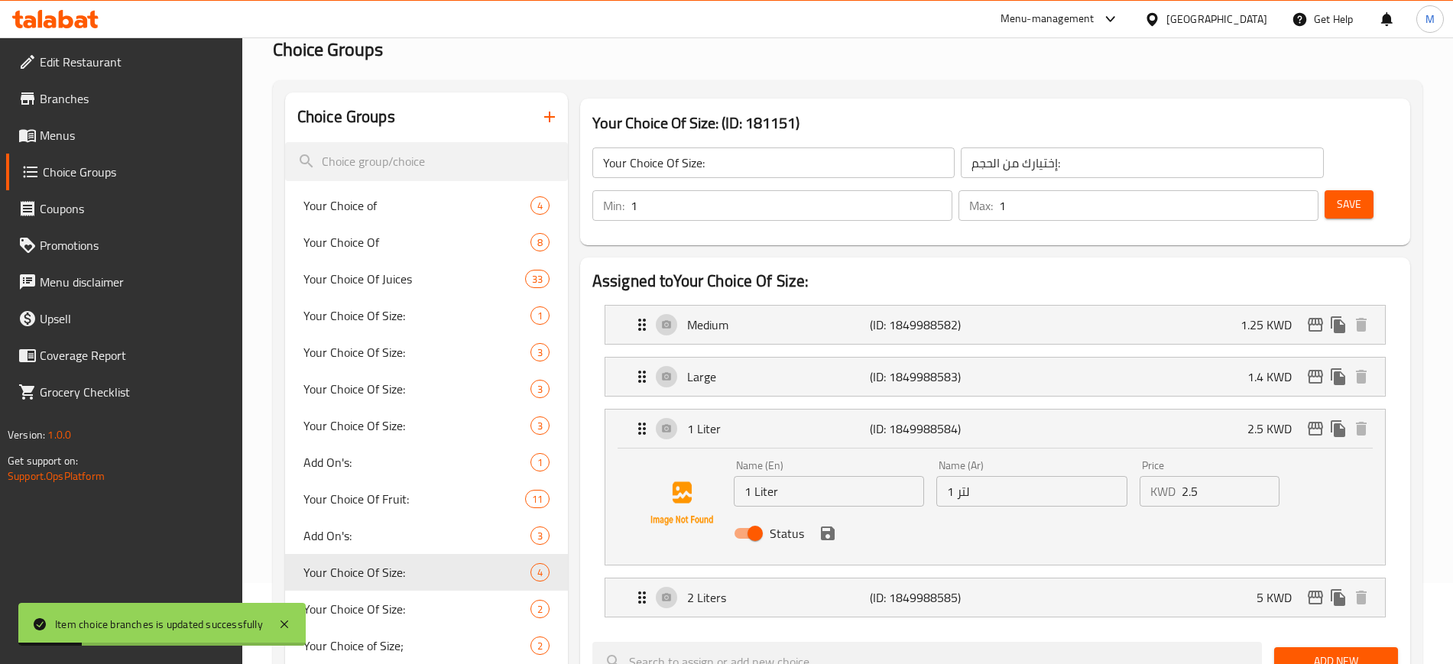
click at [1189, 452] on div "Name (En) 1 Liter Name (En) Name (Ar) 1 لتر Name (Ar) Price KWD 2.5 Price Status" at bounding box center [995, 504] width 731 height 104
click at [1156, 410] on div "1 Liter (ID: 1849988584) 2.5 KWD" at bounding box center [1000, 429] width 734 height 38
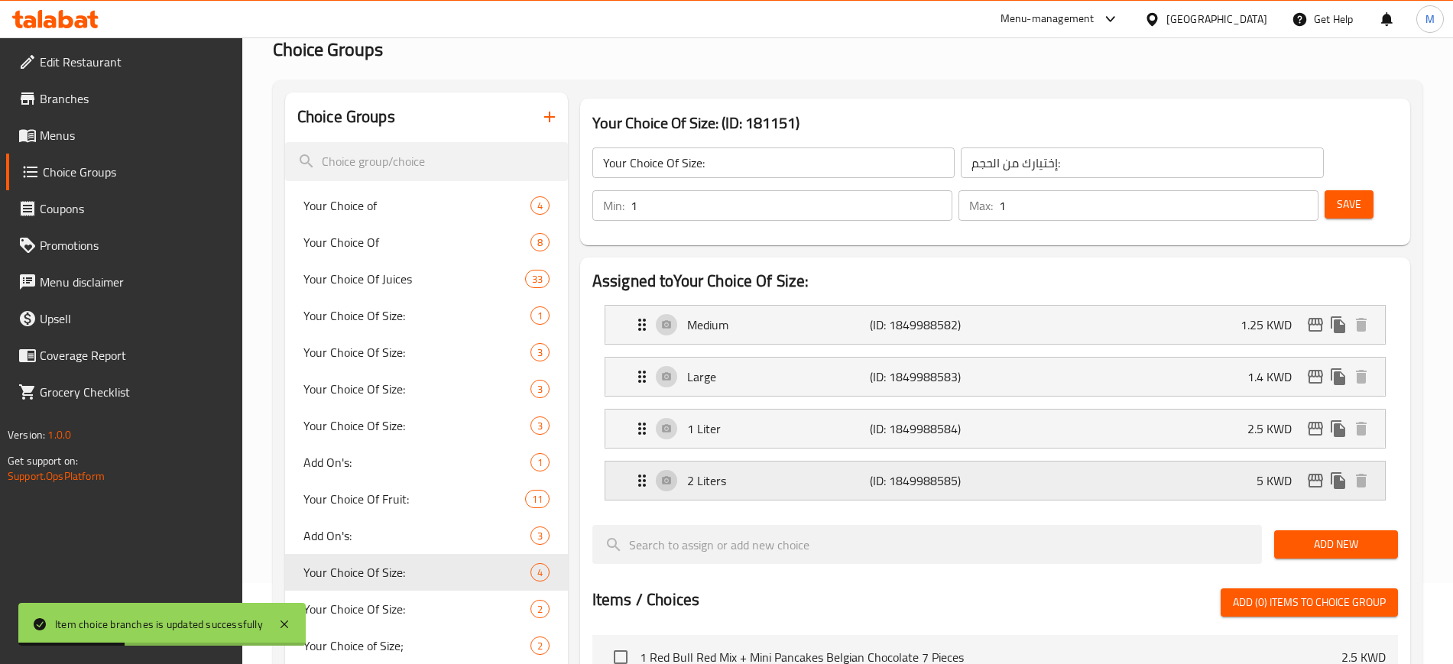
click at [1154, 462] on div "2 Liters (ID: 1849988585) 5 KWD" at bounding box center [1000, 481] width 734 height 38
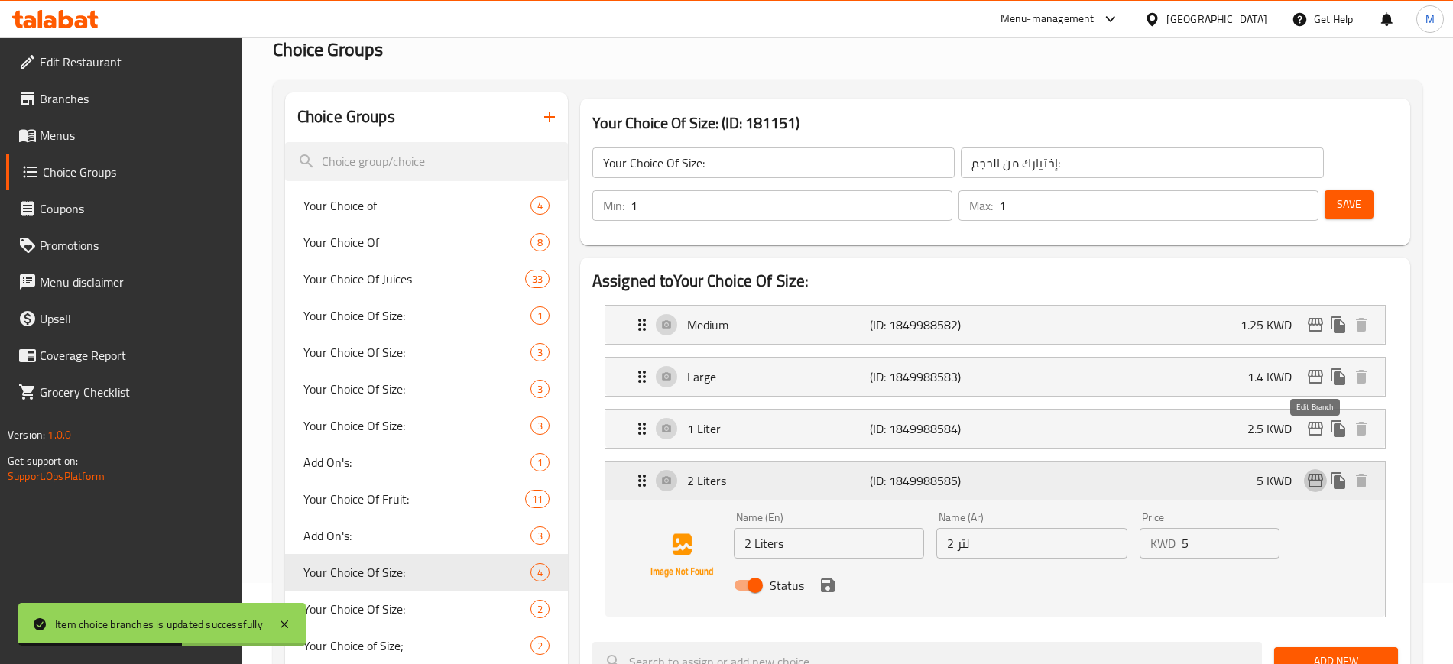
click at [1314, 472] on icon "edit" at bounding box center [1315, 481] width 18 height 18
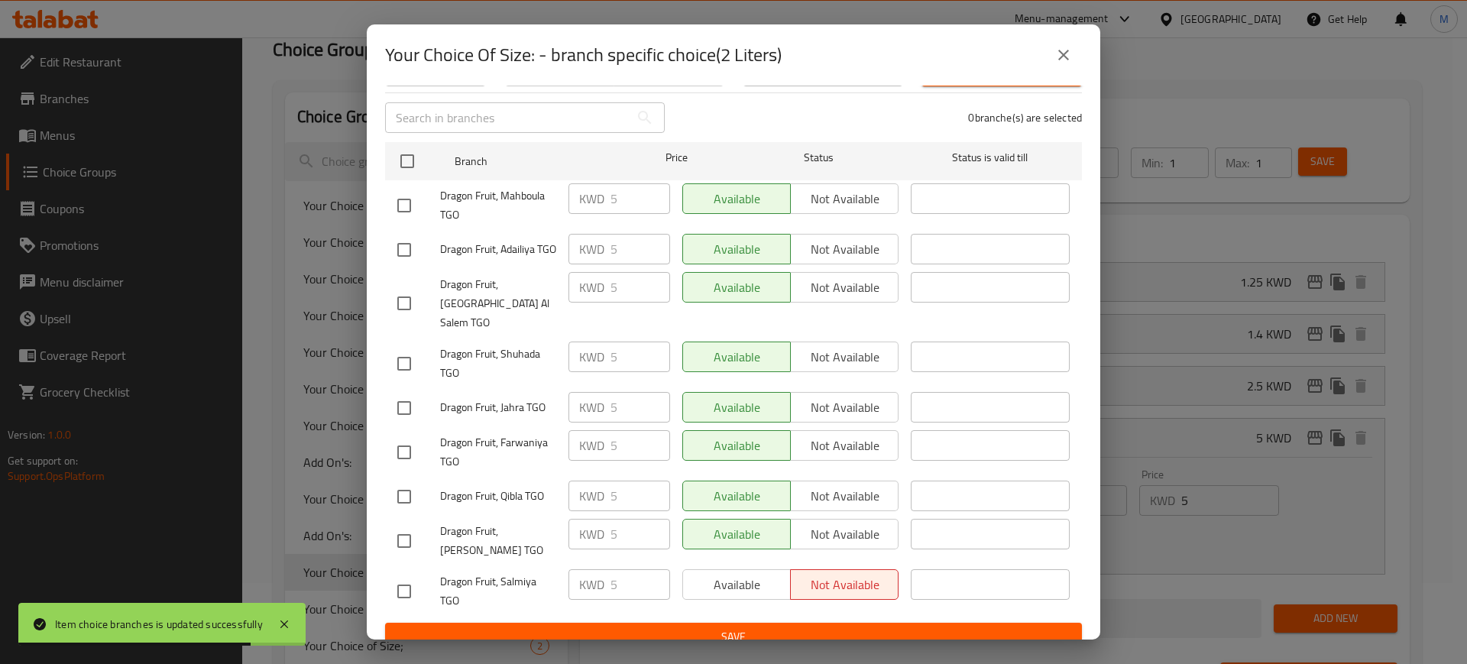
click at [400, 578] on input "checkbox" at bounding box center [404, 591] width 32 height 32
checkbox input "true"
click at [740, 574] on span "Available" at bounding box center [737, 585] width 96 height 22
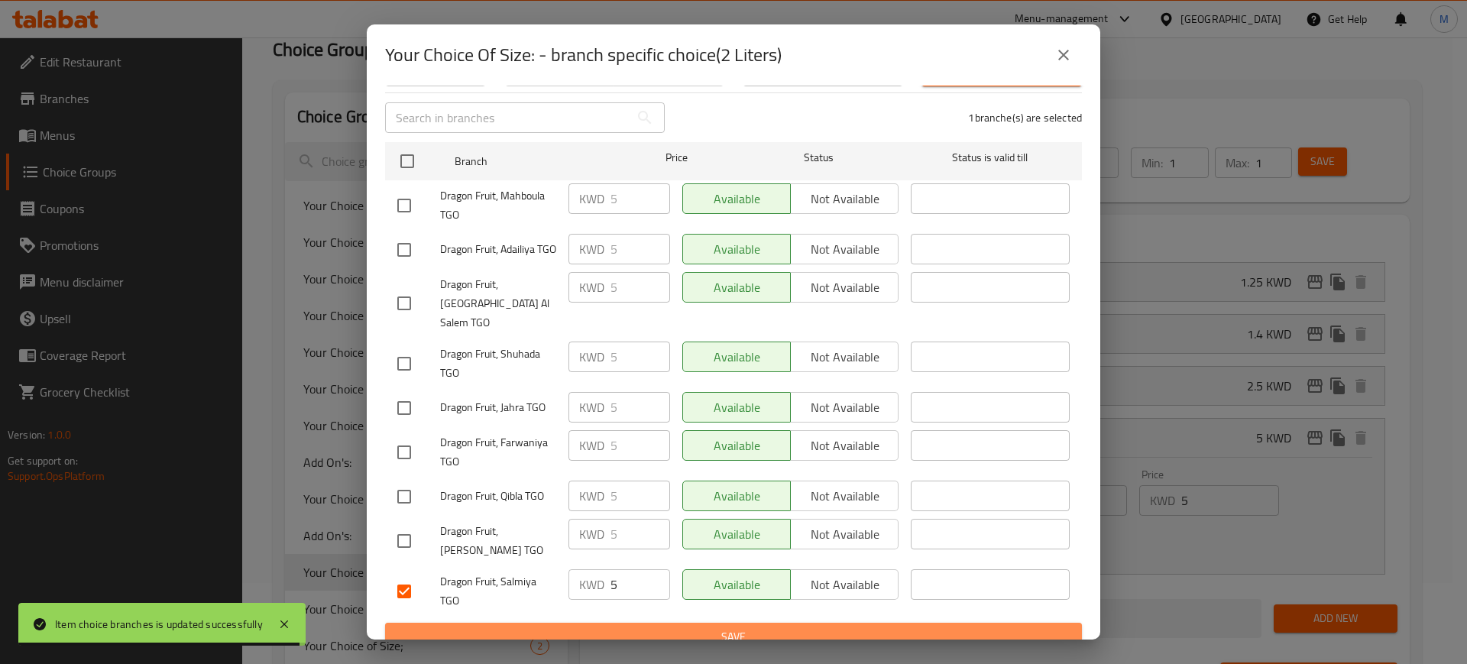
click at [740, 623] on button "Save" at bounding box center [733, 637] width 697 height 28
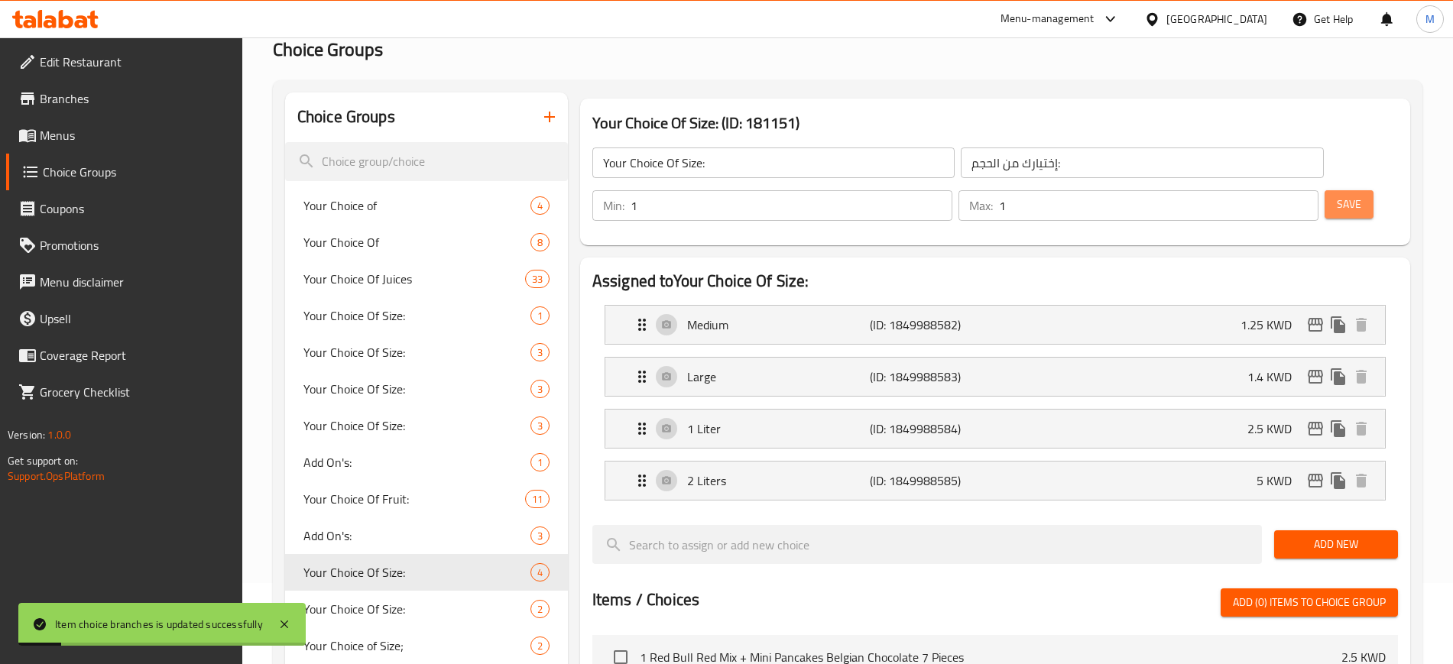
click at [1337, 195] on span "Save" at bounding box center [1349, 204] width 24 height 19
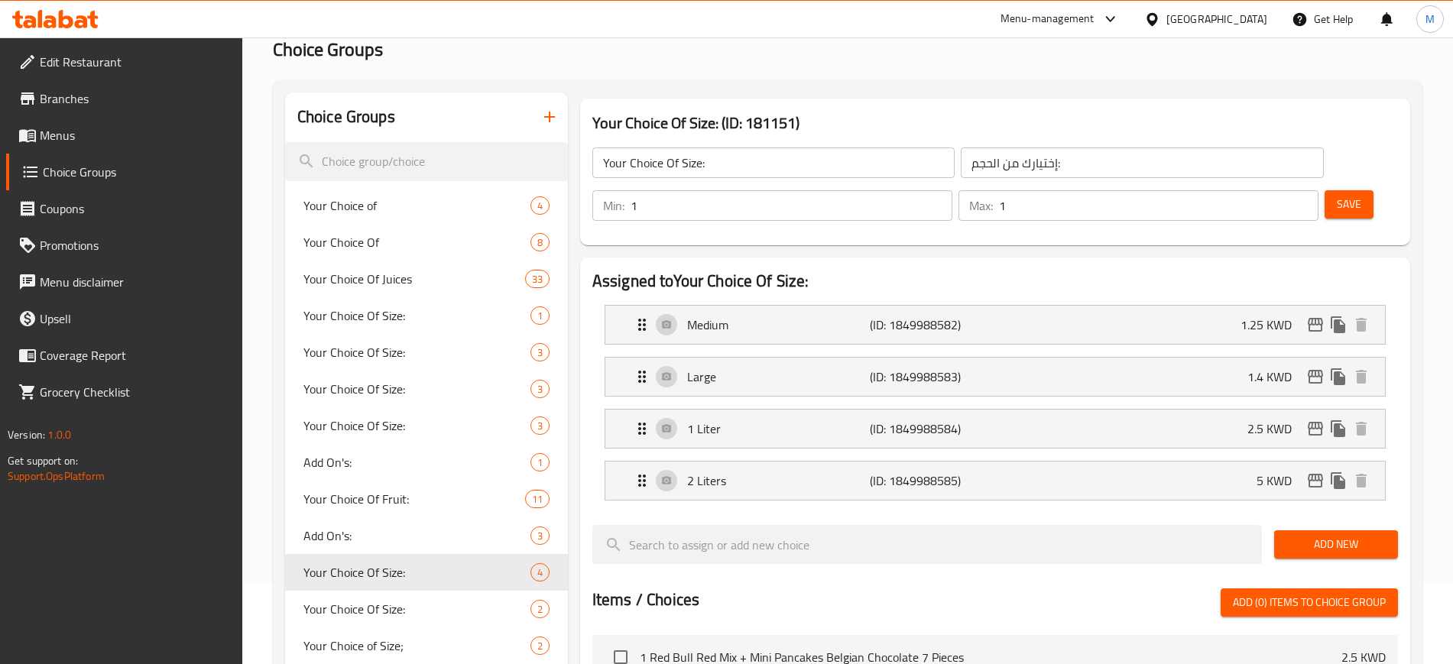
click at [97, 145] on link "Menus" at bounding box center [124, 135] width 236 height 37
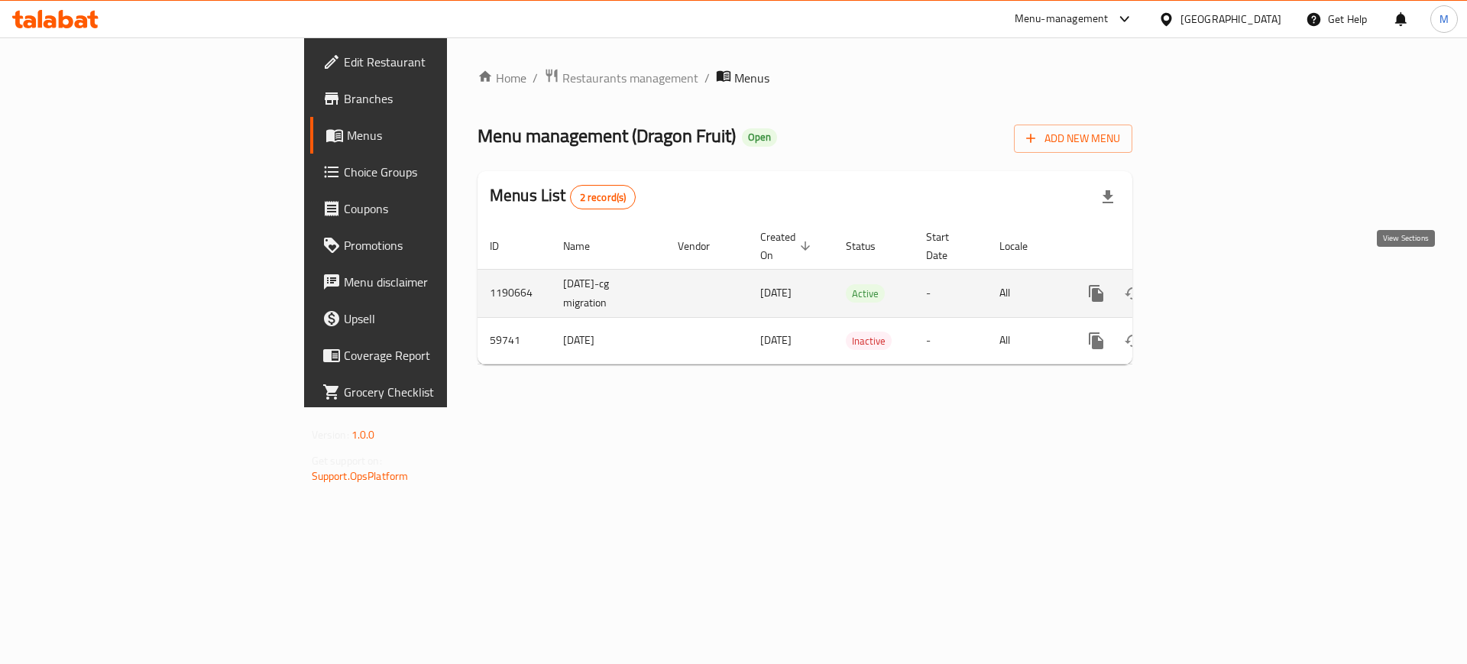
click at [1216, 284] on icon "enhanced table" at bounding box center [1206, 293] width 18 height 18
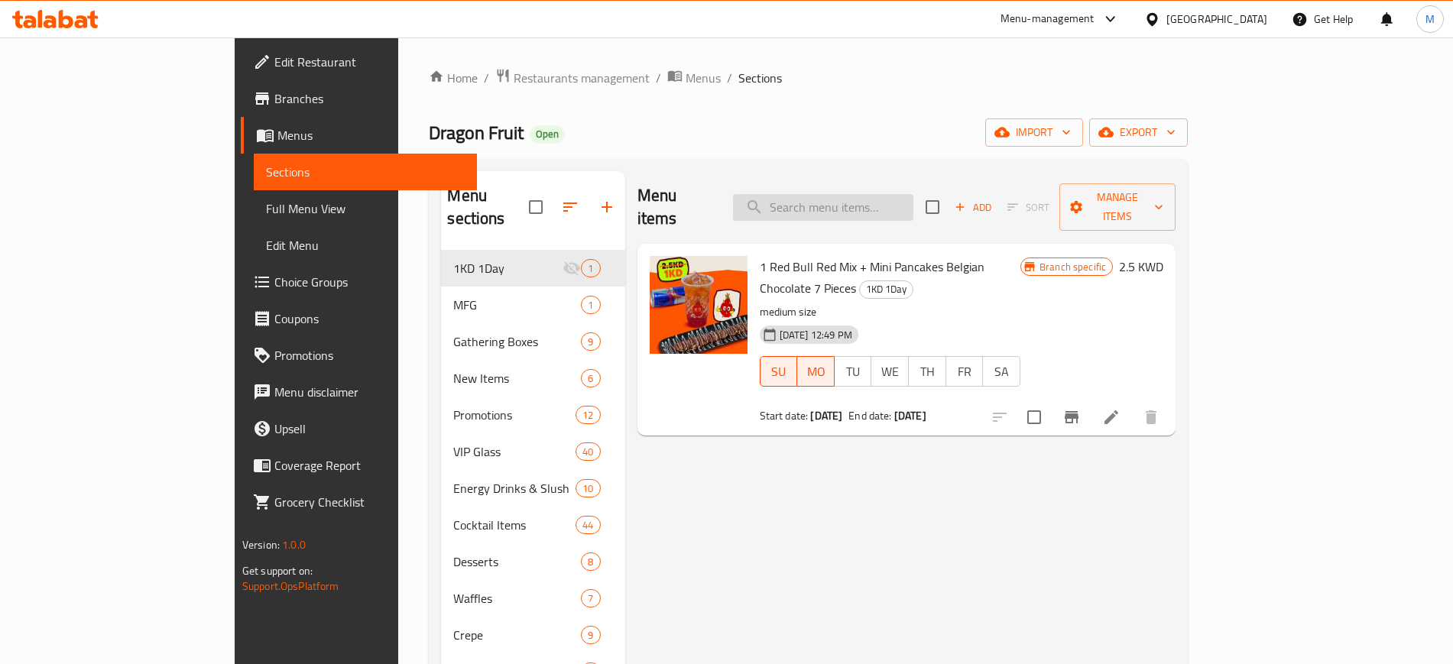
click at [865, 194] on input "search" at bounding box center [823, 207] width 180 height 27
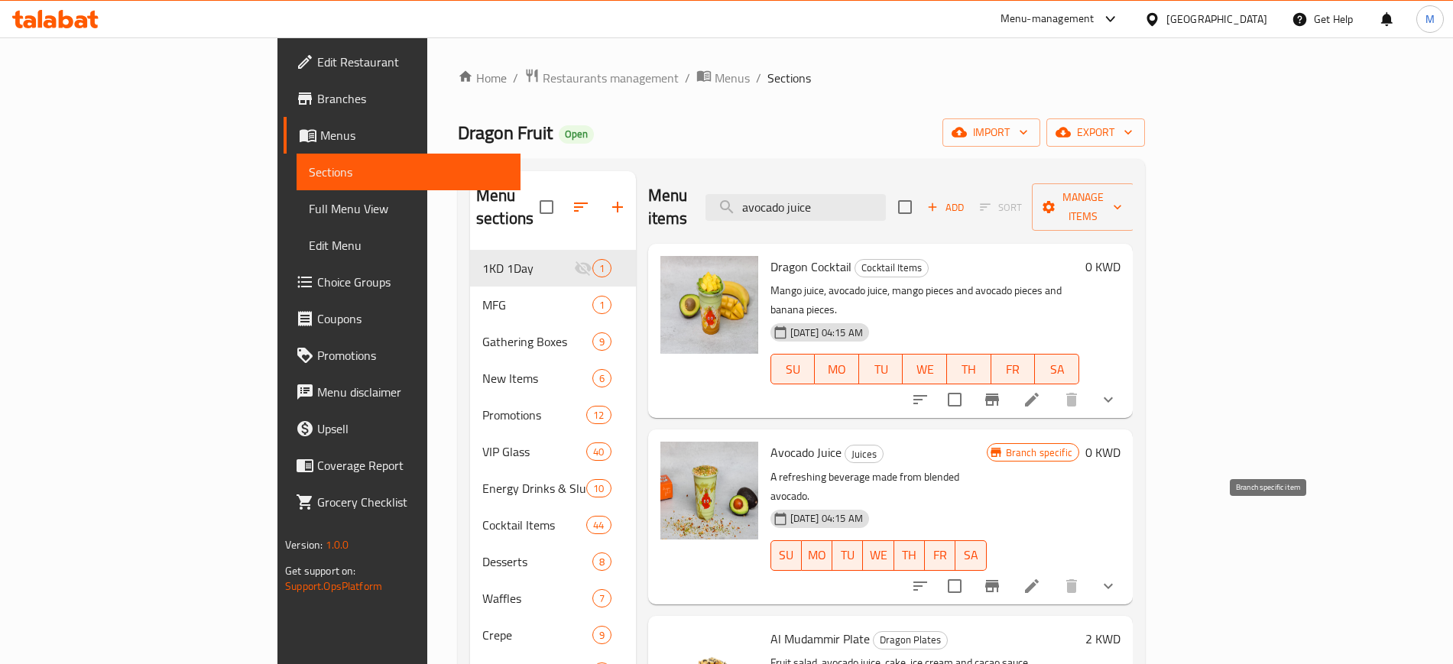
type input "avocado juice"
click at [999, 580] on icon "Branch-specific-item" at bounding box center [992, 586] width 14 height 12
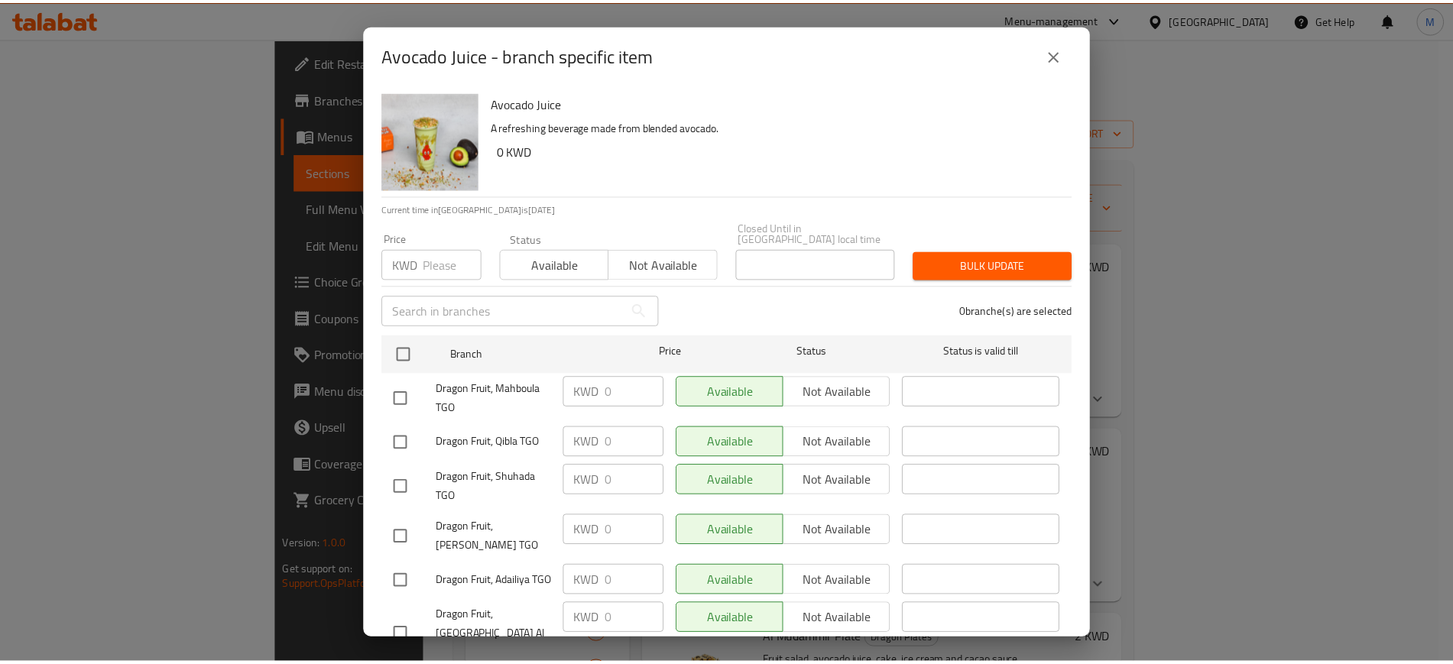
scroll to position [193, 0]
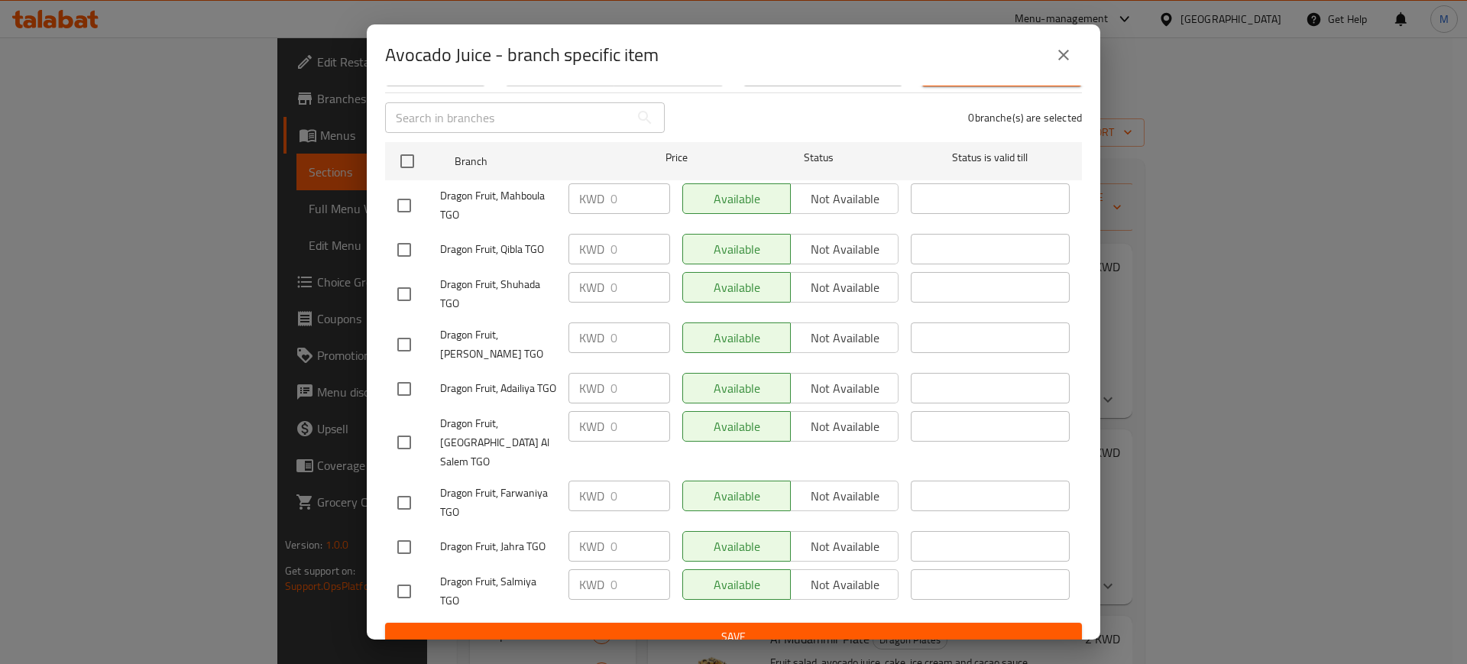
click at [1058, 57] on icon "close" at bounding box center [1064, 55] width 18 height 18
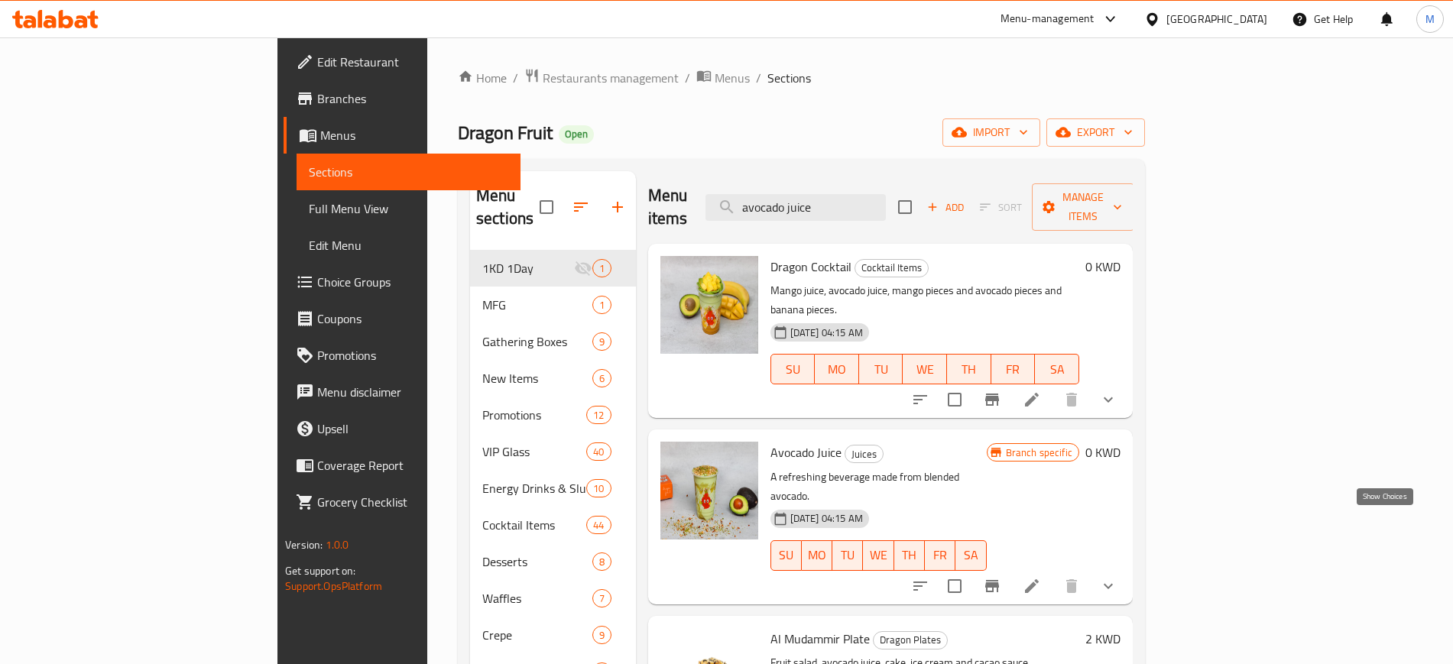
click at [1117, 577] on icon "show more" at bounding box center [1108, 586] width 18 height 18
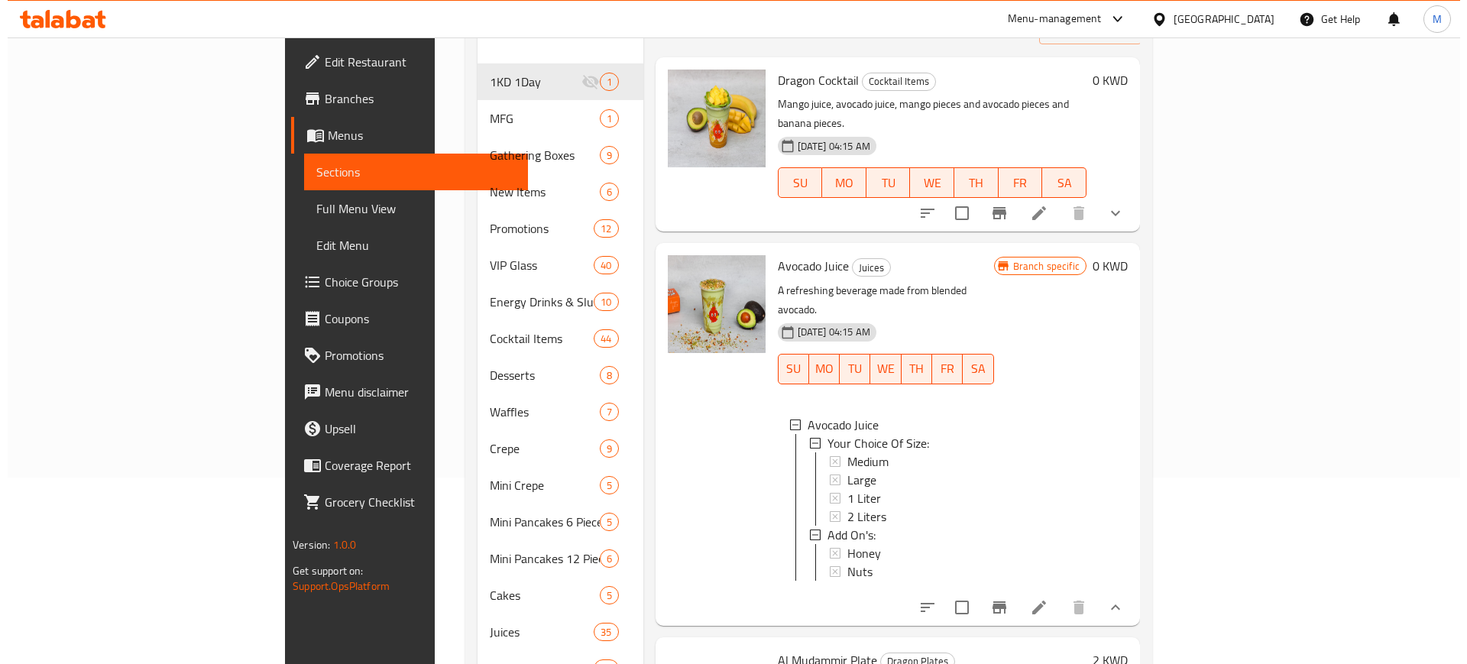
scroll to position [191, 0]
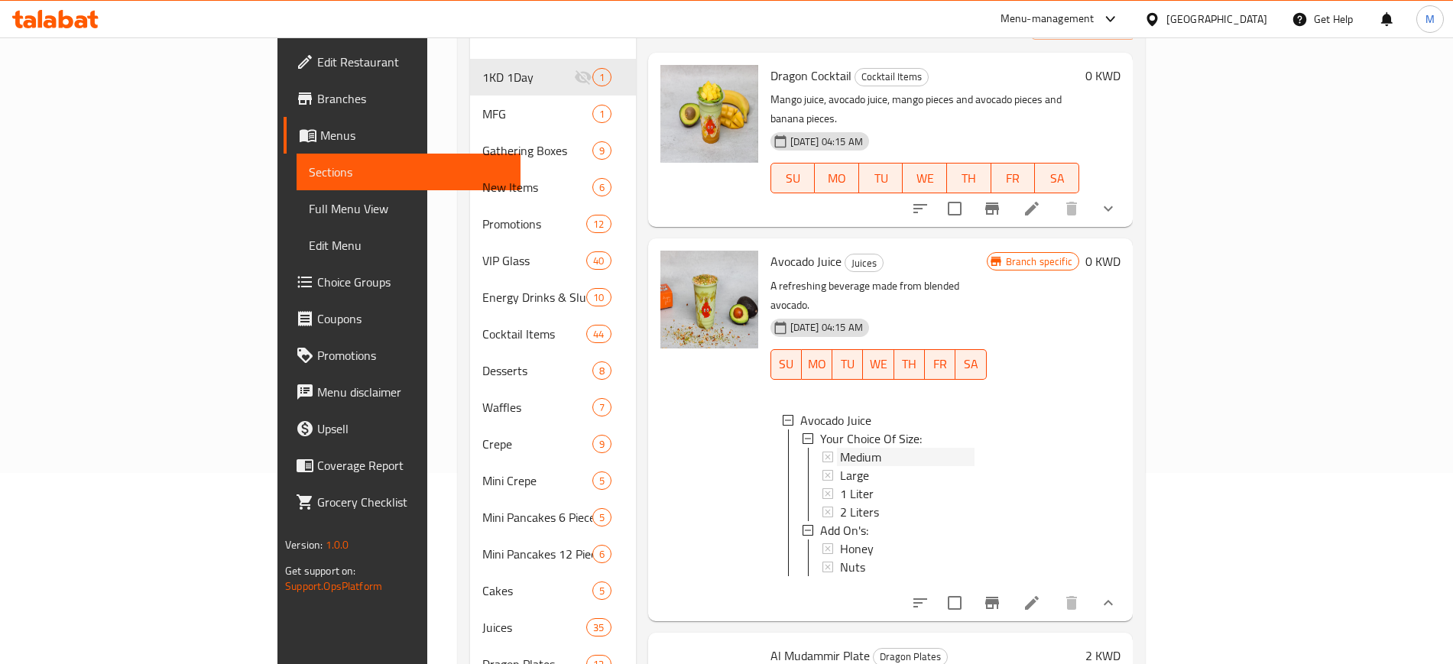
click at [840, 448] on span "Medium" at bounding box center [860, 457] width 41 height 18
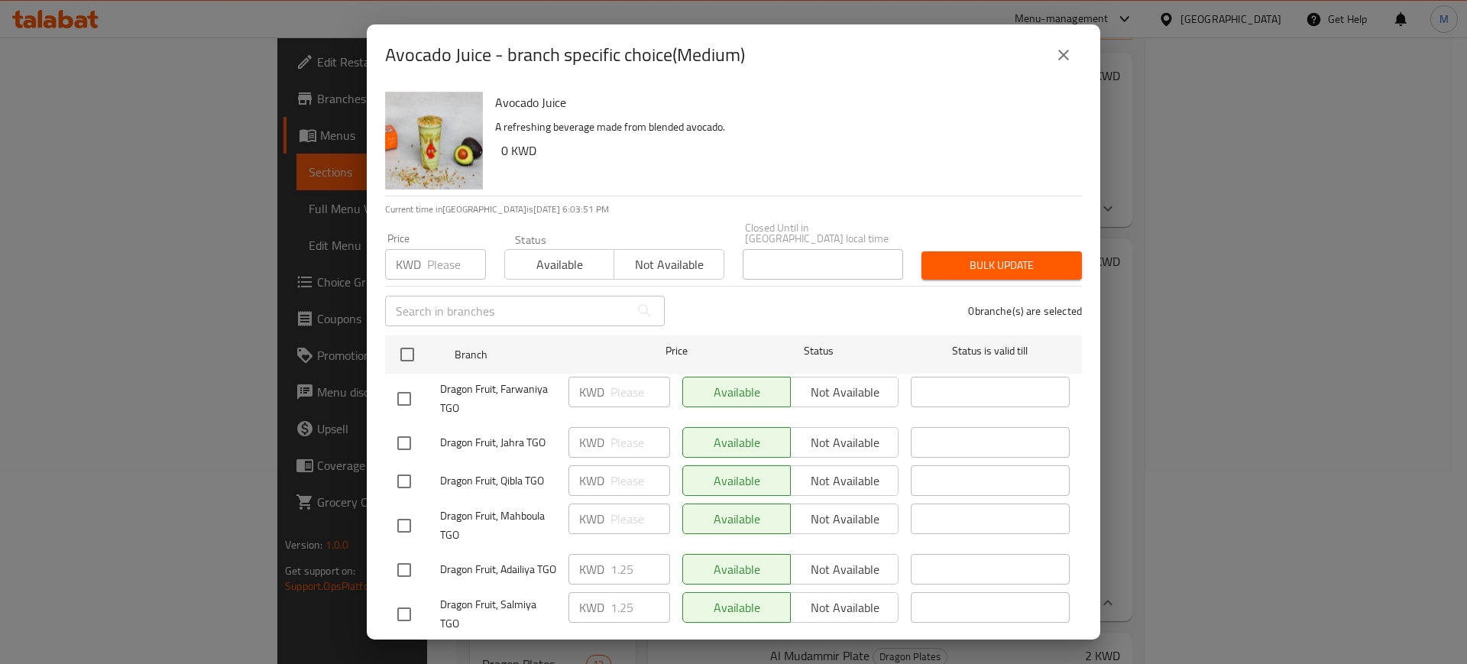
scroll to position [193, 0]
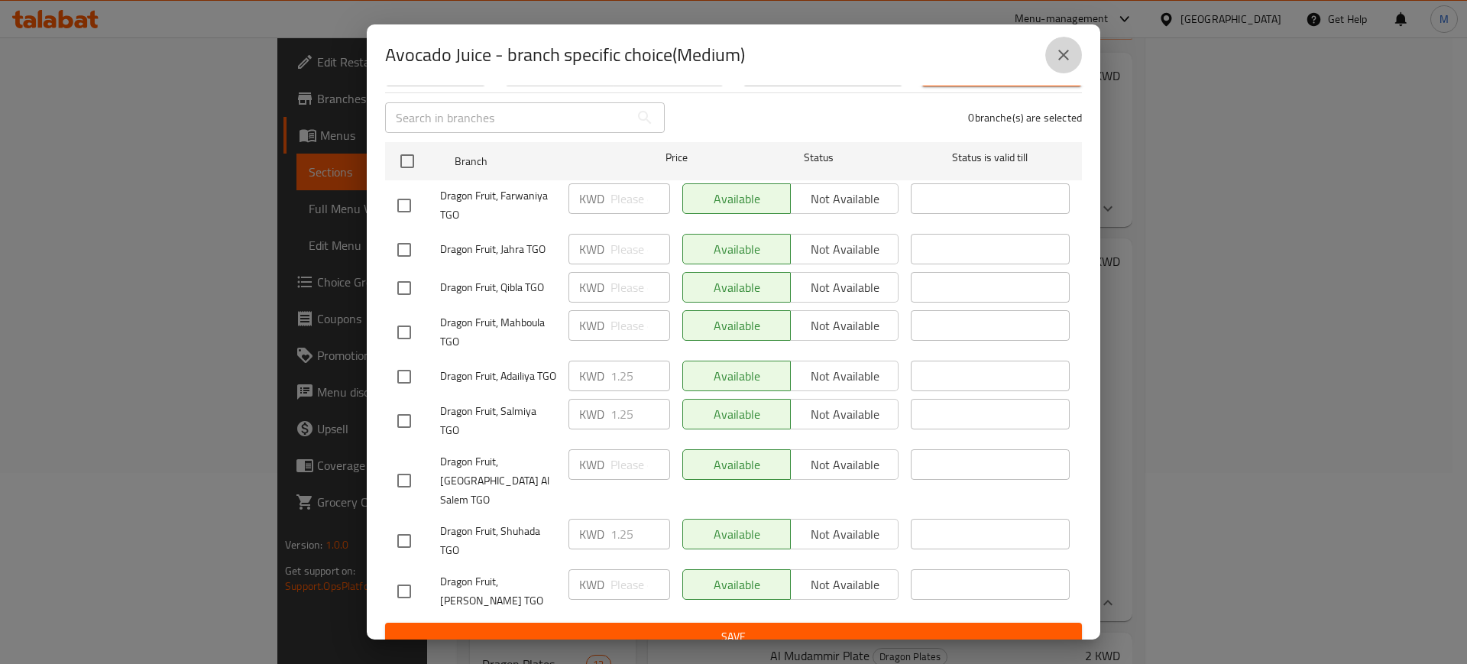
click at [1075, 52] on button "close" at bounding box center [1063, 55] width 37 height 37
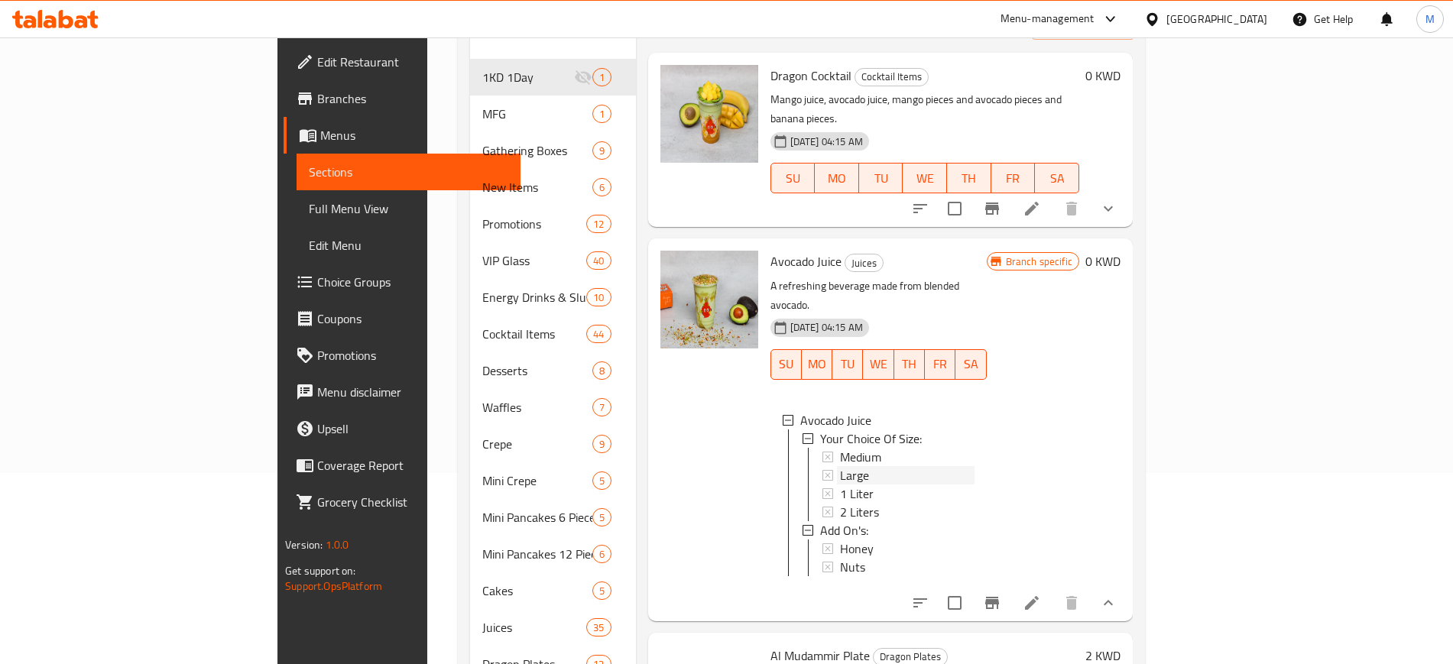
click at [840, 466] on span "Large" at bounding box center [854, 475] width 29 height 18
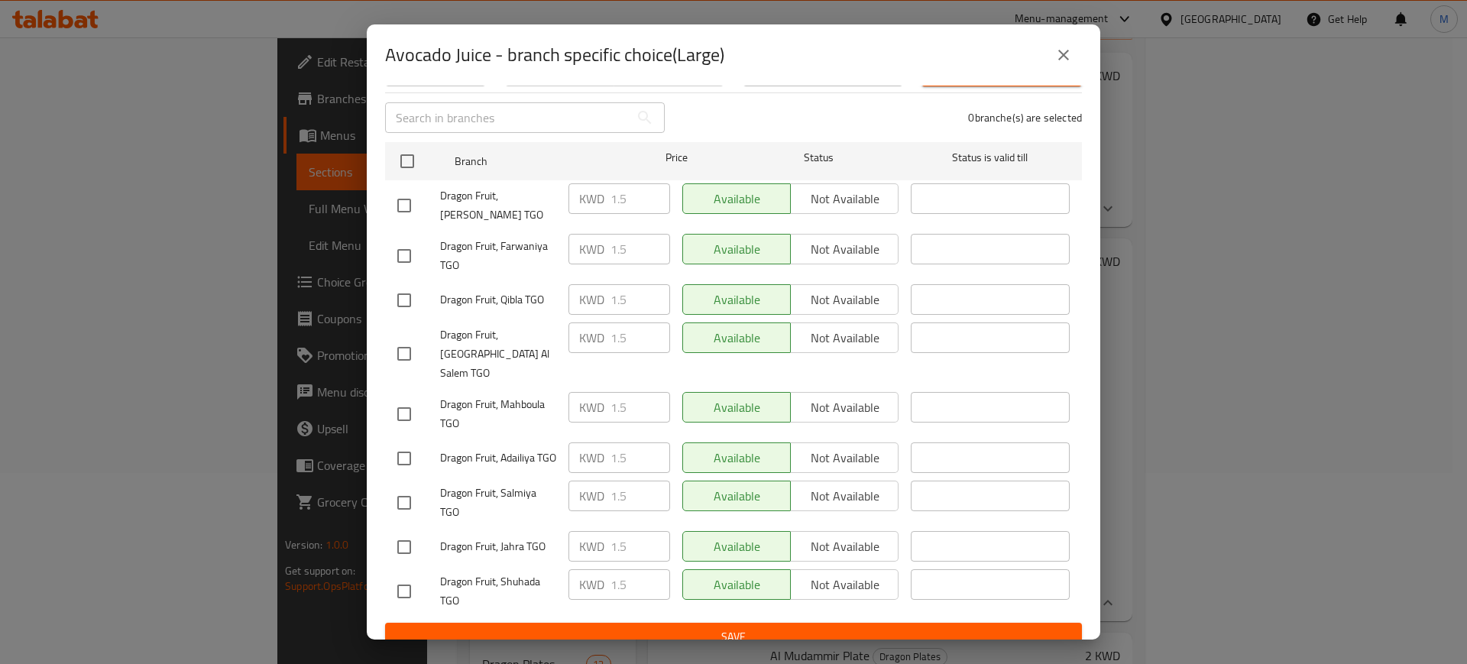
click at [1064, 65] on button "close" at bounding box center [1063, 55] width 37 height 37
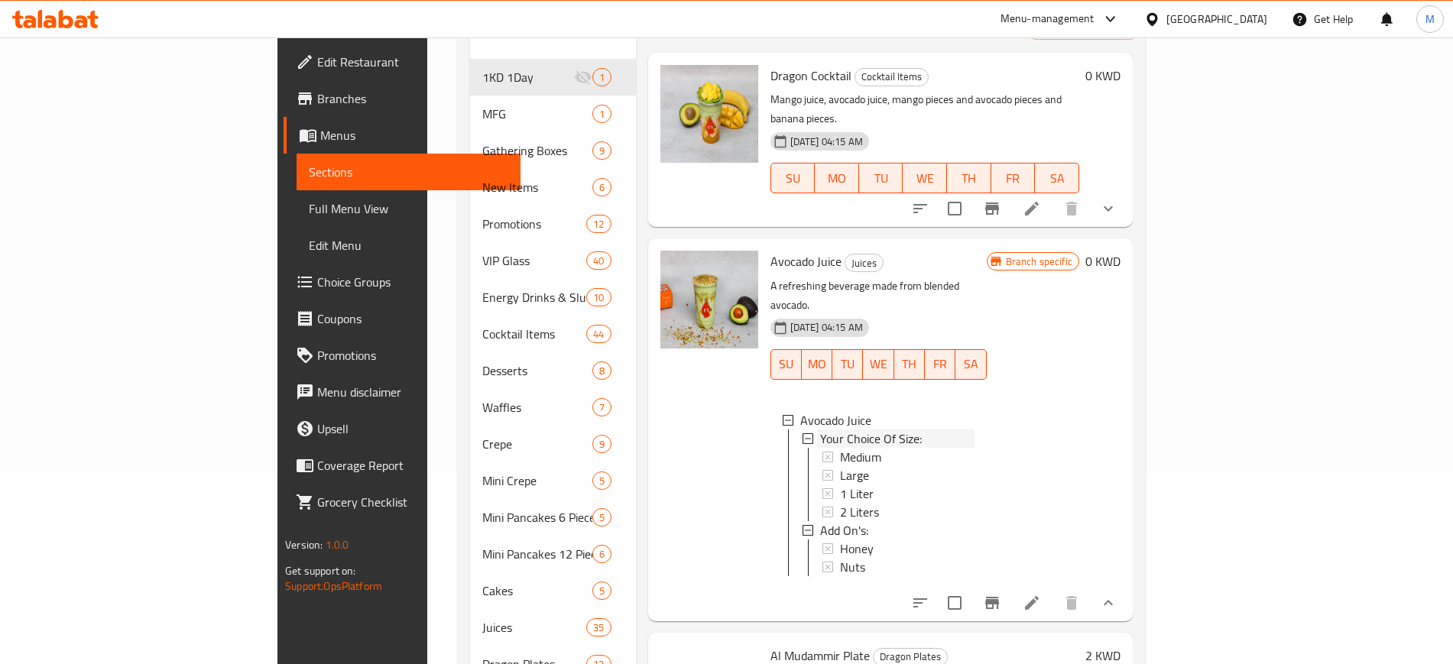
click at [820, 429] on span "Your Choice Of Size:" at bounding box center [871, 438] width 102 height 18
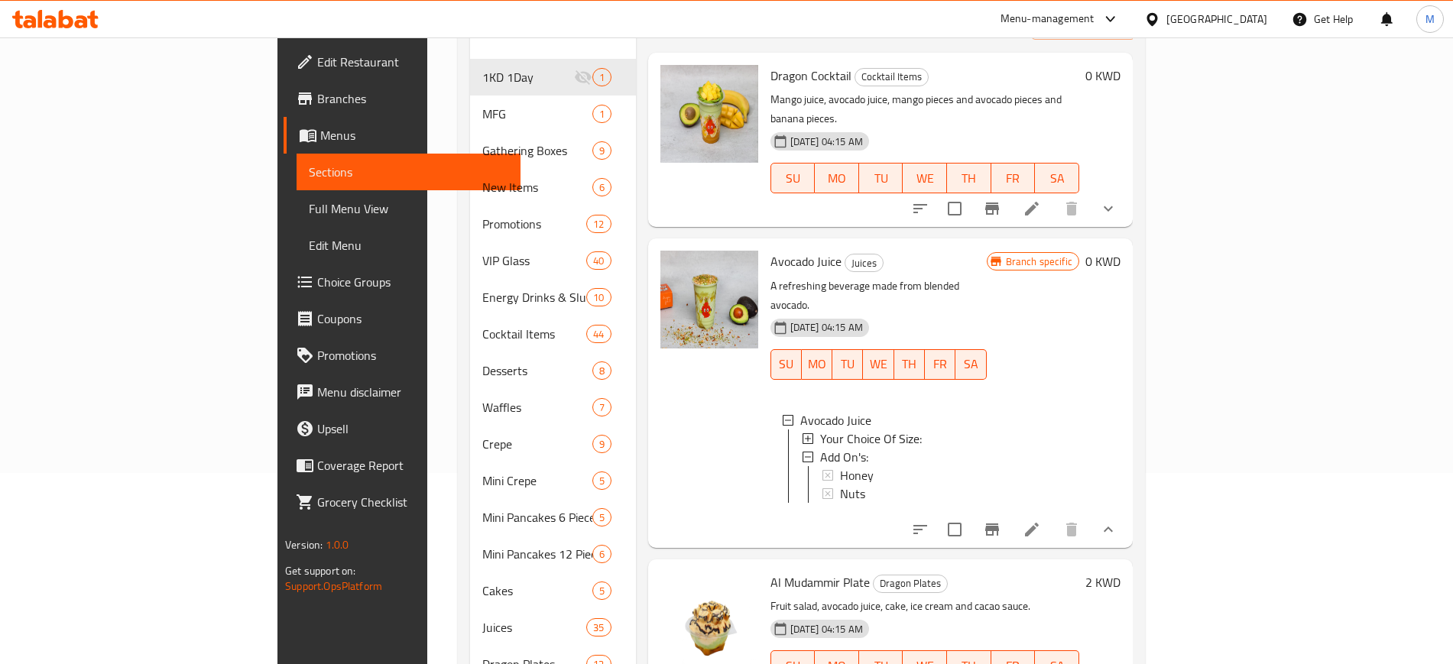
drag, startPoint x: 813, startPoint y: 383, endPoint x: 776, endPoint y: 375, distance: 37.5
click at [820, 429] on span "Your Choice Of Size:" at bounding box center [871, 438] width 102 height 18
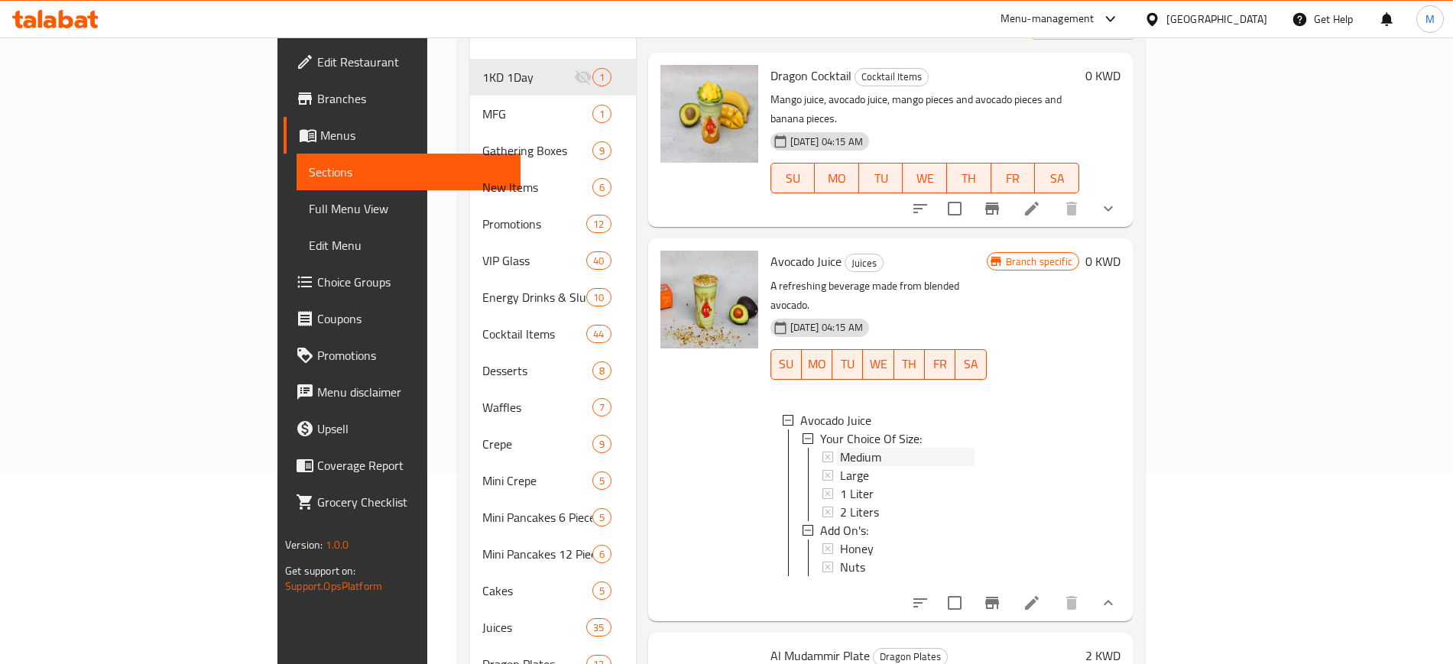
click at [840, 448] on span "Medium" at bounding box center [860, 457] width 41 height 18
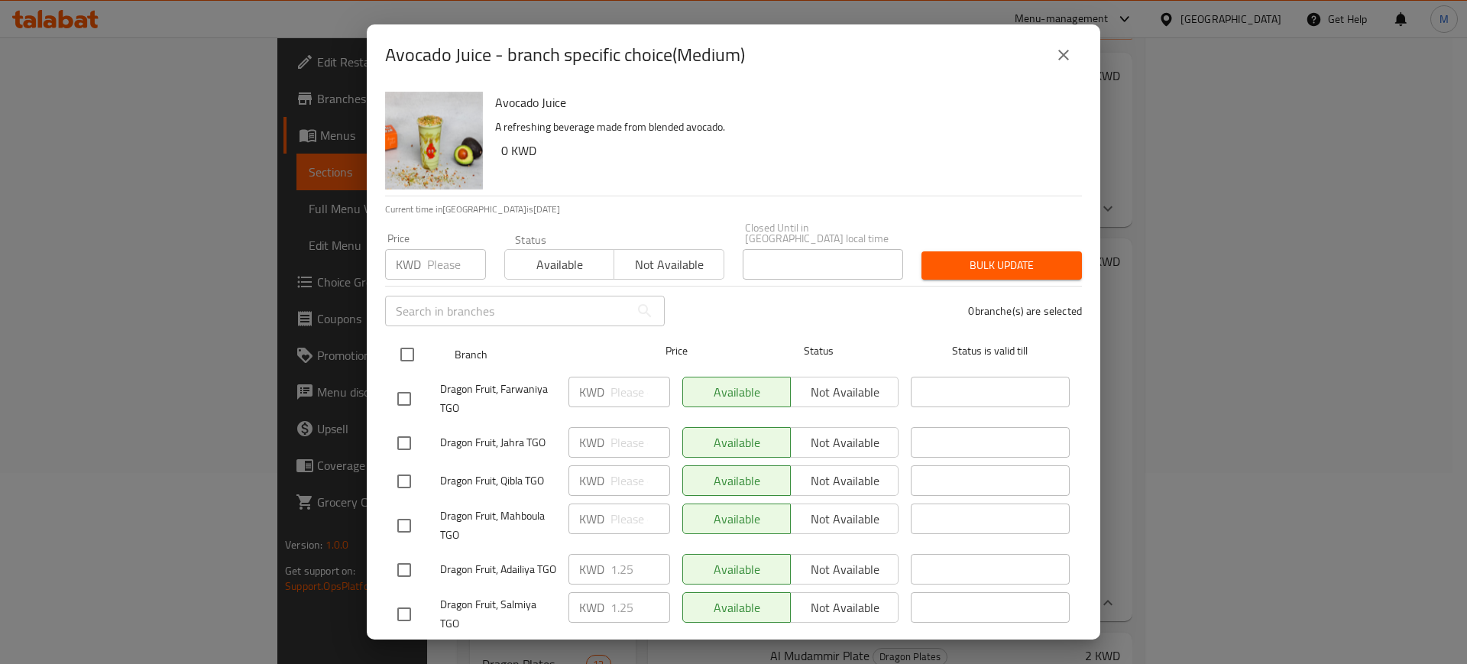
click at [409, 341] on input "checkbox" at bounding box center [407, 355] width 32 height 32
checkbox input "true"
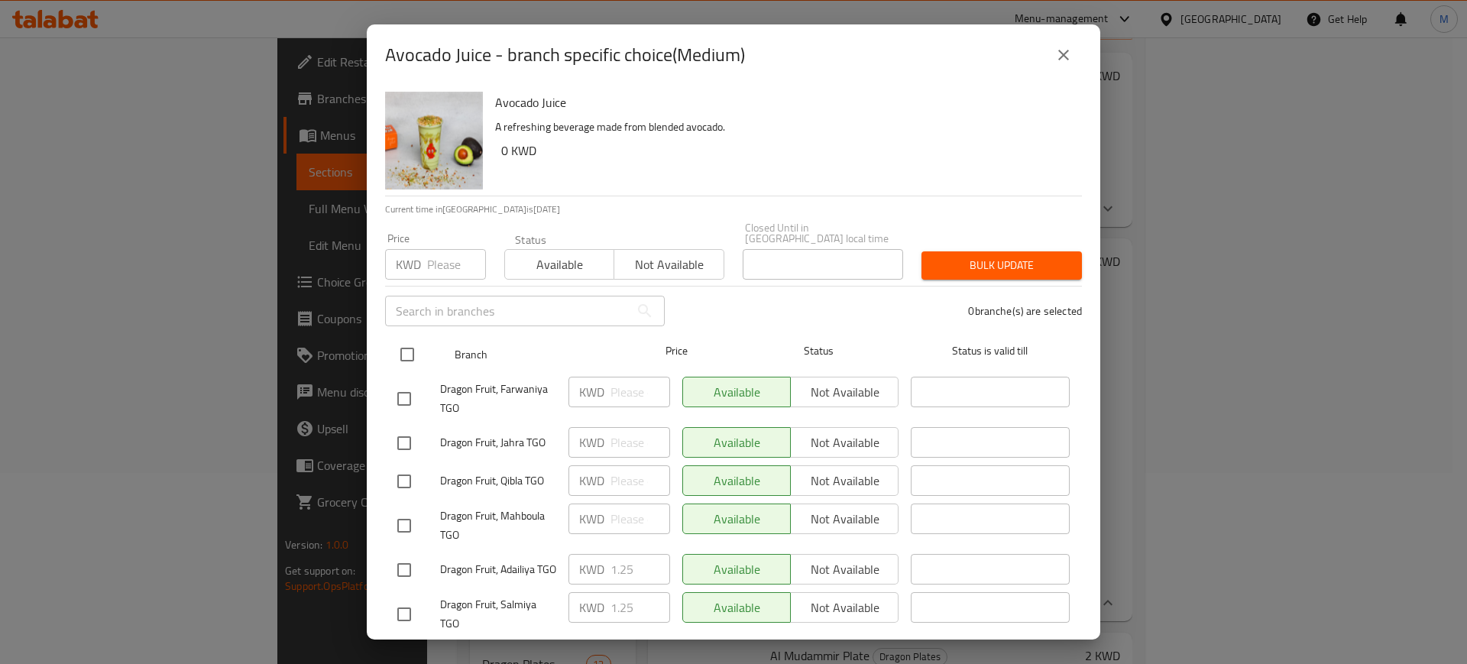
checkbox input "true"
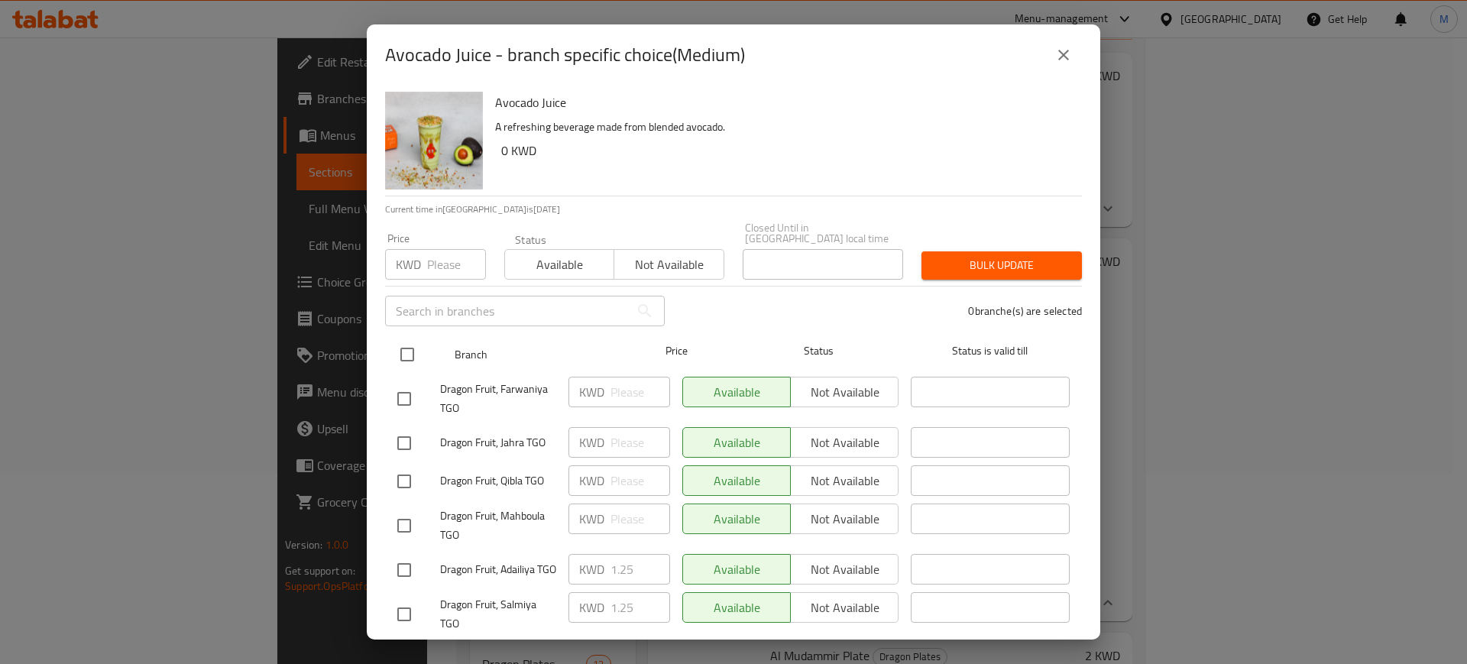
checkbox input "true"
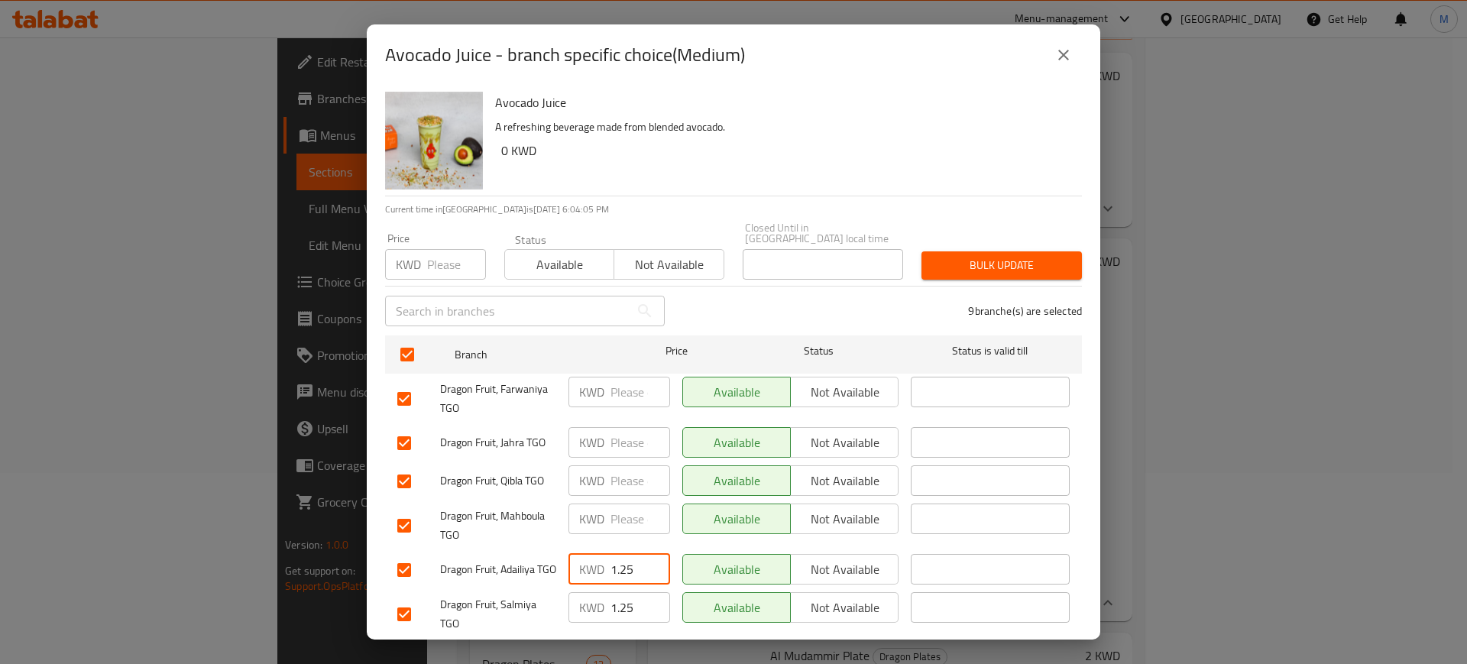
drag, startPoint x: 637, startPoint y: 564, endPoint x: 557, endPoint y: 557, distance: 79.8
click at [557, 557] on div "Dragon Fruit, Adailiya TGO KWD 1.25 ​ Available Not available ​" at bounding box center [733, 570] width 685 height 44
click at [628, 392] on input "number" at bounding box center [641, 392] width 60 height 31
paste input "1.25"
type input "1.25"
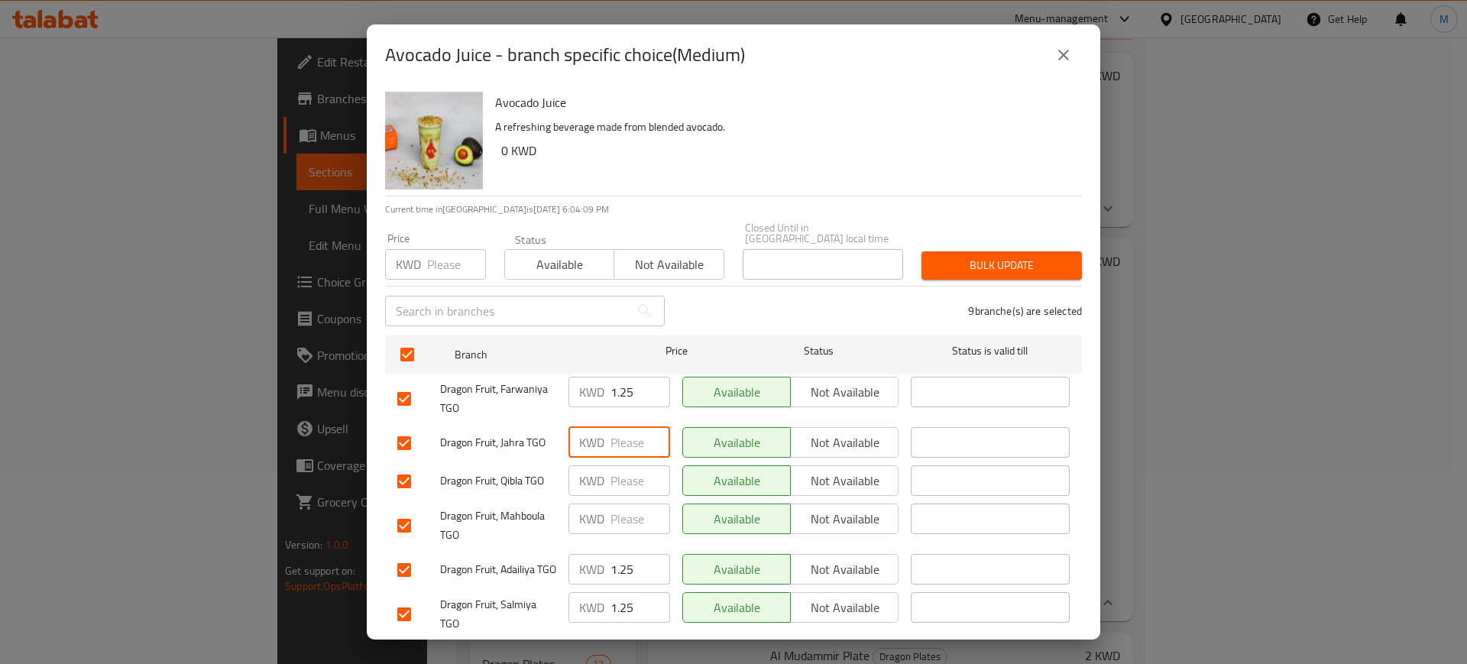
click at [625, 427] on input "number" at bounding box center [641, 442] width 60 height 31
paste input "1.25"
type input "1.25"
click at [620, 466] on input "number" at bounding box center [641, 480] width 60 height 31
paste input "1.25"
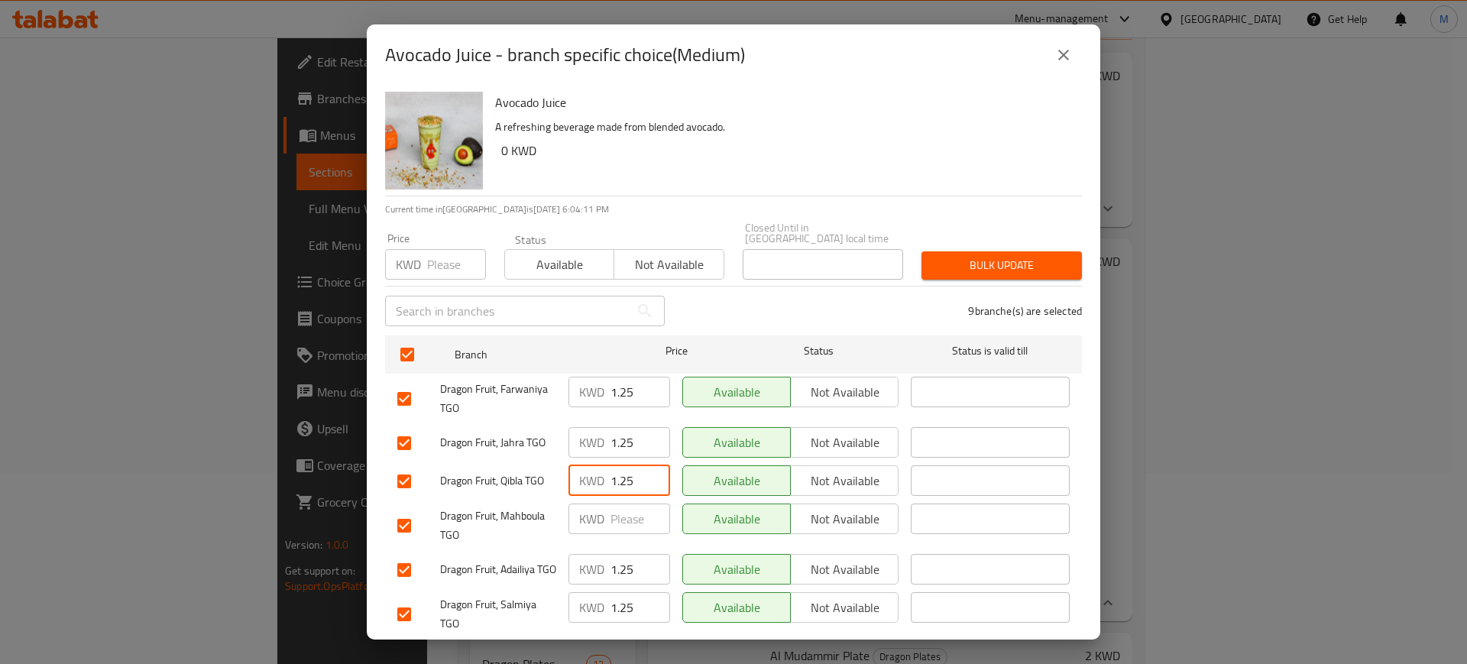
type input "1.25"
click at [621, 512] on input "number" at bounding box center [641, 519] width 60 height 31
paste input "1.25"
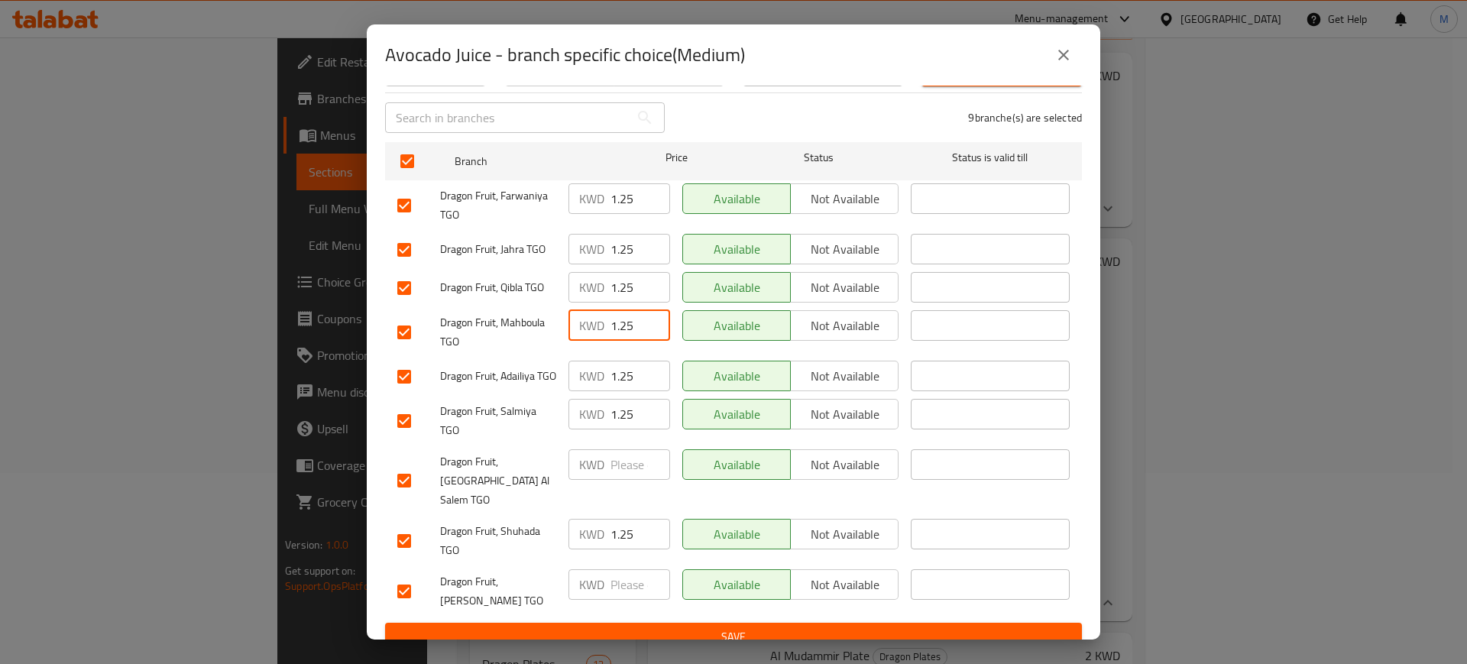
type input "1.25"
click at [619, 478] on input "number" at bounding box center [641, 464] width 60 height 31
paste input "1.25"
type input "1.25"
click at [617, 572] on input "number" at bounding box center [641, 584] width 60 height 31
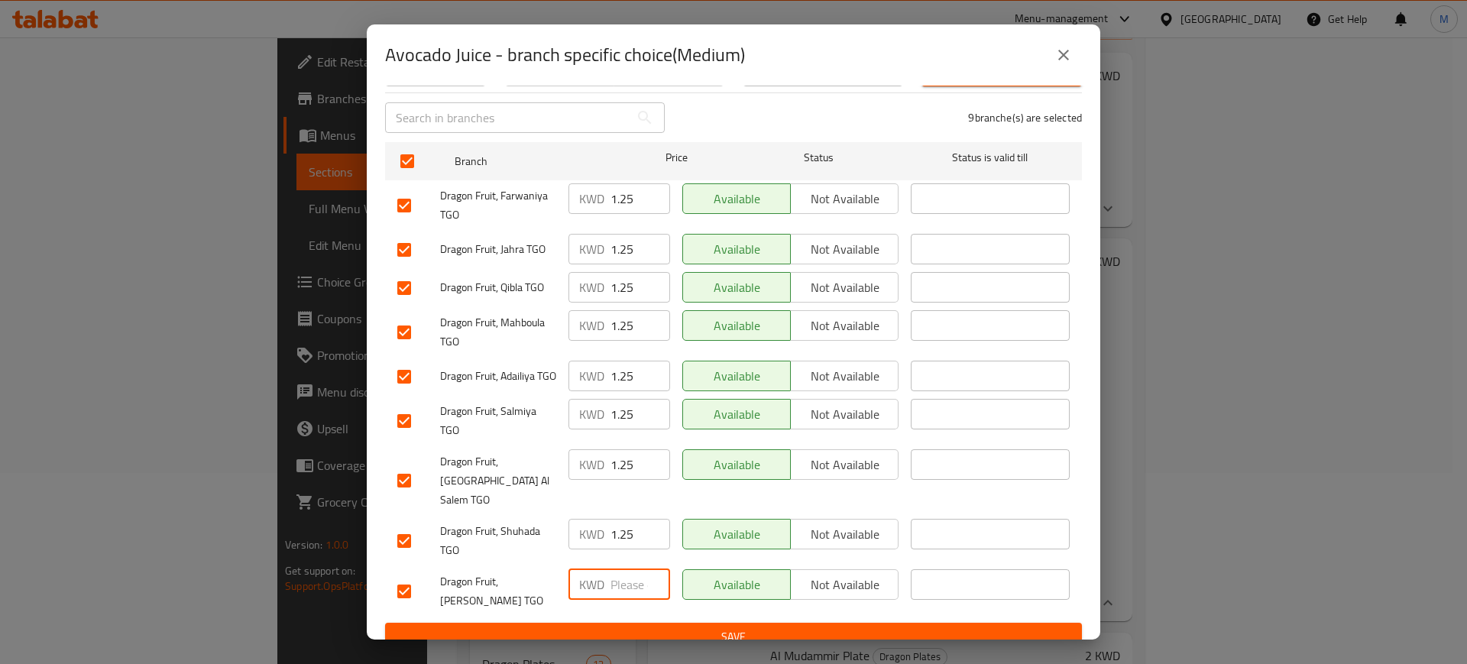
paste input "1.25"
type input "1.25"
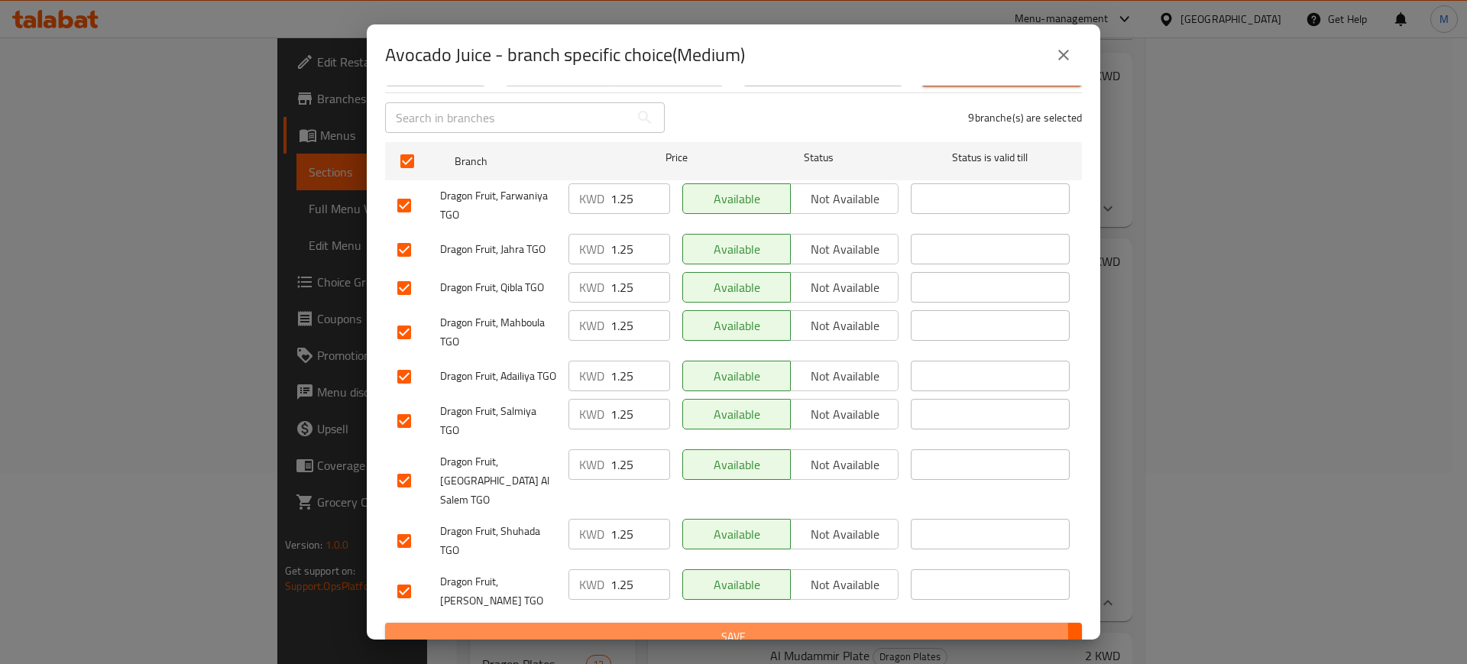
click at [689, 627] on span "Save" at bounding box center [733, 636] width 672 height 19
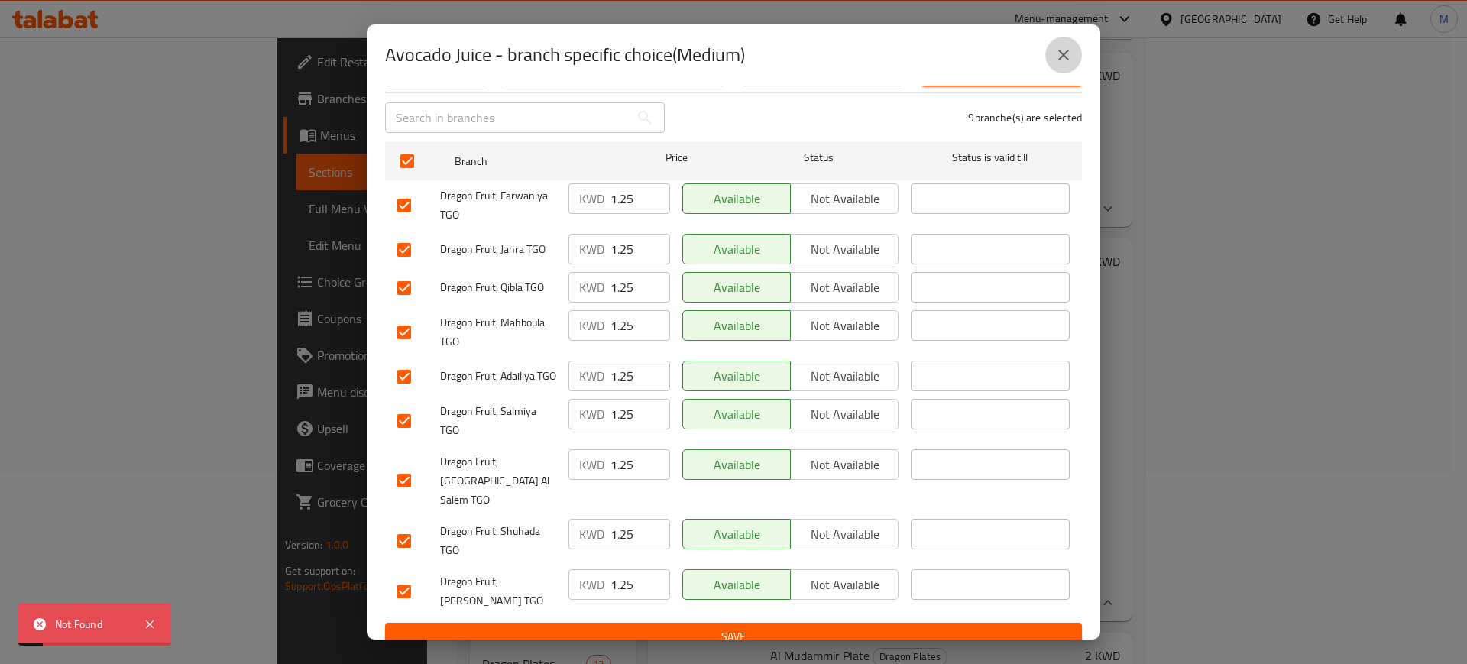
click at [1065, 67] on button "close" at bounding box center [1063, 55] width 37 height 37
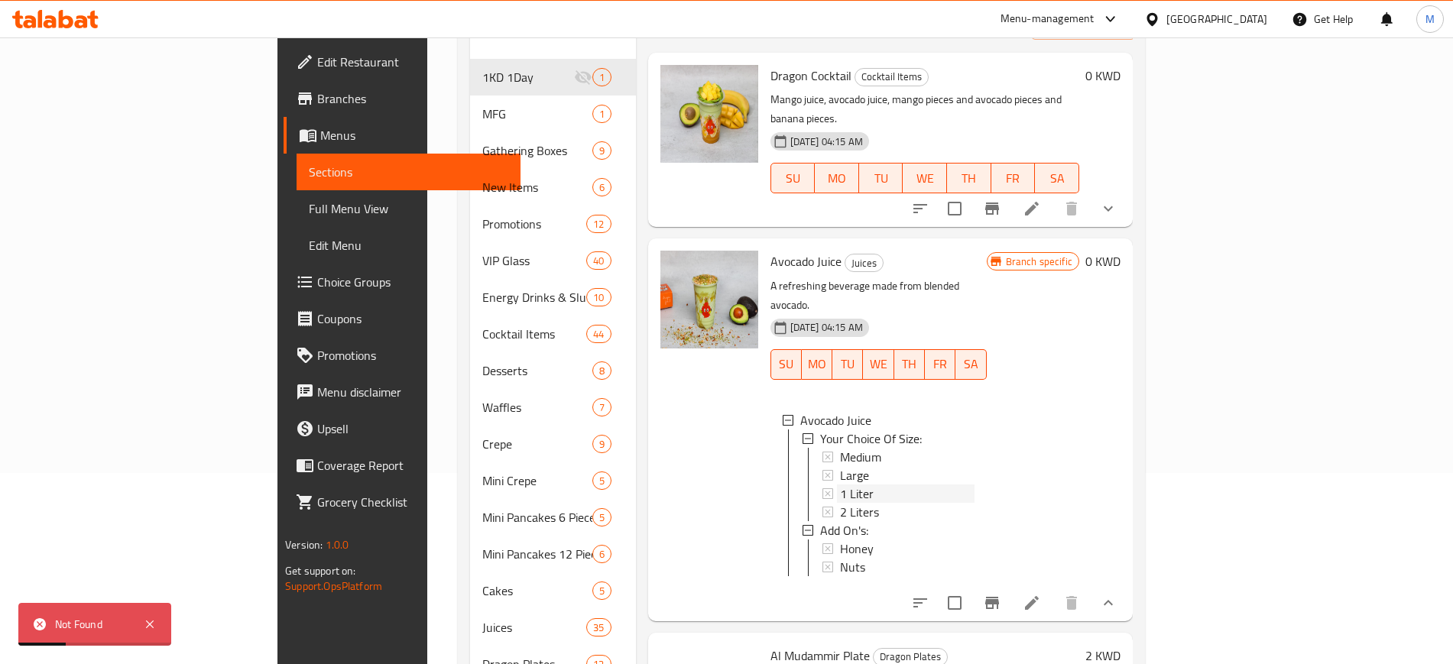
click at [871, 484] on div "1 Liter" at bounding box center [907, 493] width 134 height 18
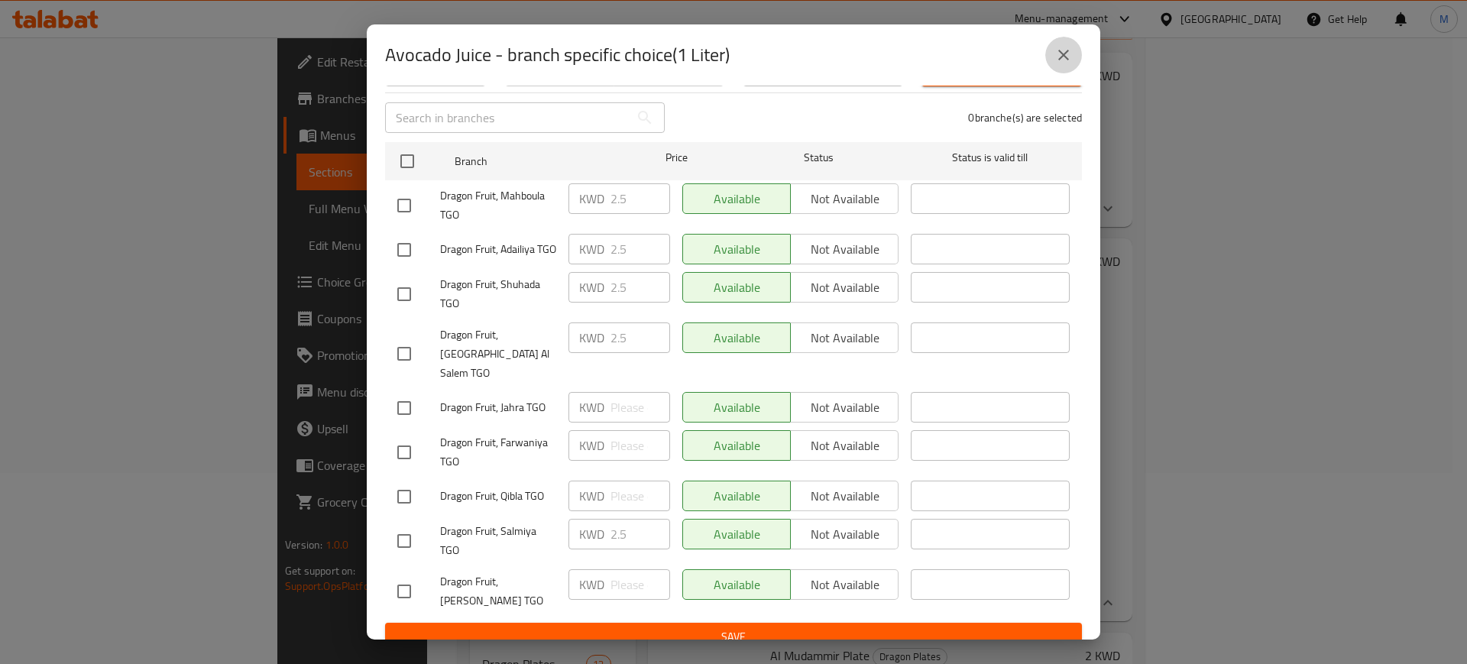
click at [1065, 72] on button "close" at bounding box center [1063, 55] width 37 height 37
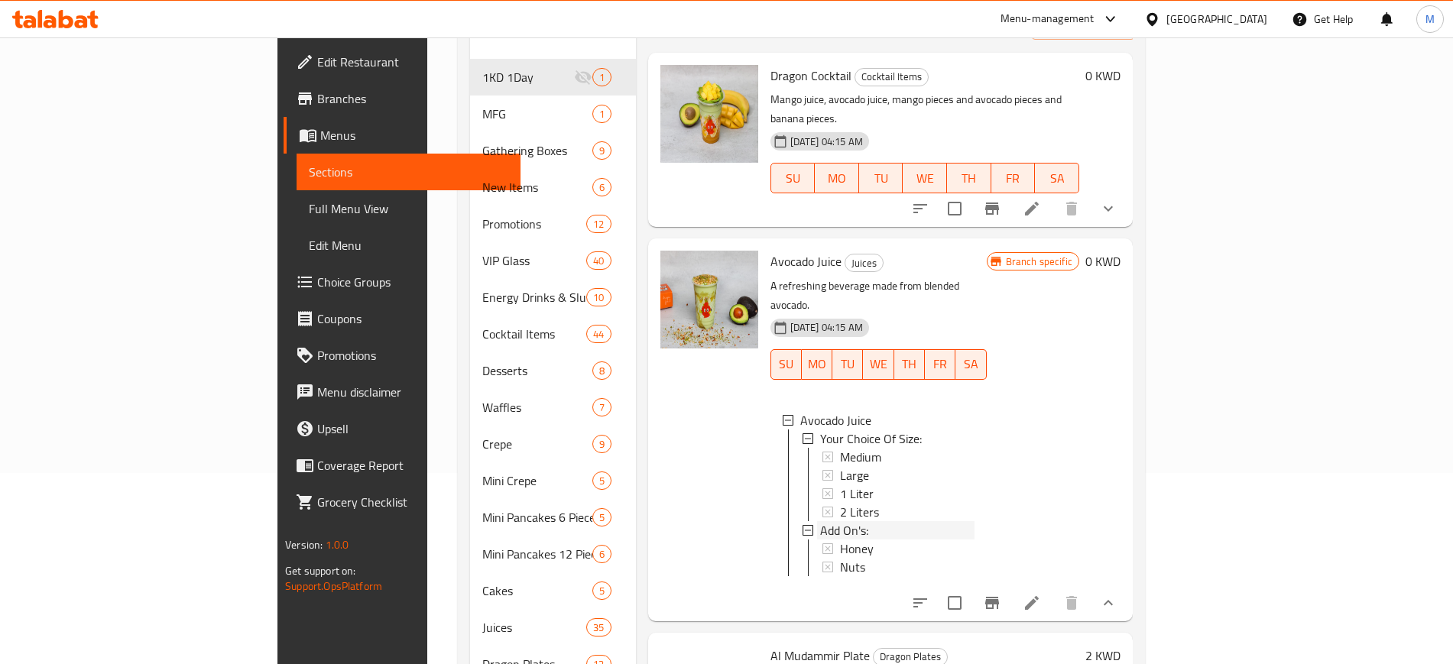
click at [820, 521] on span "Add On's:" at bounding box center [844, 530] width 48 height 18
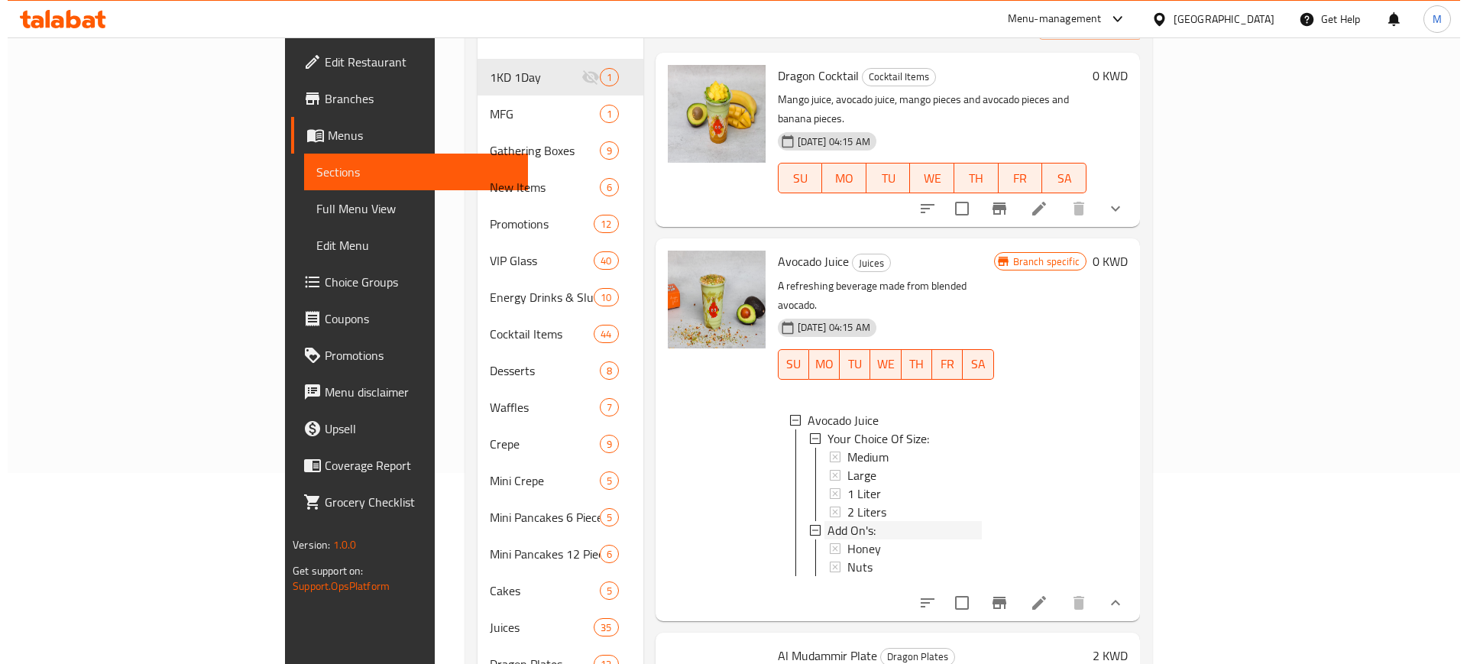
scroll to position [0, 0]
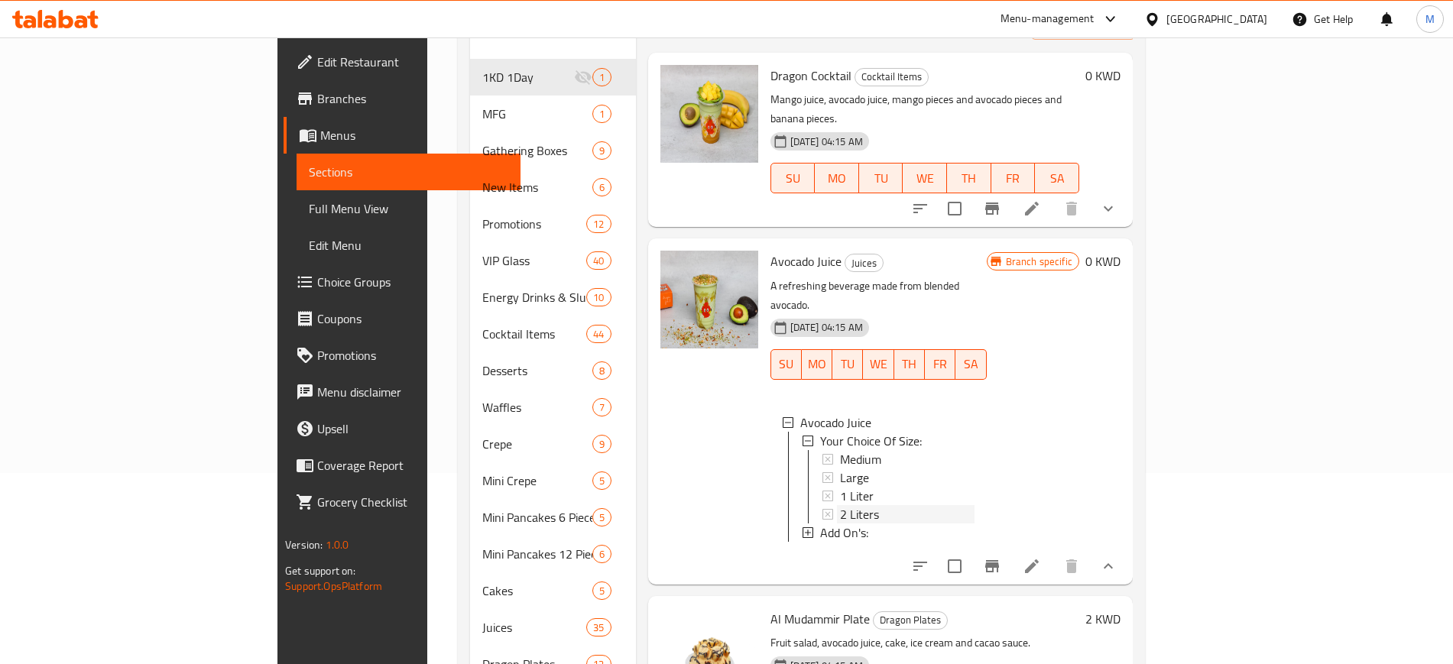
click at [840, 505] on span "2 Liters" at bounding box center [859, 514] width 39 height 18
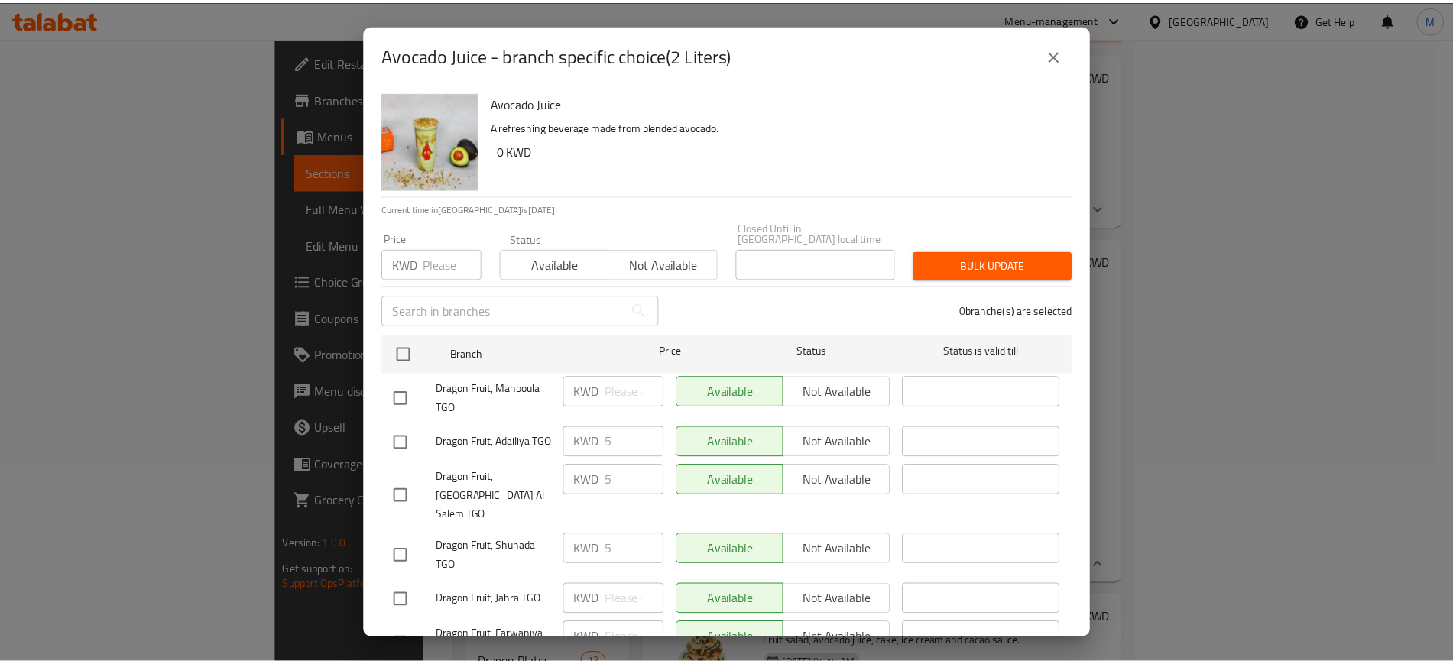
scroll to position [193, 0]
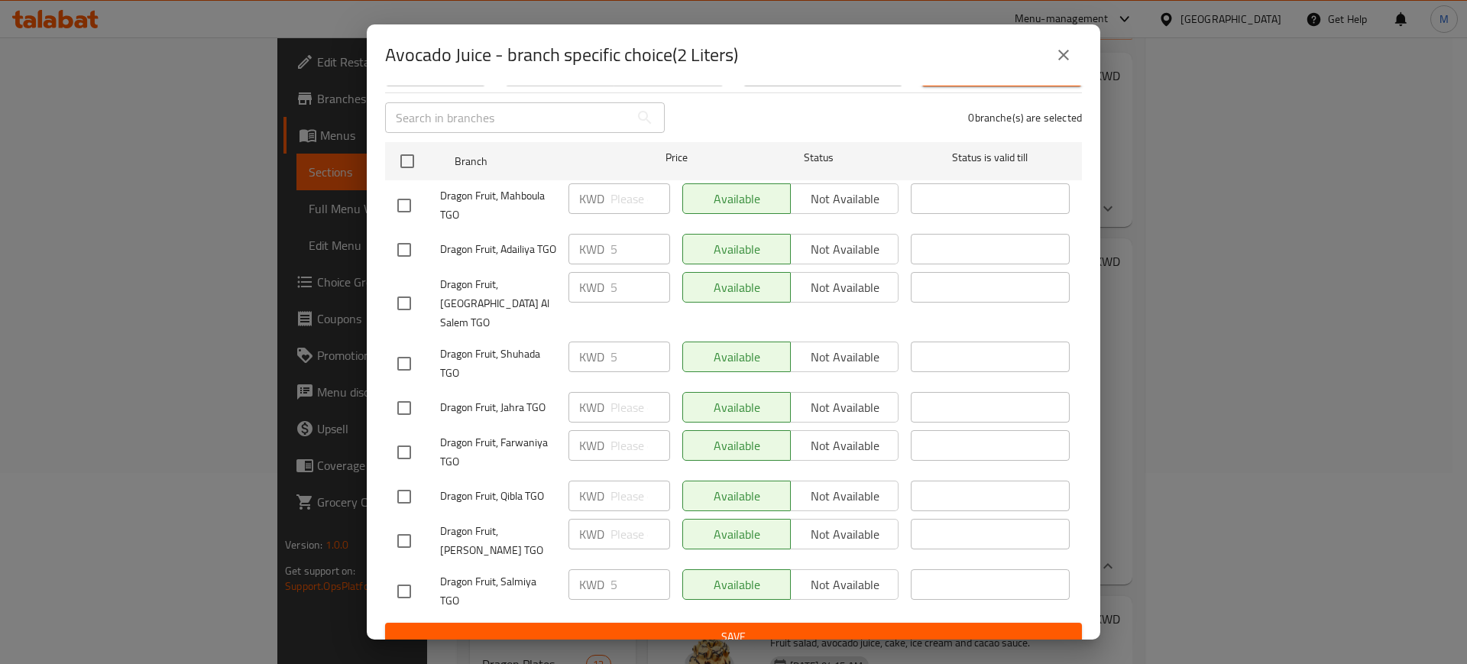
click at [1057, 64] on button "close" at bounding box center [1063, 55] width 37 height 37
